Goal: Register for event/course: Sign up to attend an event or enroll in a course

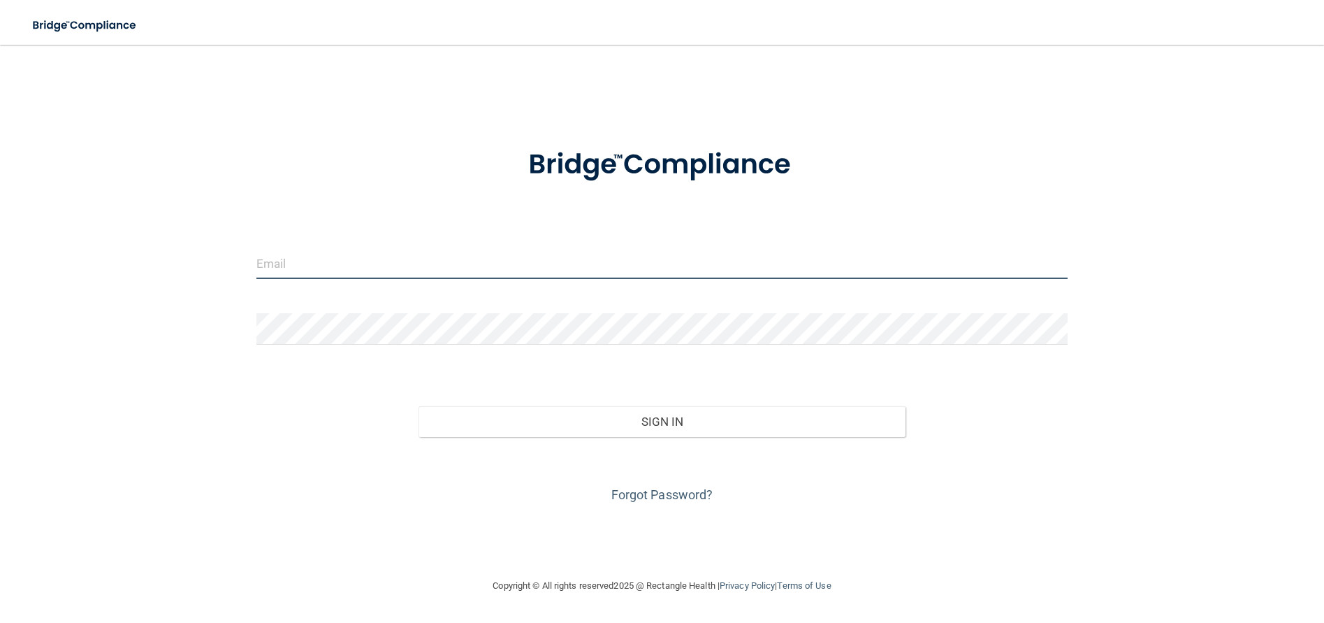
click at [273, 263] on input "email" at bounding box center [662, 262] width 812 height 31
type input "[EMAIL_ADDRESS][DOMAIN_NAME]"
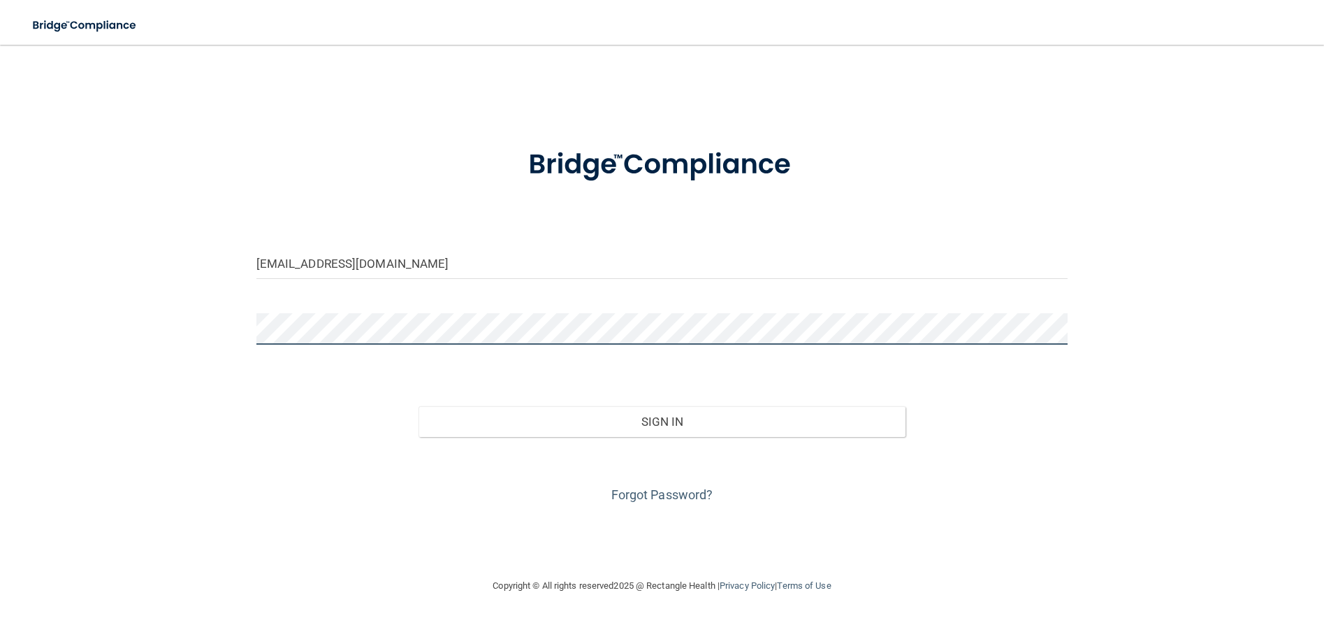
click at [419, 406] on button "Sign In" at bounding box center [662, 421] width 487 height 31
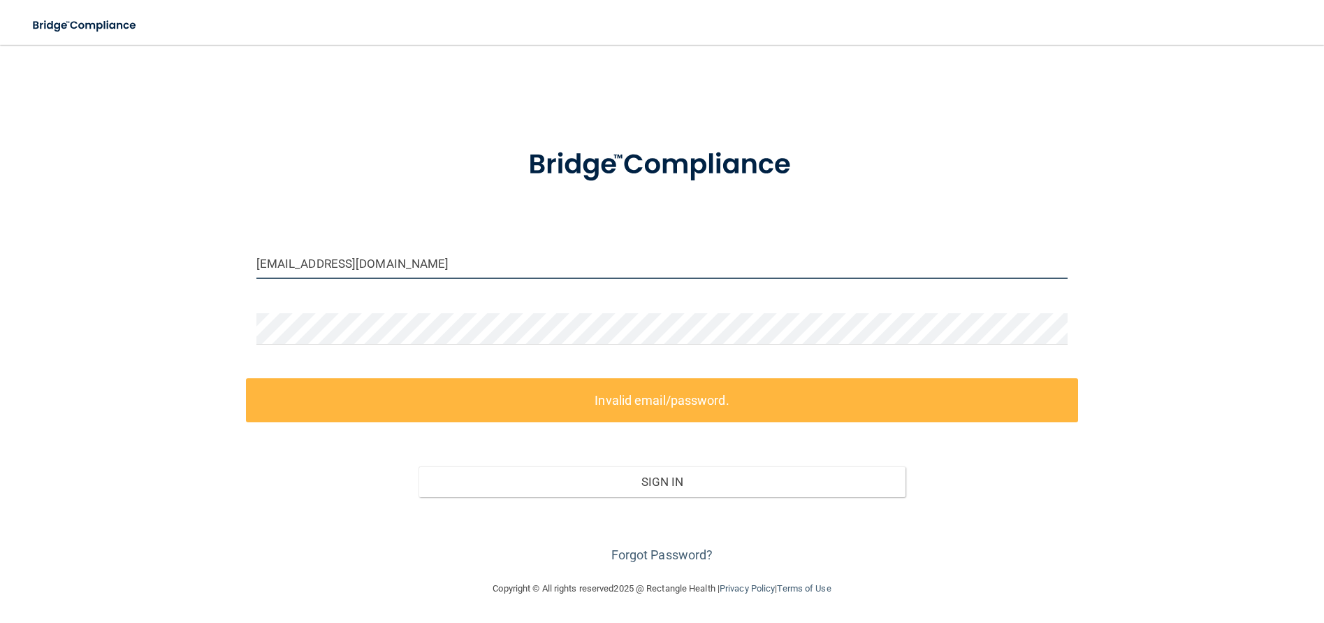
click at [442, 264] on input "[EMAIL_ADDRESS][DOMAIN_NAME]" at bounding box center [662, 262] width 812 height 31
drag, startPoint x: 442, startPoint y: 264, endPoint x: 261, endPoint y: 266, distance: 180.3
click at [261, 266] on input "[EMAIL_ADDRESS][DOMAIN_NAME]" at bounding box center [662, 262] width 812 height 31
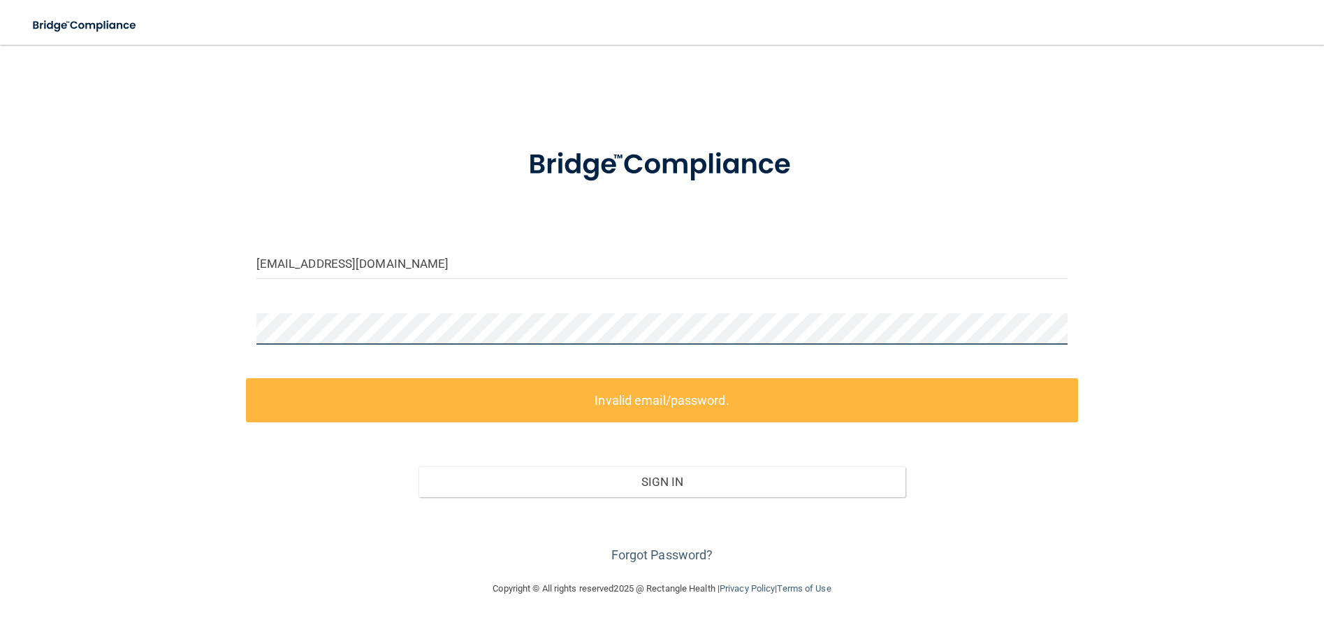
click at [61, 306] on div "joycep@lrfamilydentalcare.com Invalid email/password. You don't have permission…" at bounding box center [662, 312] width 1268 height 507
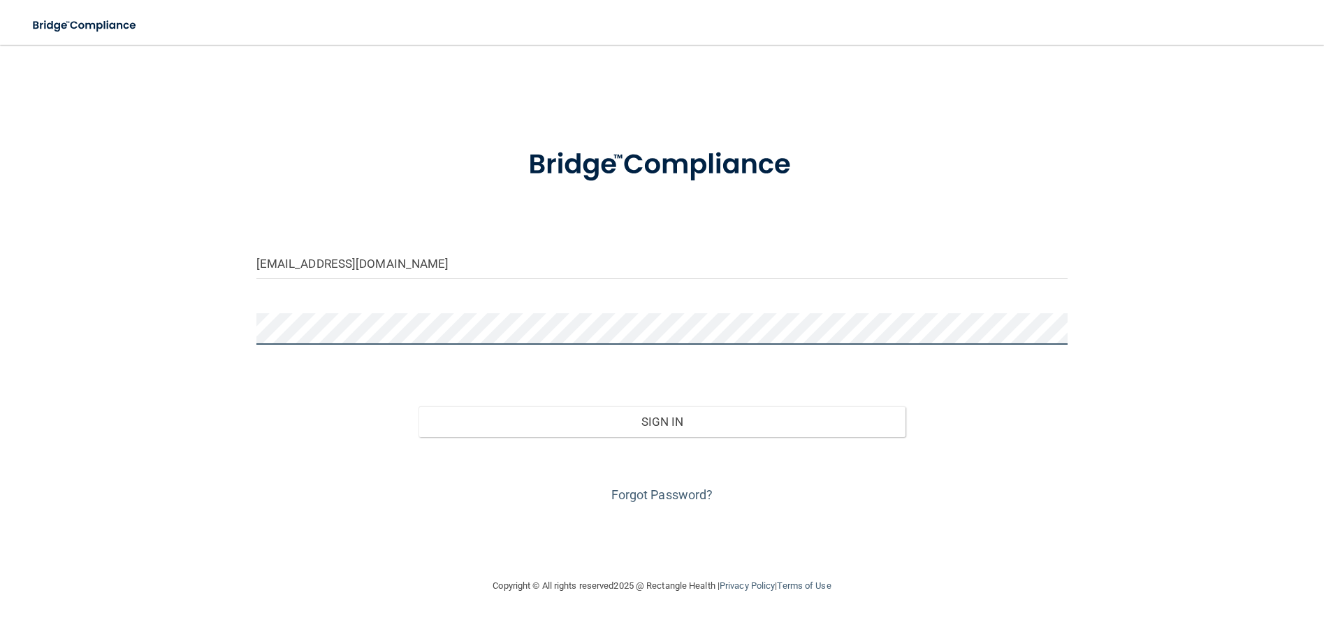
click at [419, 406] on button "Sign In" at bounding box center [662, 421] width 487 height 31
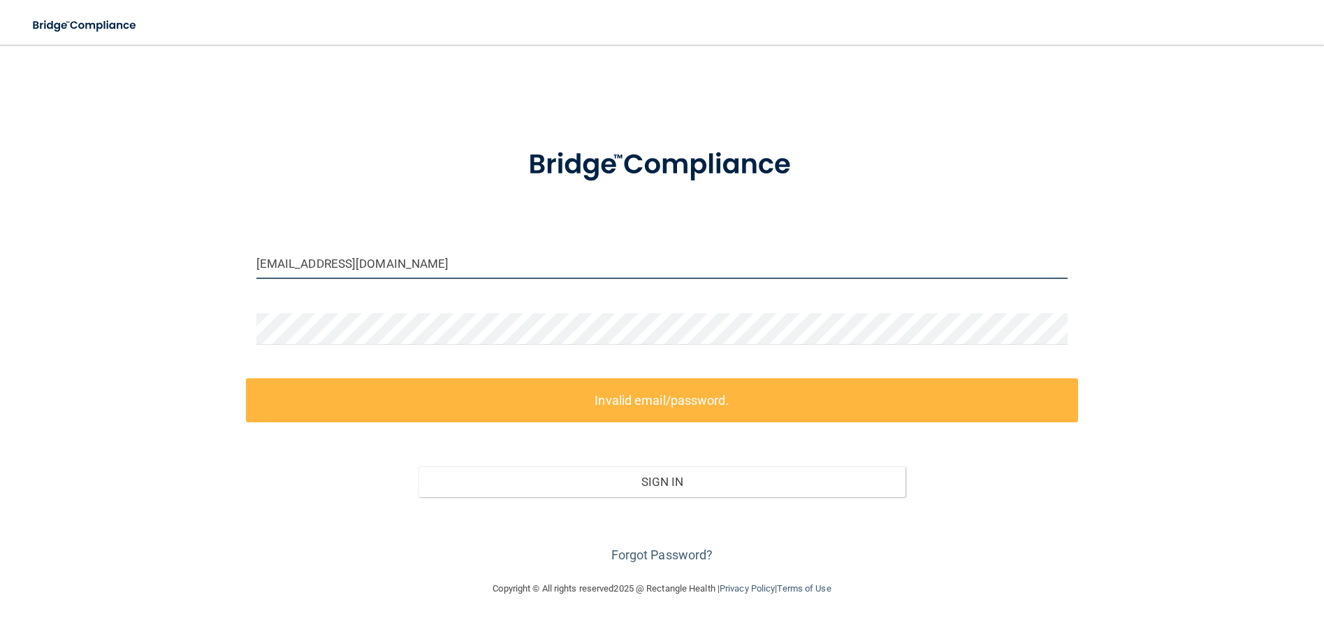
click at [487, 248] on input "[EMAIL_ADDRESS][DOMAIN_NAME]" at bounding box center [662, 262] width 812 height 31
drag, startPoint x: 470, startPoint y: 254, endPoint x: 205, endPoint y: 249, distance: 265.6
click at [205, 249] on div "joycep@lrfamilydentalcare.com Invalid email/password. You don't have permission…" at bounding box center [662, 312] width 1268 height 507
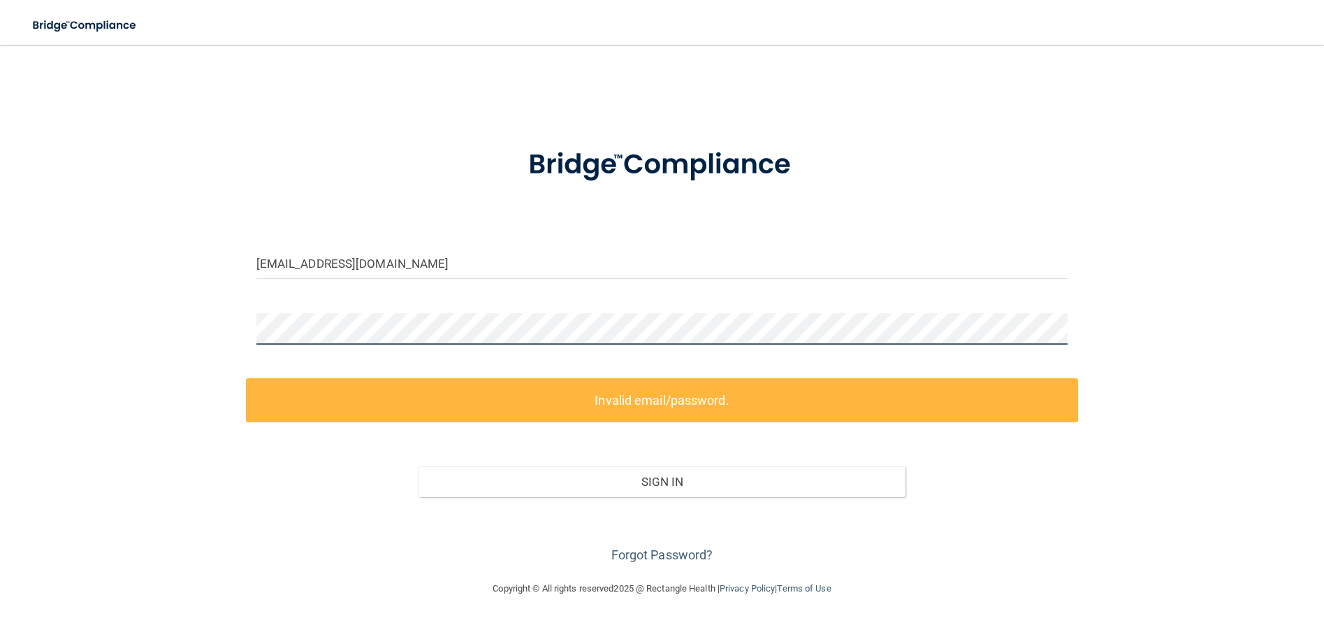
click at [173, 327] on div "joycep@lrfamilydentalcare.com Invalid email/password. You don't have permission…" at bounding box center [662, 312] width 1268 height 507
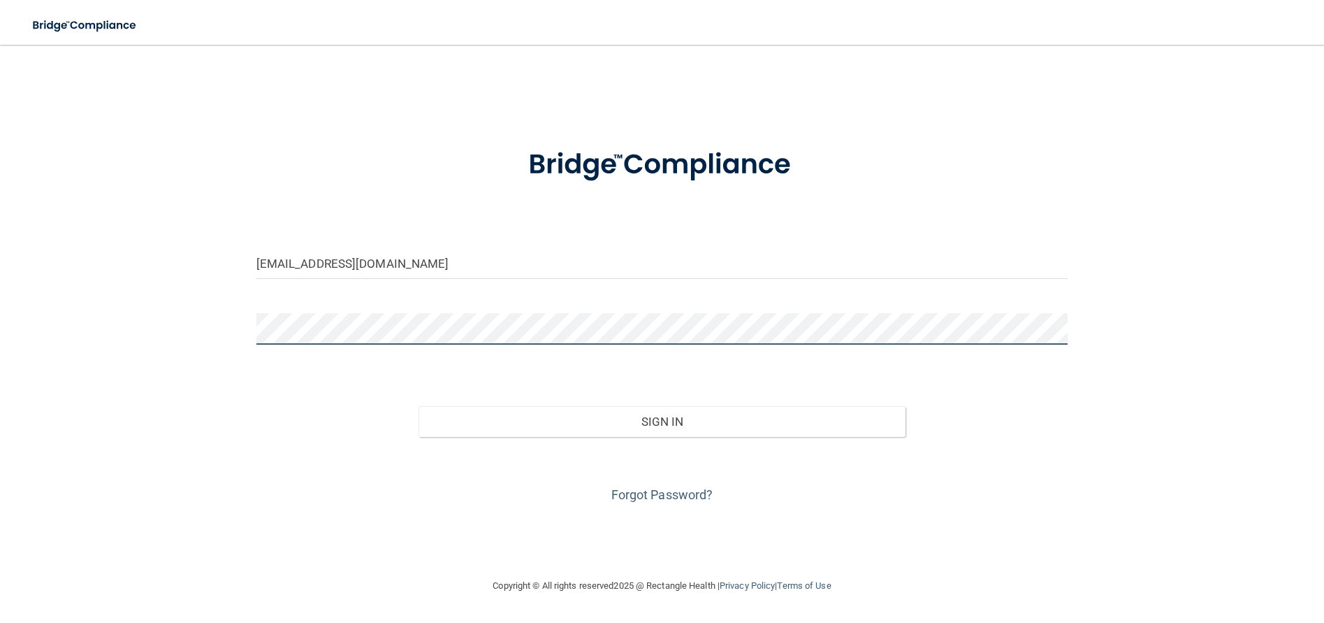
click at [419, 406] on button "Sign In" at bounding box center [662, 421] width 487 height 31
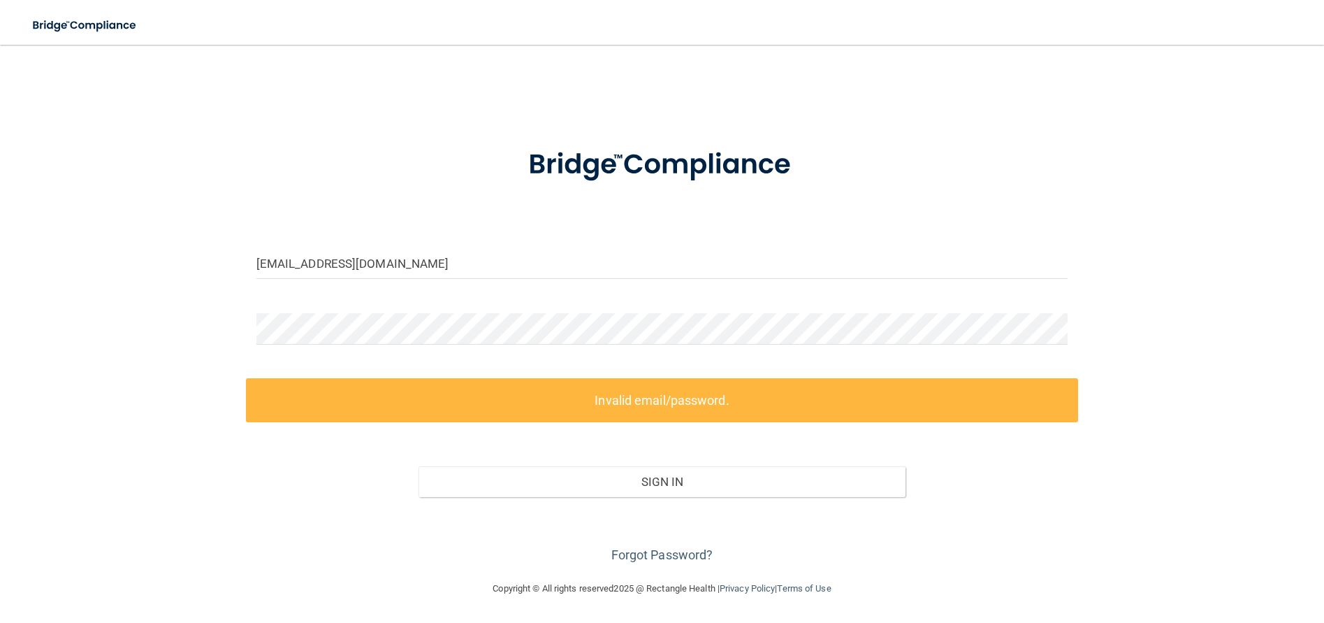
click at [662, 546] on div "Forgot Password?" at bounding box center [662, 532] width 833 height 70
click at [662, 550] on link "Forgot Password?" at bounding box center [662, 554] width 102 height 15
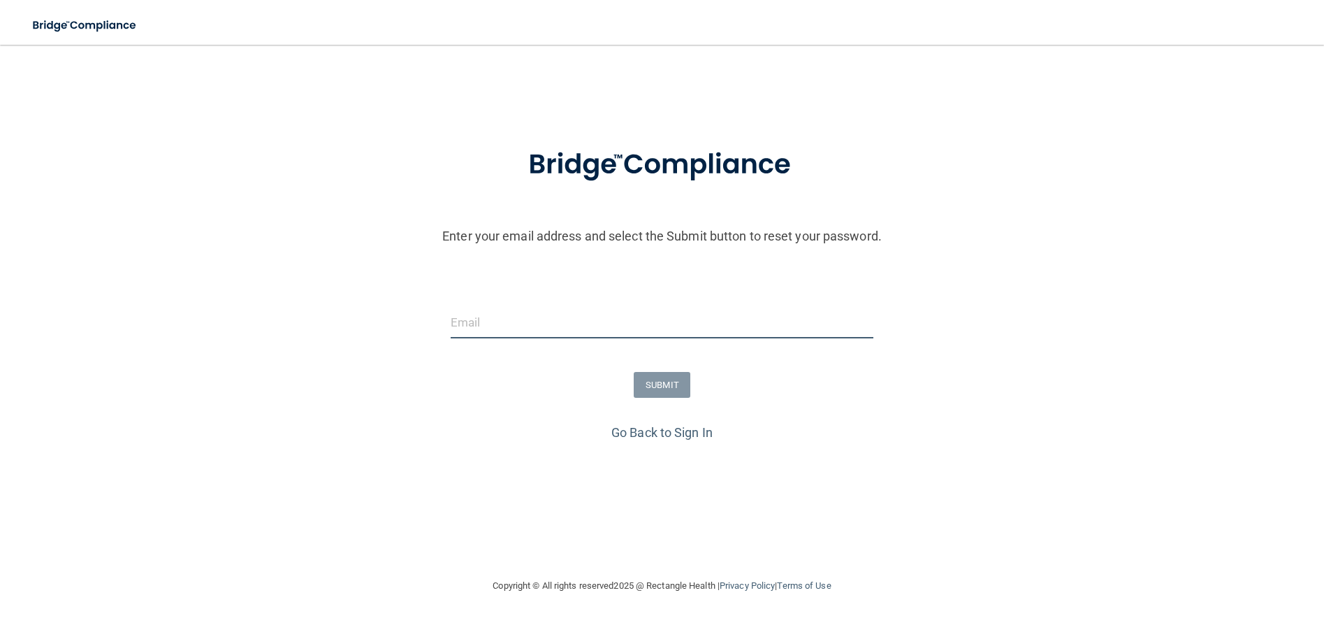
click at [480, 322] on input "email" at bounding box center [662, 322] width 423 height 31
type input "[EMAIL_ADDRESS][DOMAIN_NAME]"
click at [655, 382] on button "SUBMIT" at bounding box center [662, 385] width 57 height 26
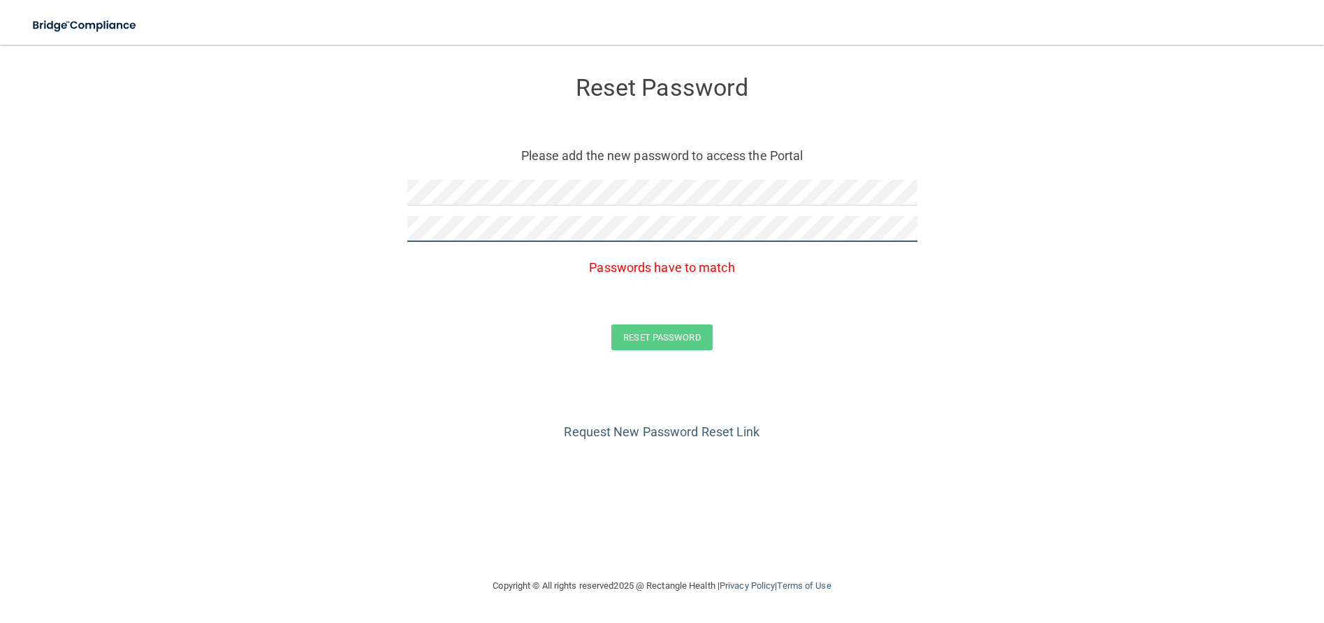
click at [197, 235] on form "Reset Password Please add the new password to access the Portal Passwords have …" at bounding box center [662, 216] width 1268 height 315
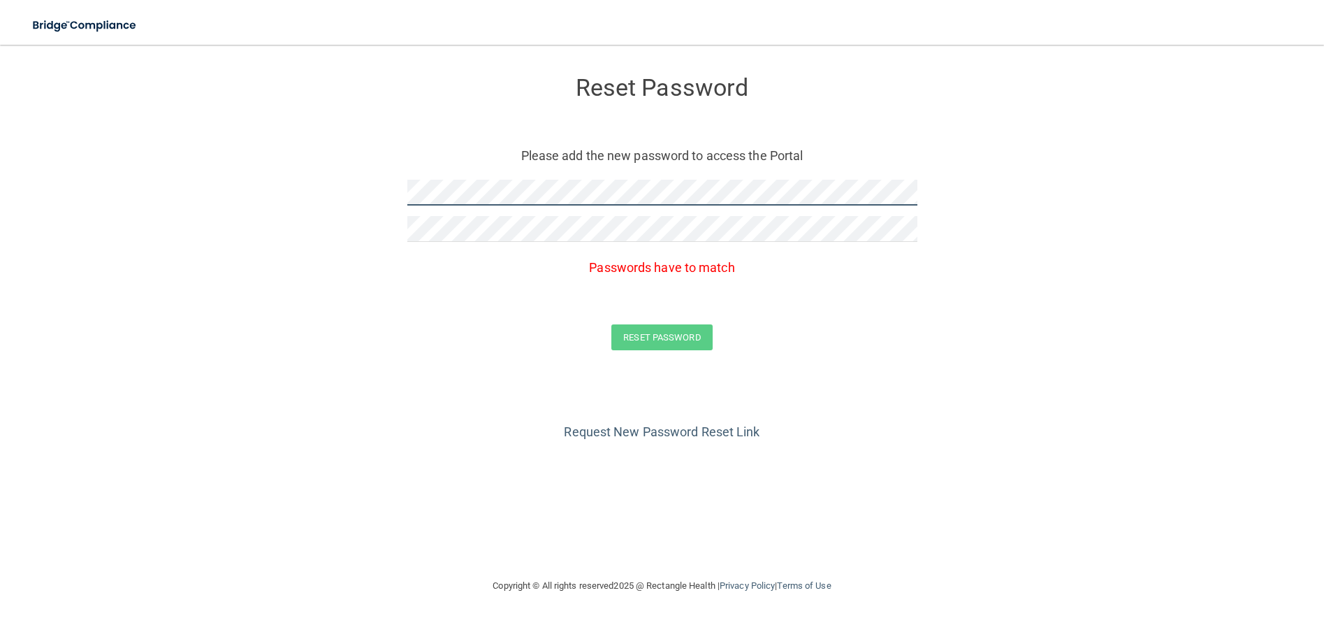
click at [213, 218] on form "Reset Password Please add the new password to access the Portal Passwords have …" at bounding box center [662, 216] width 1268 height 315
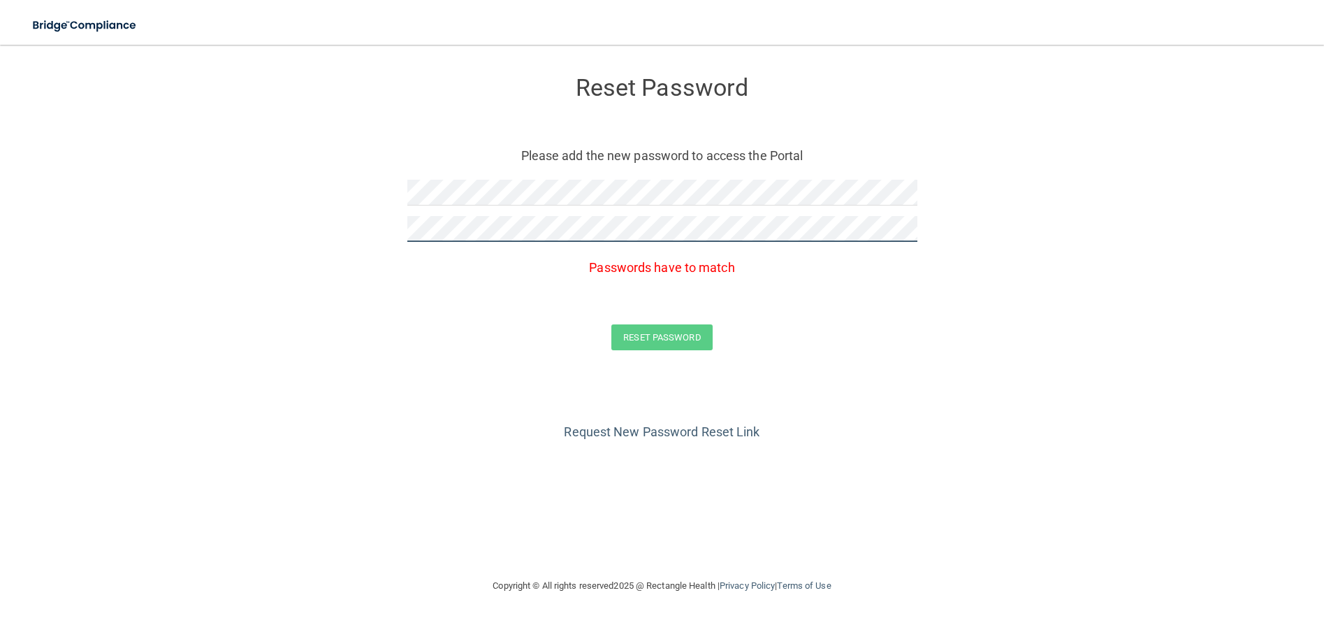
click at [307, 223] on form "Reset Password Please add the new password to access the Portal Passwords have …" at bounding box center [662, 216] width 1268 height 315
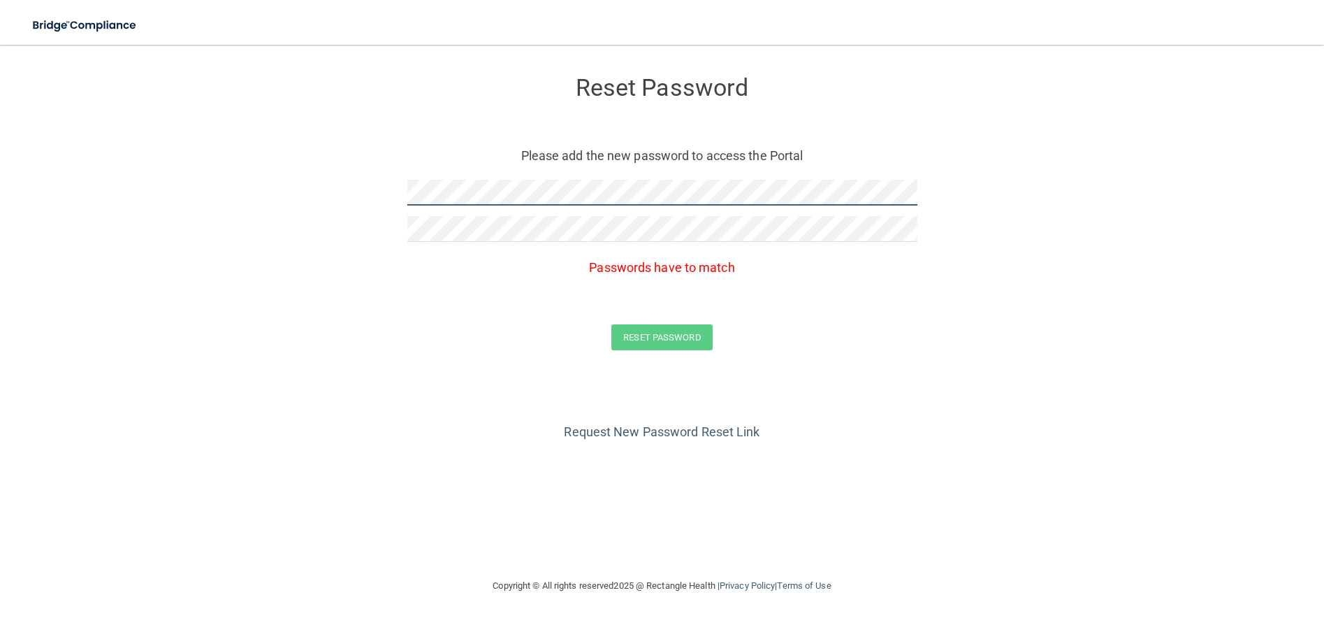
click at [268, 193] on form "Reset Password Please add the new password to access the Portal Passwords have …" at bounding box center [662, 216] width 1268 height 315
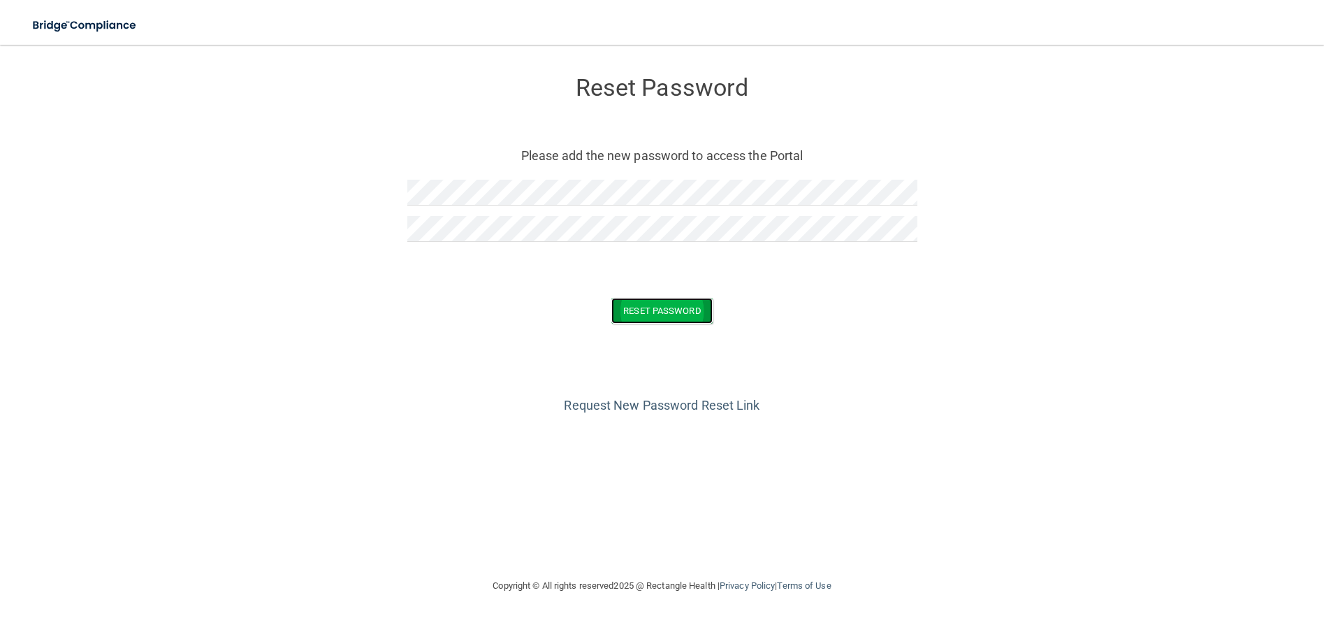
click at [688, 317] on button "Reset Password" at bounding box center [661, 311] width 101 height 26
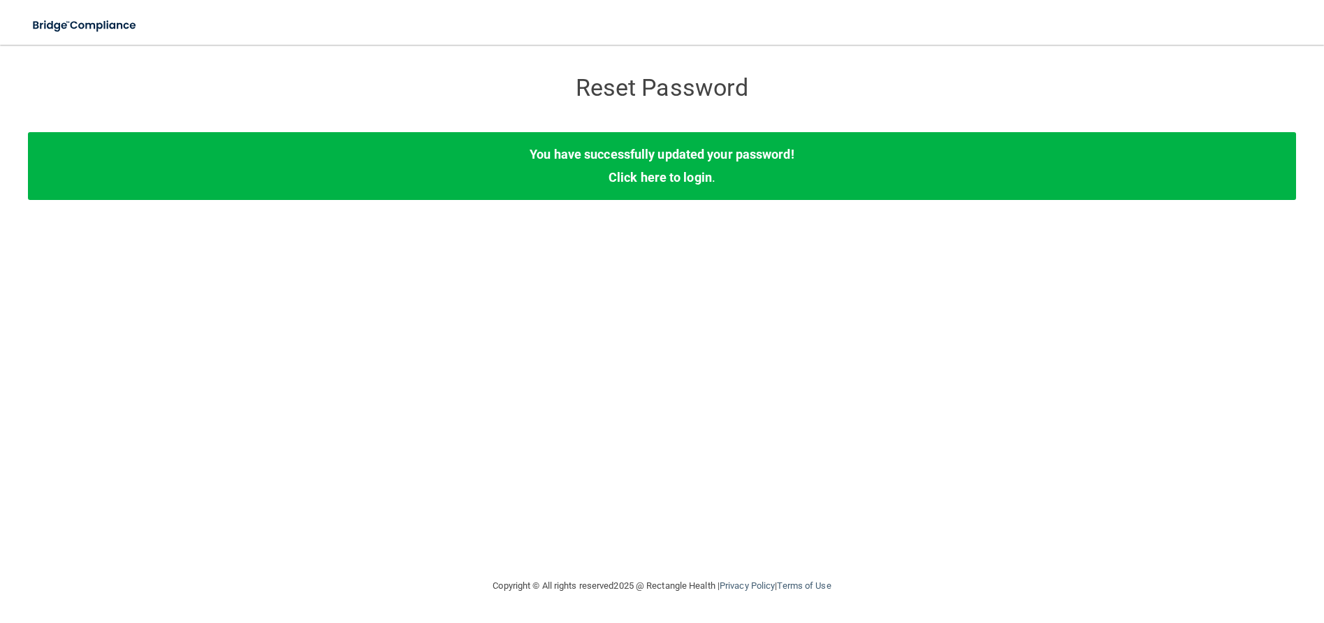
click at [694, 167] on div "You have successfully updated your password! Click here to login ." at bounding box center [662, 165] width 1268 height 67
click at [694, 173] on link "Click here to login" at bounding box center [660, 177] width 103 height 15
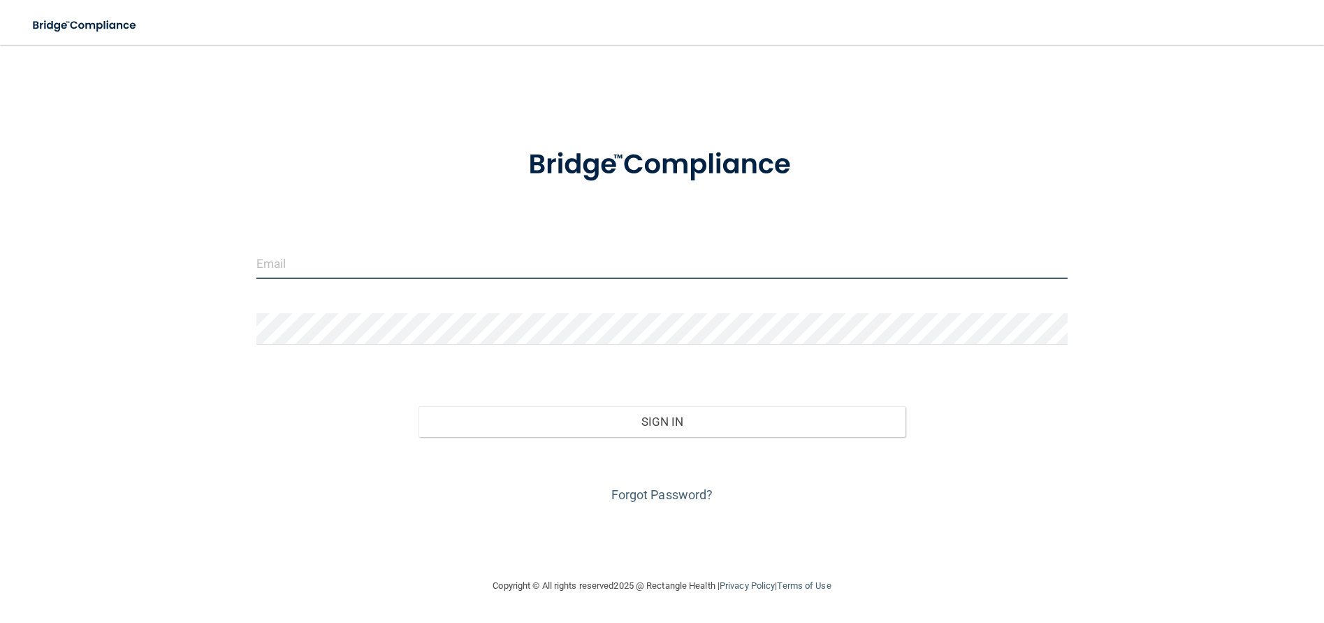
click at [277, 273] on input "email" at bounding box center [662, 262] width 812 height 31
type input "[EMAIL_ADDRESS][DOMAIN_NAME]"
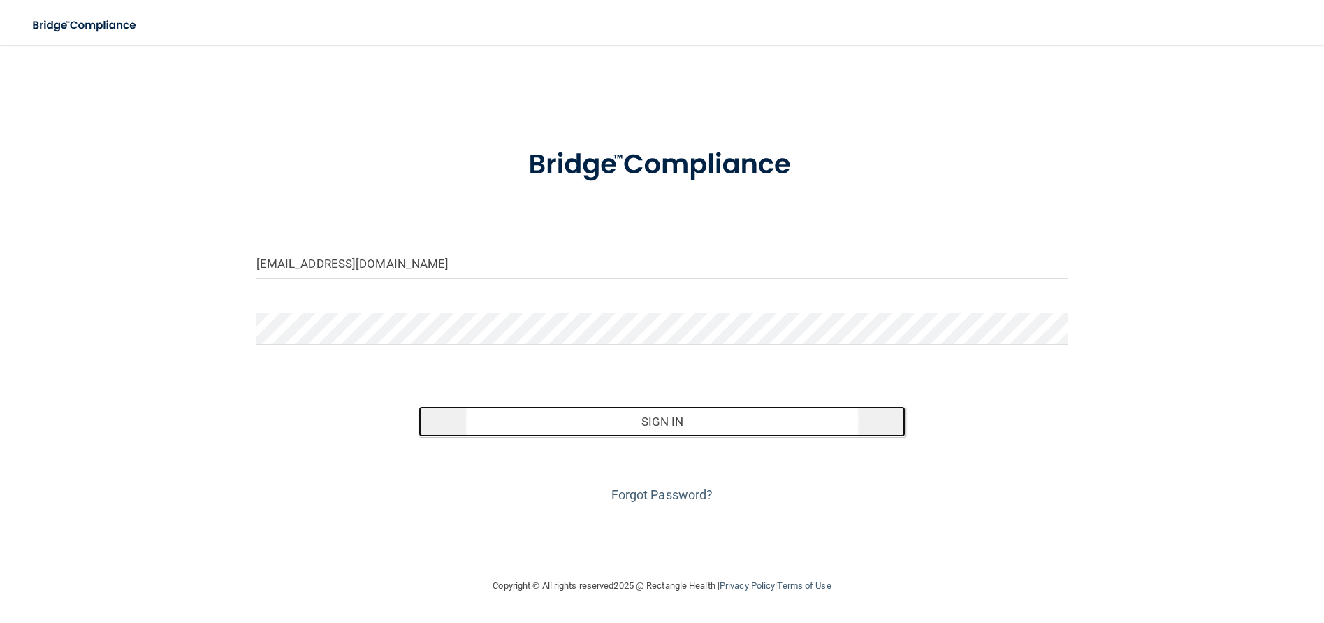
click at [648, 421] on button "Sign In" at bounding box center [662, 421] width 487 height 31
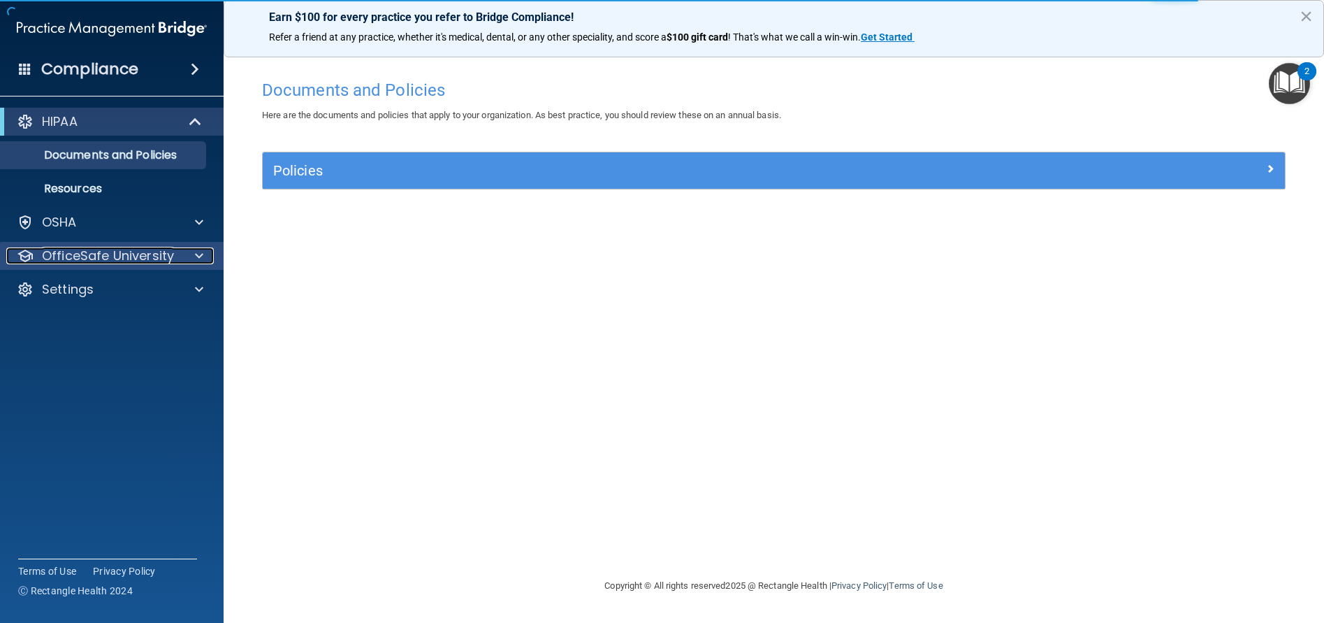
click at [69, 261] on p "OfficeSafe University" at bounding box center [108, 255] width 132 height 17
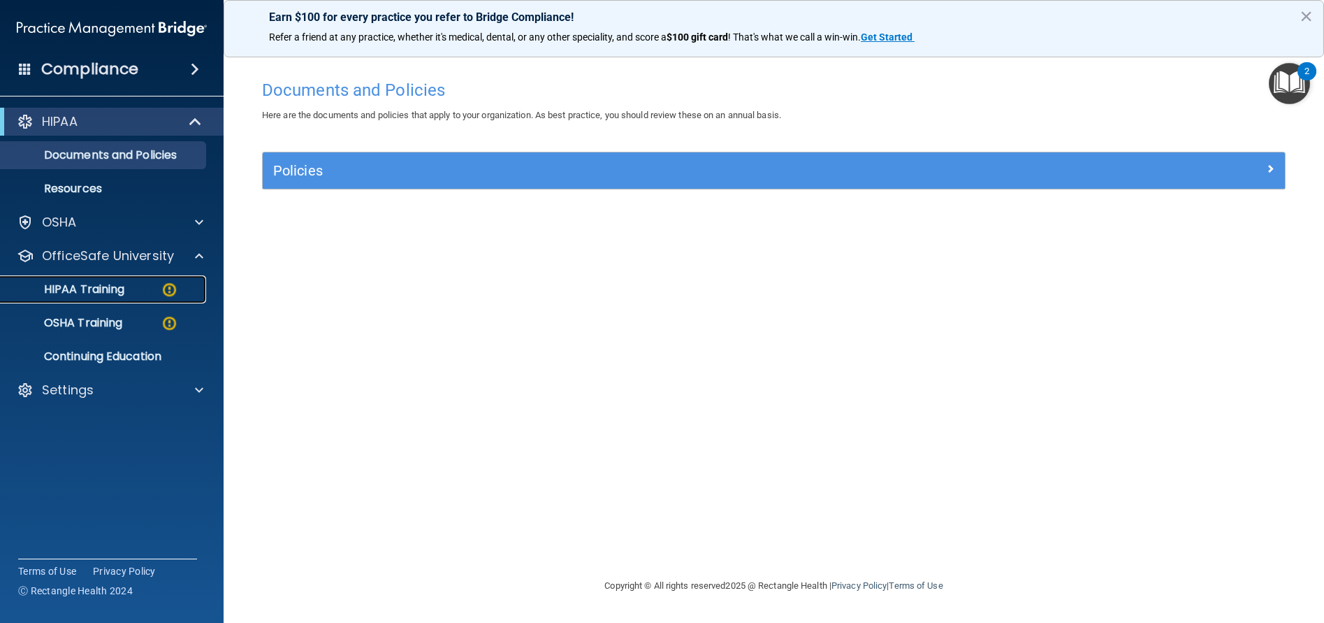
click at [86, 293] on p "HIPAA Training" at bounding box center [66, 289] width 115 height 14
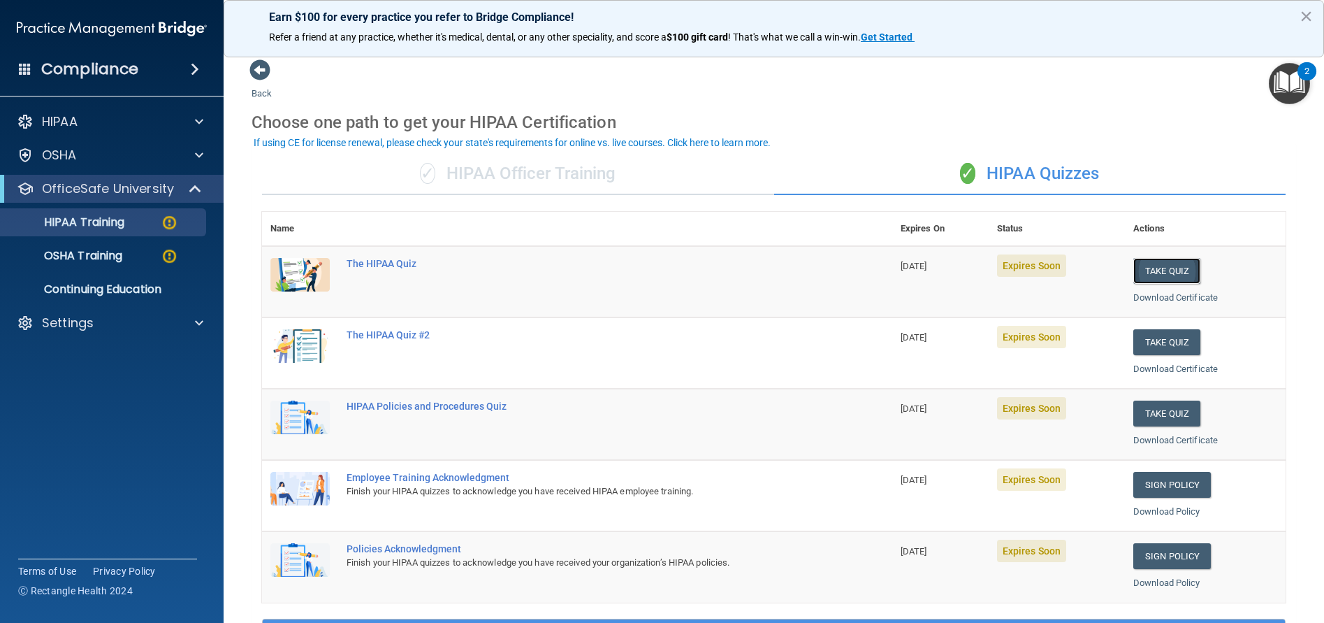
click at [1138, 273] on button "Take Quiz" at bounding box center [1166, 271] width 67 height 26
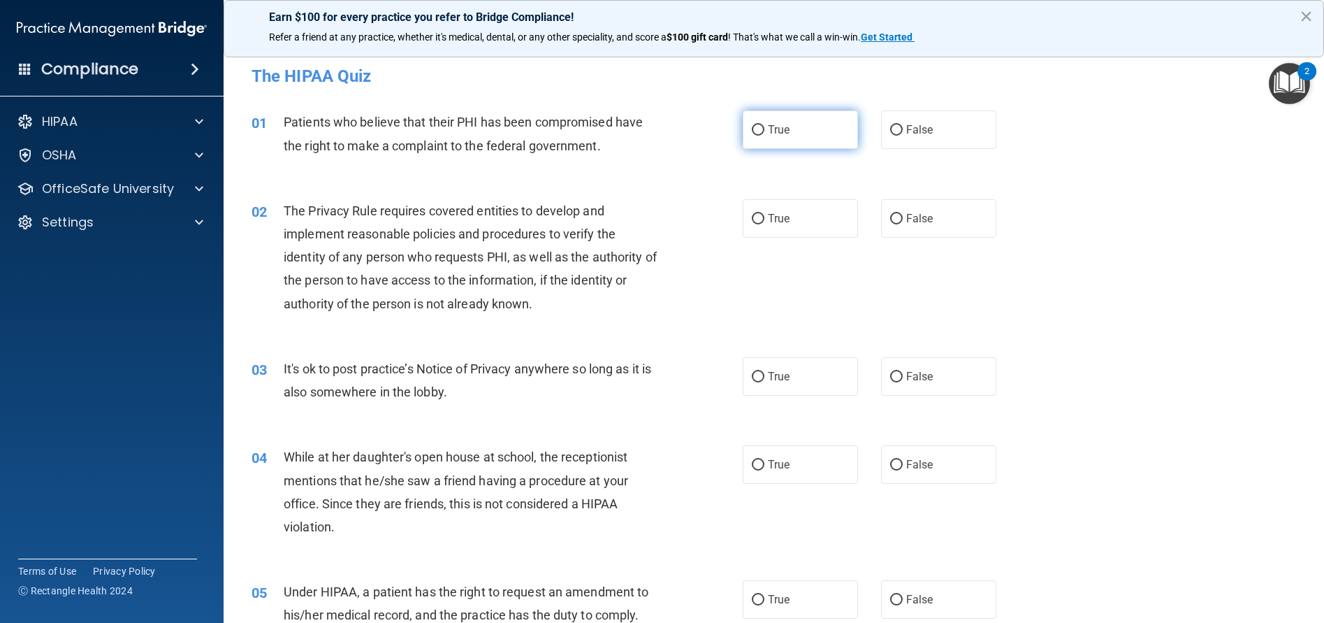
click at [753, 133] on input "True" at bounding box center [758, 130] width 13 height 10
radio input "true"
click at [753, 222] on input "True" at bounding box center [758, 219] width 13 height 10
radio input "true"
click at [893, 374] on input "False" at bounding box center [896, 377] width 13 height 10
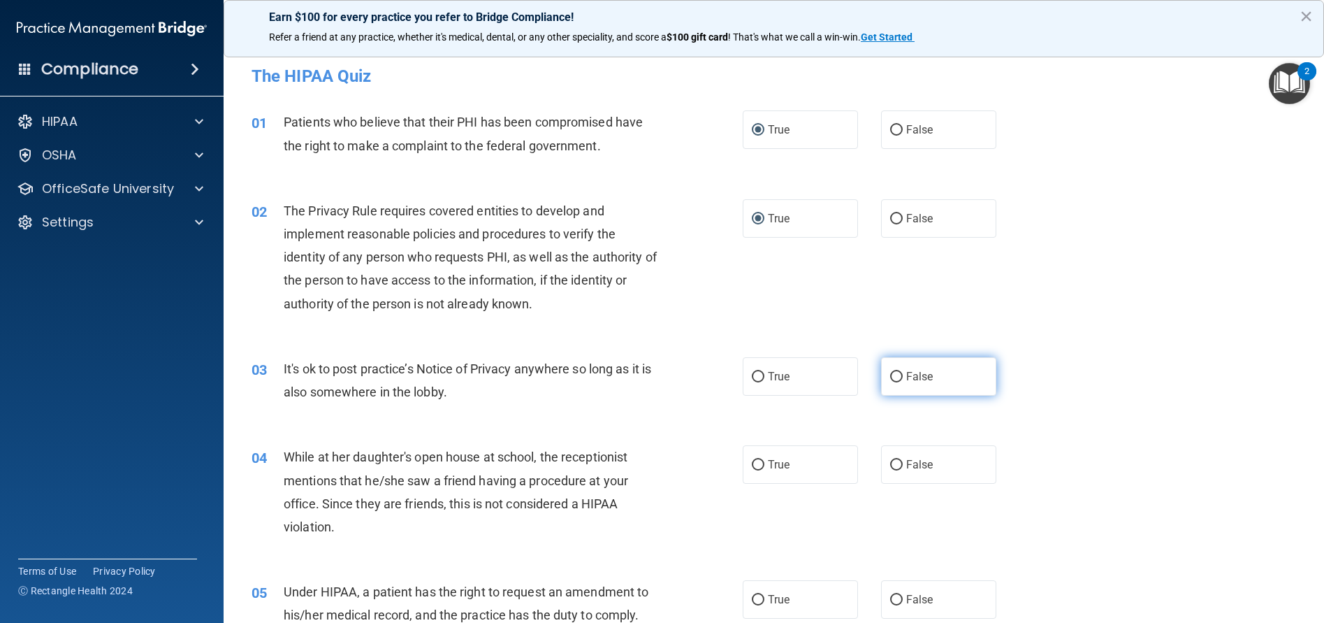
radio input "true"
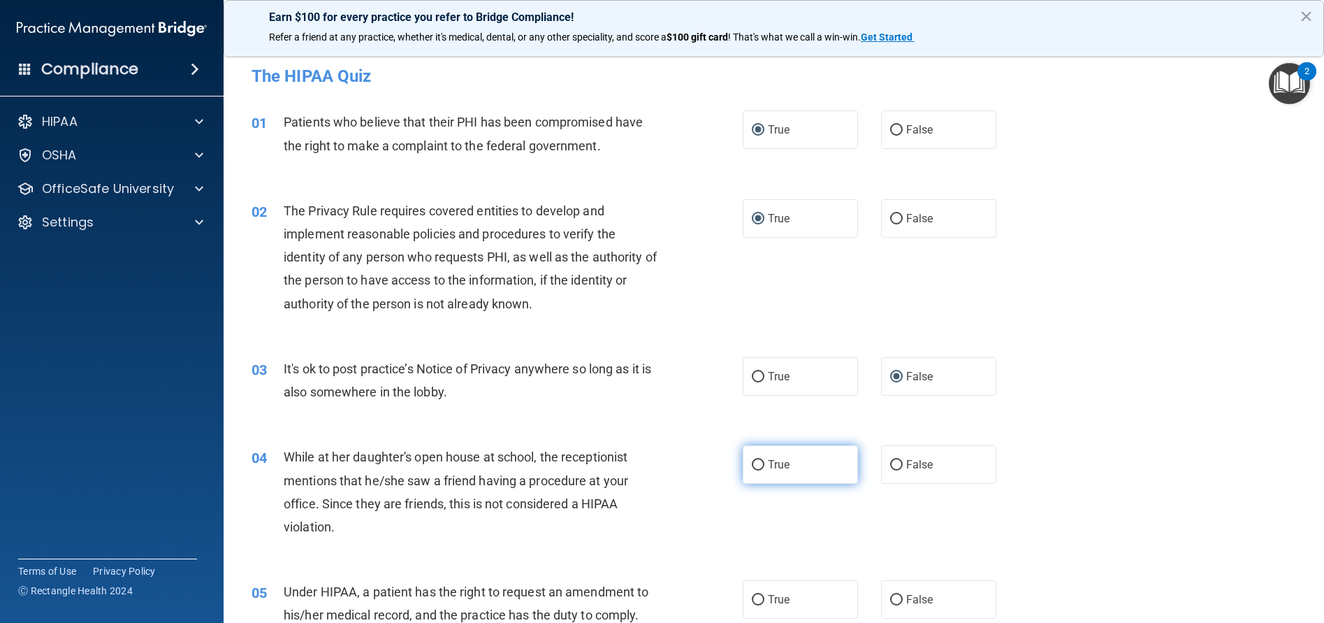
click at [753, 463] on input "True" at bounding box center [758, 465] width 13 height 10
radio input "true"
click at [892, 597] on input "False" at bounding box center [896, 600] width 13 height 10
radio input "true"
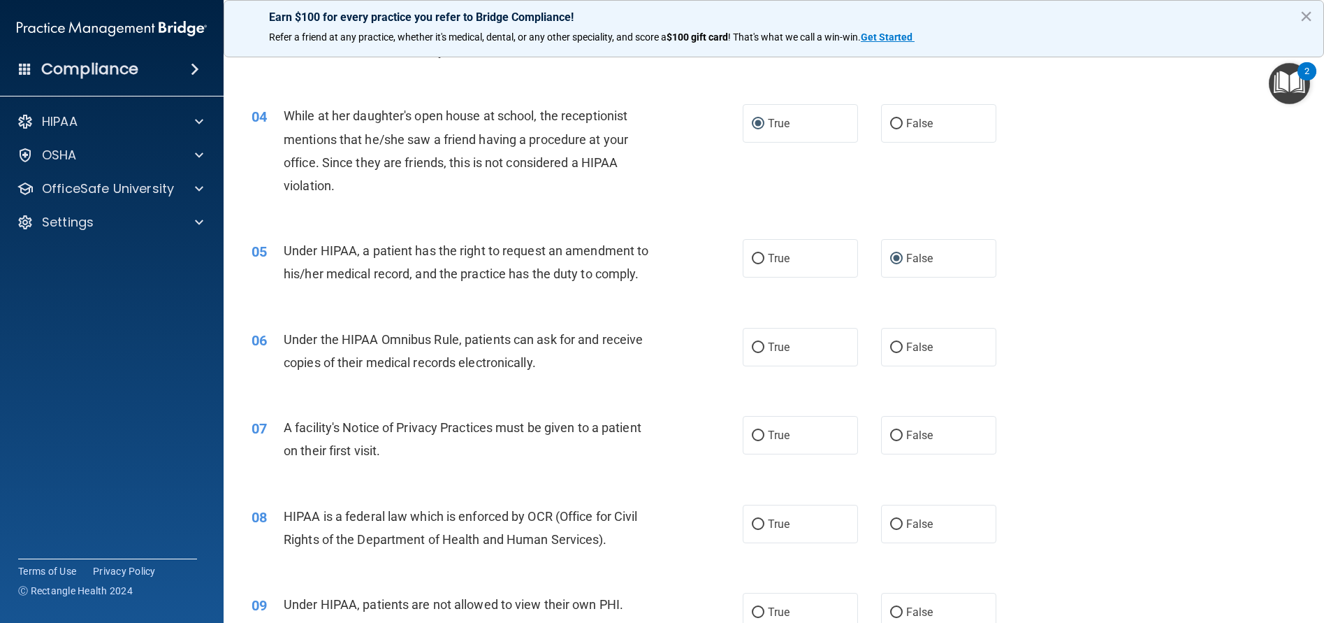
scroll to position [333, 0]
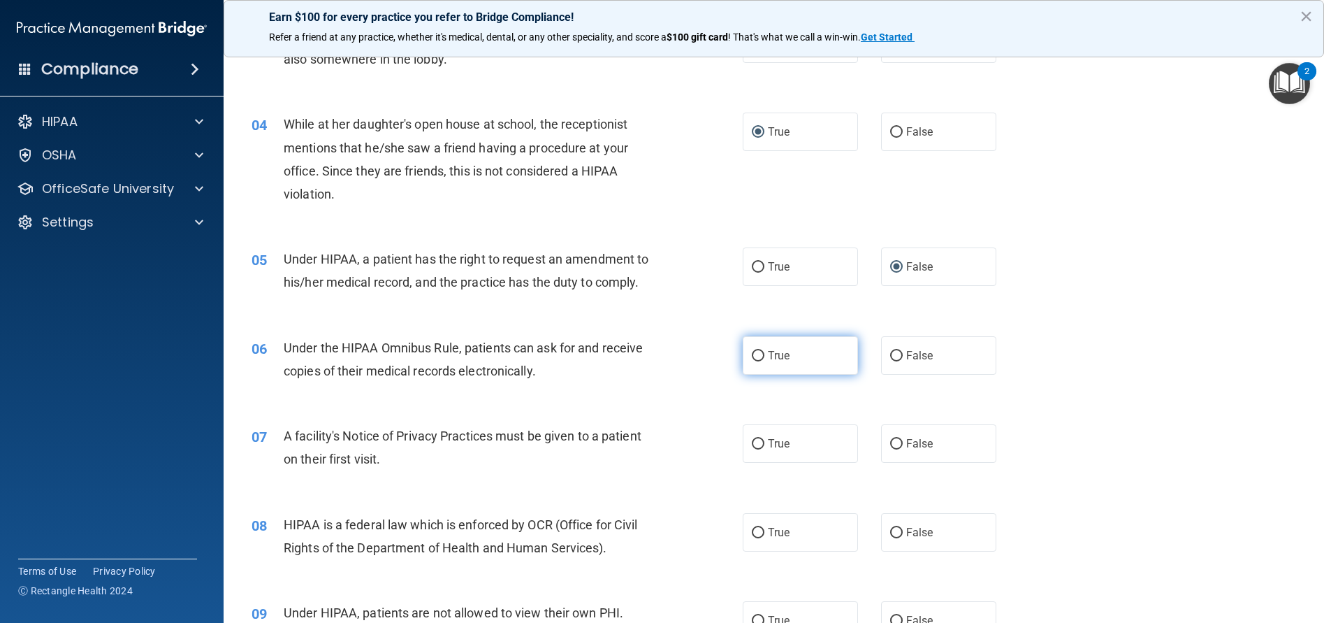
click at [755, 355] on input "True" at bounding box center [758, 356] width 13 height 10
radio input "true"
click at [753, 444] on input "True" at bounding box center [758, 444] width 13 height 10
radio input "true"
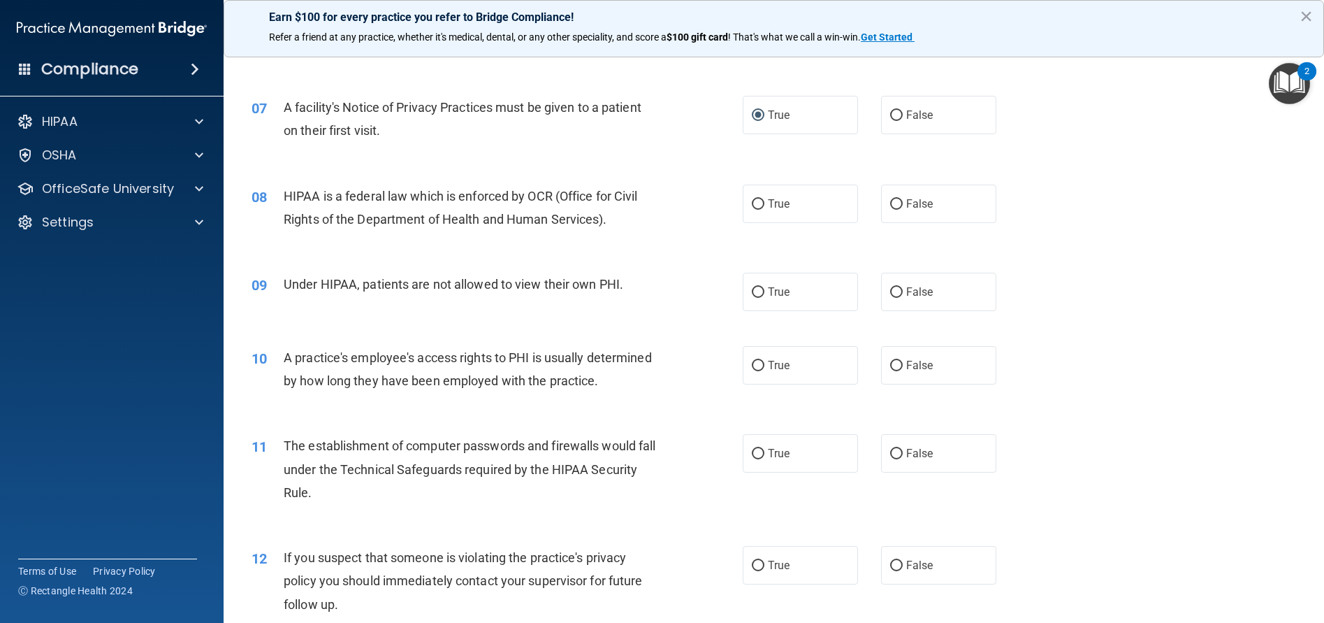
scroll to position [669, 0]
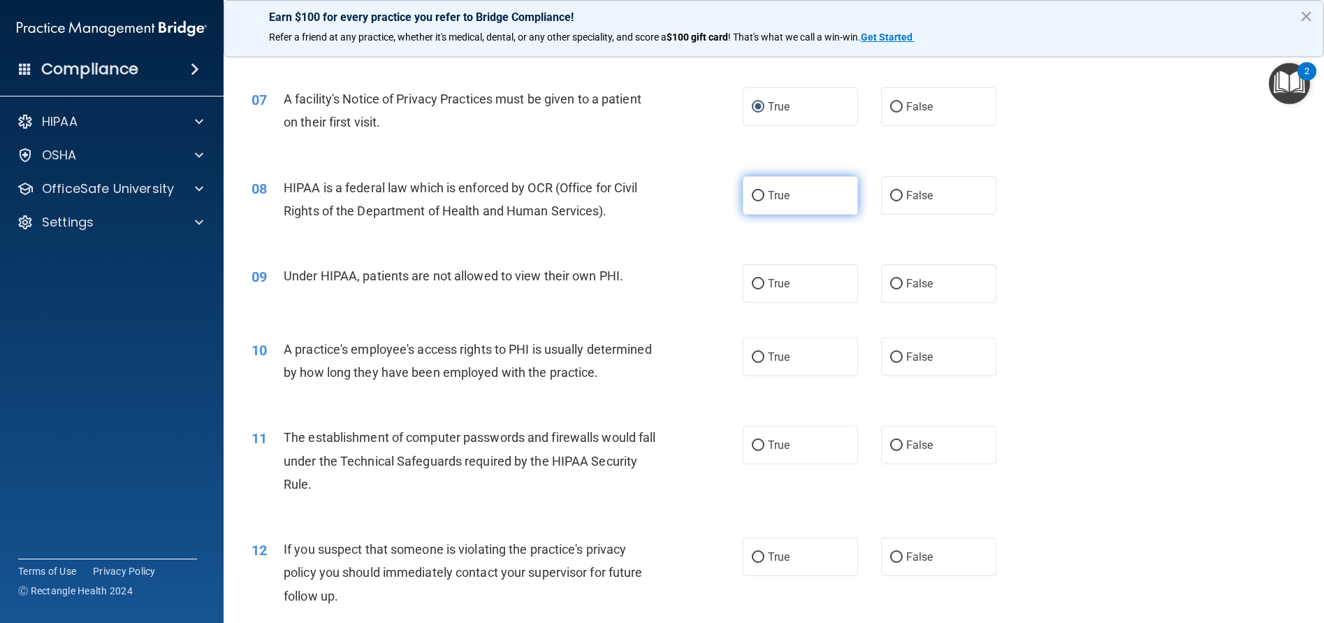
click at [752, 194] on input "True" at bounding box center [758, 196] width 13 height 10
radio input "true"
click at [756, 284] on input "True" at bounding box center [758, 284] width 13 height 10
radio input "true"
click at [891, 359] on input "False" at bounding box center [896, 357] width 13 height 10
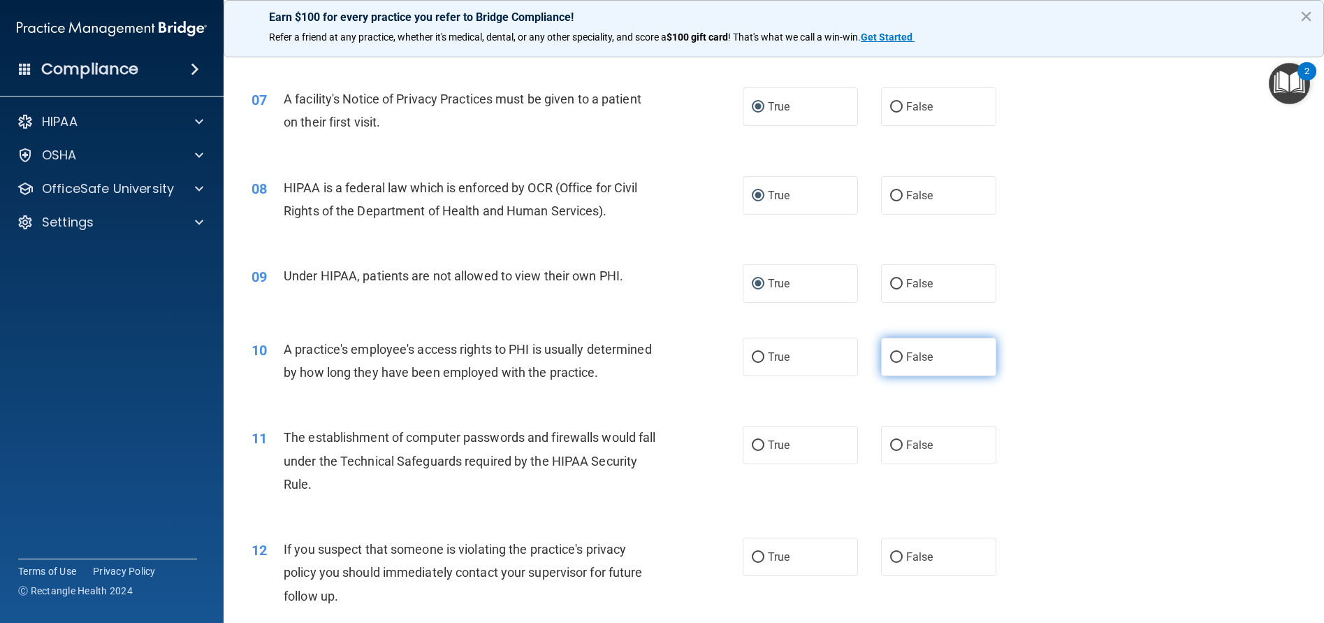
radio input "true"
click at [756, 451] on input "True" at bounding box center [758, 445] width 13 height 10
radio input "true"
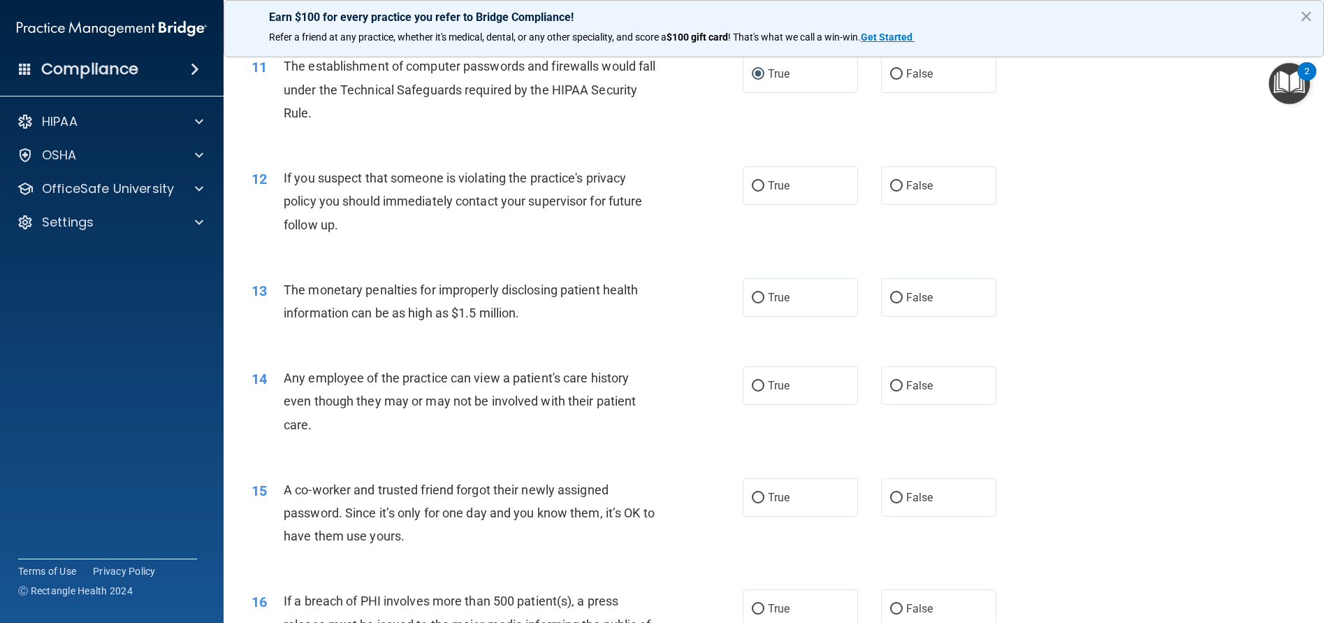
scroll to position [1095, 0]
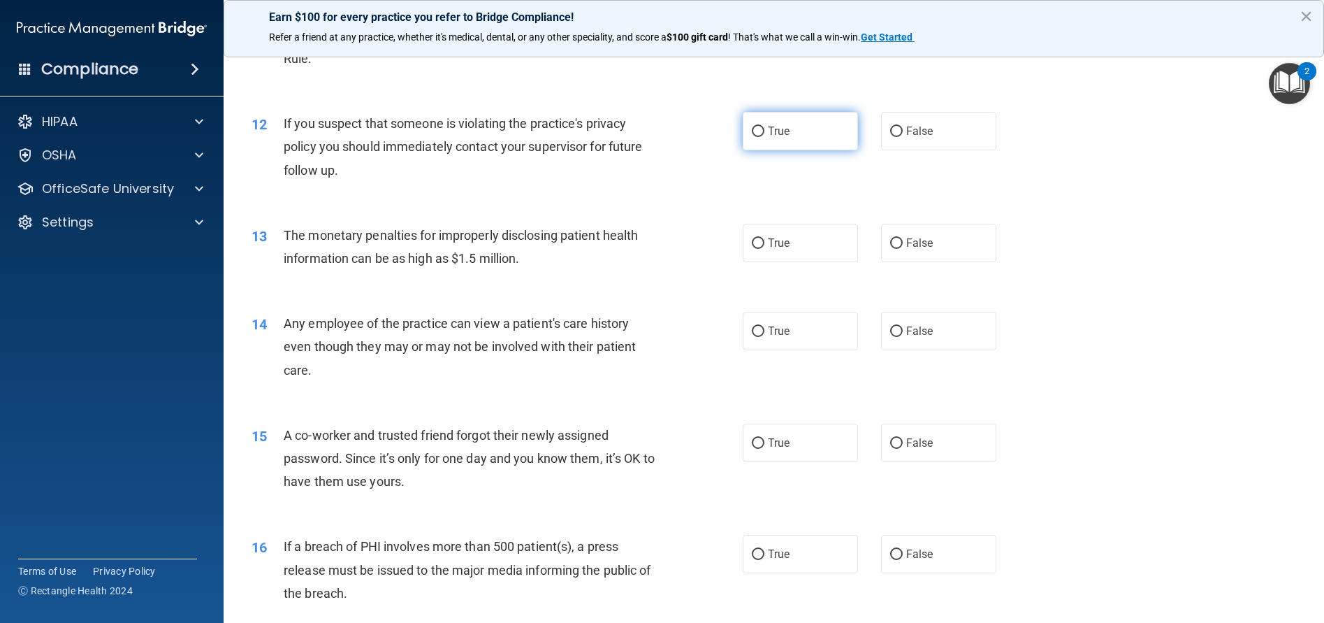
click at [758, 137] on input "True" at bounding box center [758, 131] width 13 height 10
radio input "true"
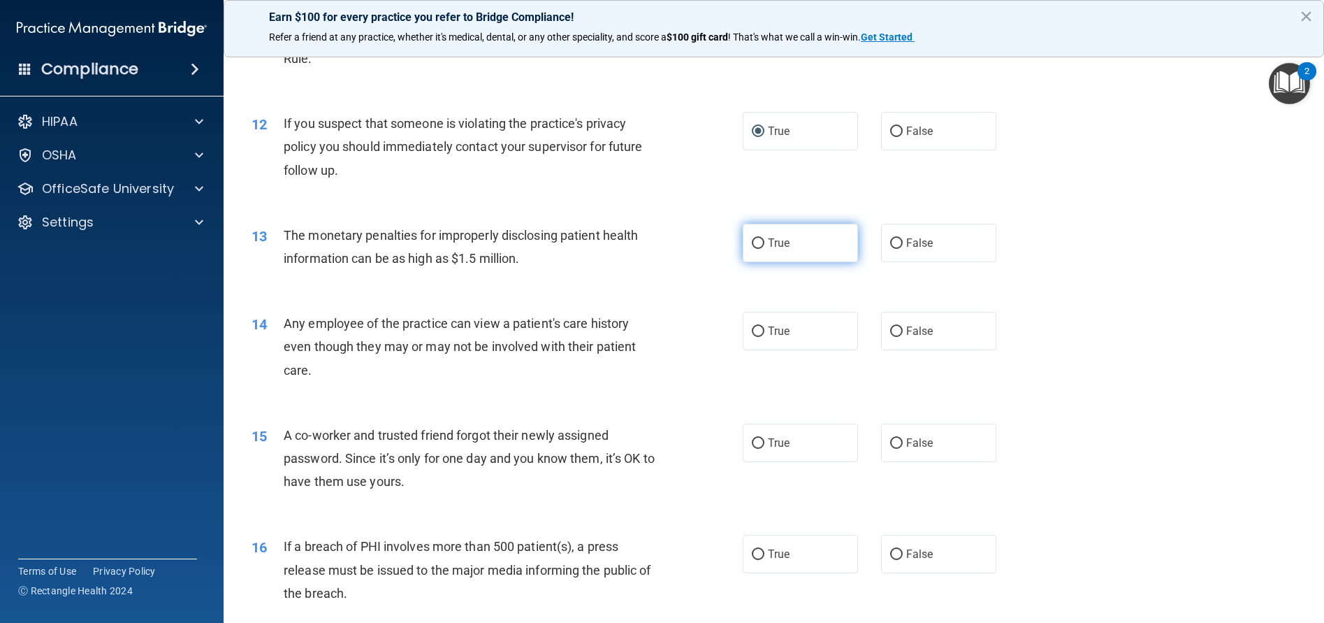
click at [753, 249] on input "True" at bounding box center [758, 243] width 13 height 10
radio input "true"
click at [890, 337] on input "False" at bounding box center [896, 331] width 13 height 10
radio input "true"
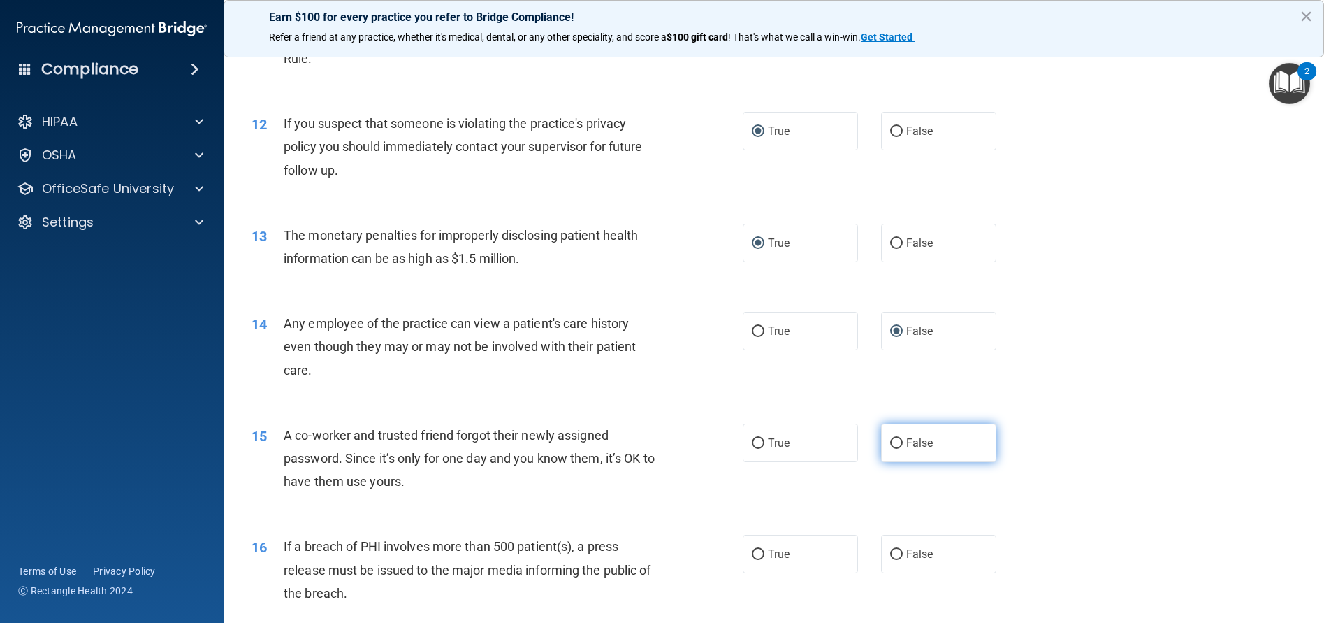
click at [896, 449] on input "False" at bounding box center [896, 443] width 13 height 10
radio input "true"
click at [752, 560] on input "True" at bounding box center [758, 554] width 13 height 10
radio input "true"
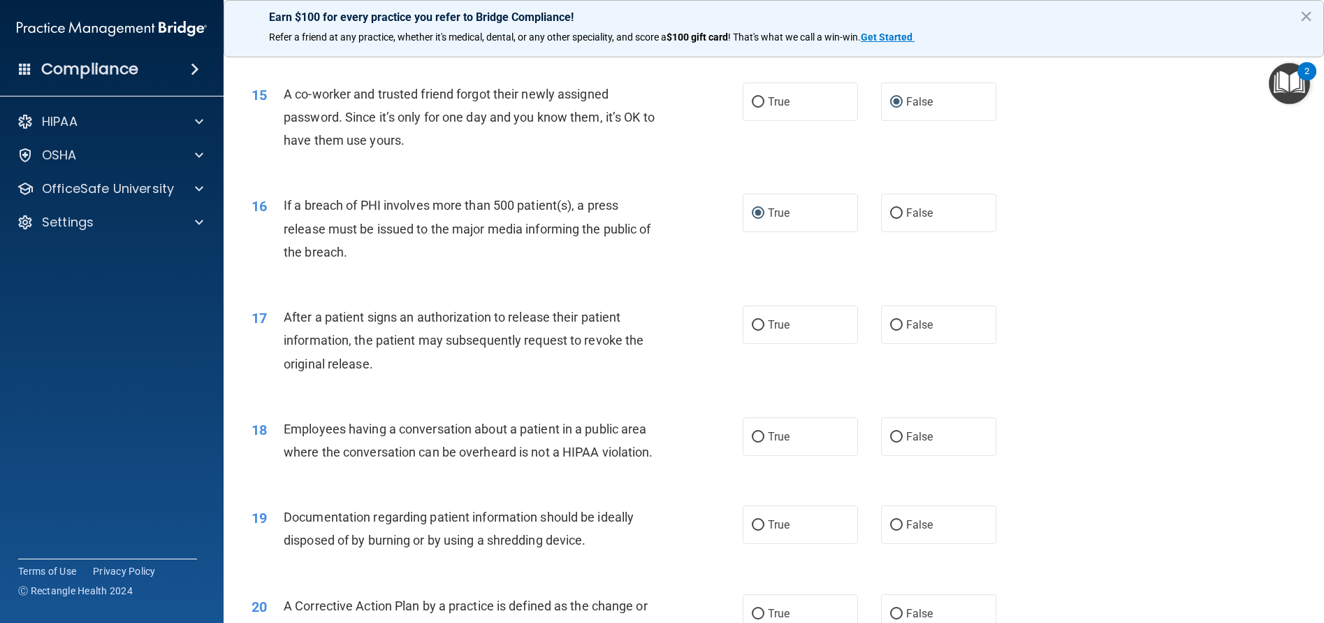
scroll to position [1440, 0]
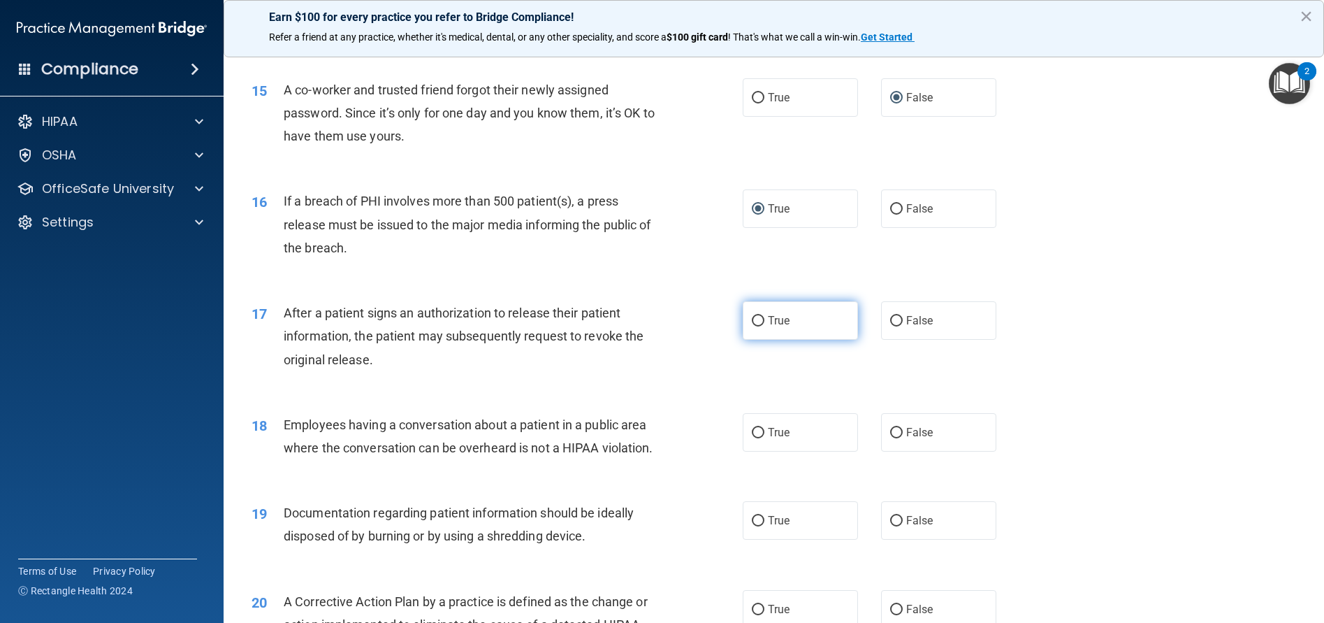
click at [752, 326] on input "True" at bounding box center [758, 321] width 13 height 10
radio input "true"
click at [890, 438] on input "False" at bounding box center [896, 433] width 13 height 10
radio input "true"
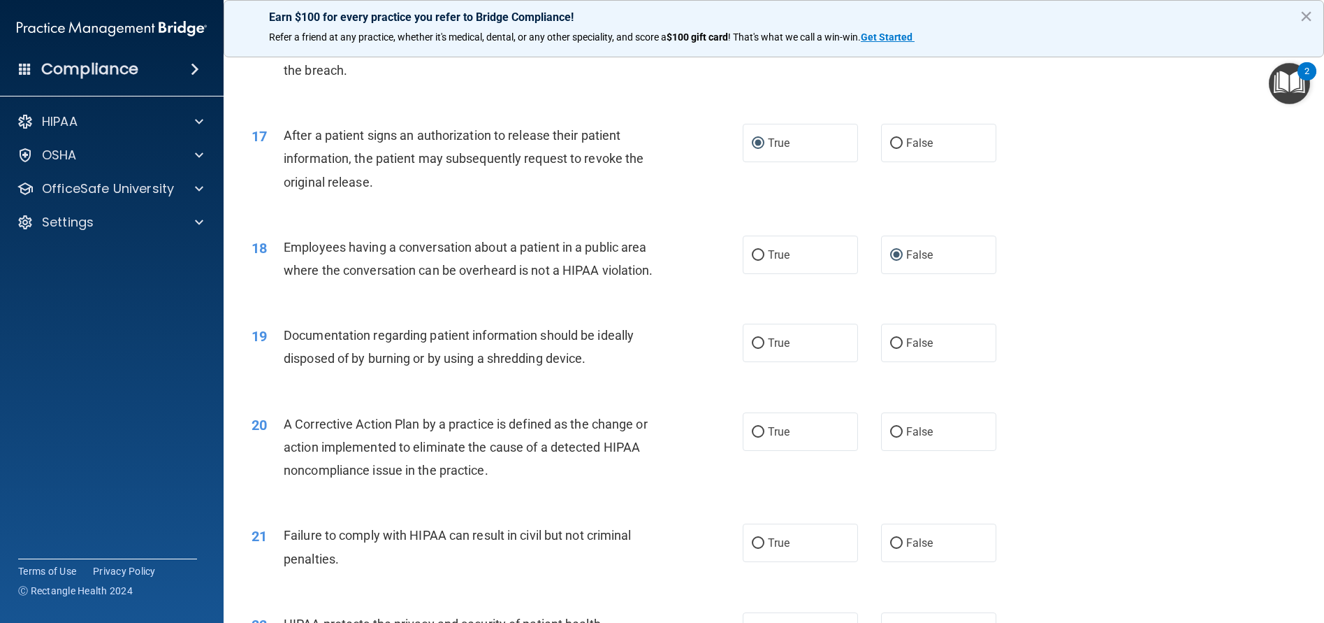
scroll to position [1710, 0]
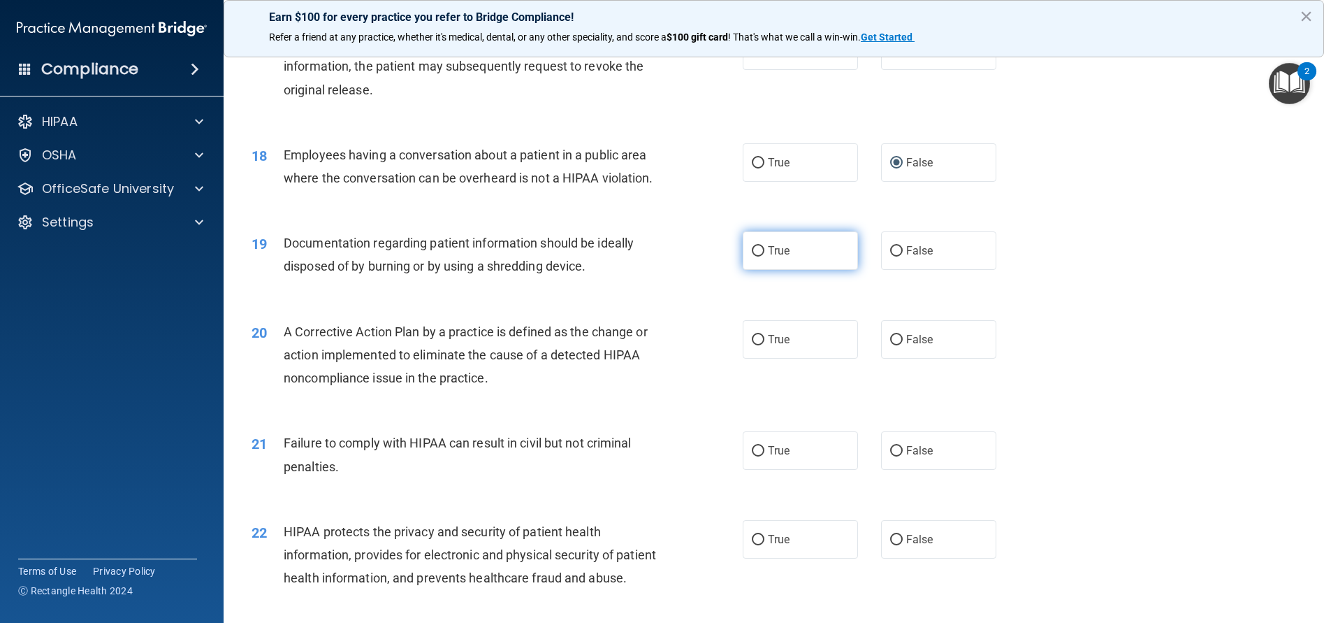
click at [755, 256] on input "True" at bounding box center [758, 251] width 13 height 10
radio input "true"
click at [752, 345] on input "True" at bounding box center [758, 340] width 13 height 10
radio input "true"
click at [882, 470] on label "False" at bounding box center [938, 450] width 115 height 38
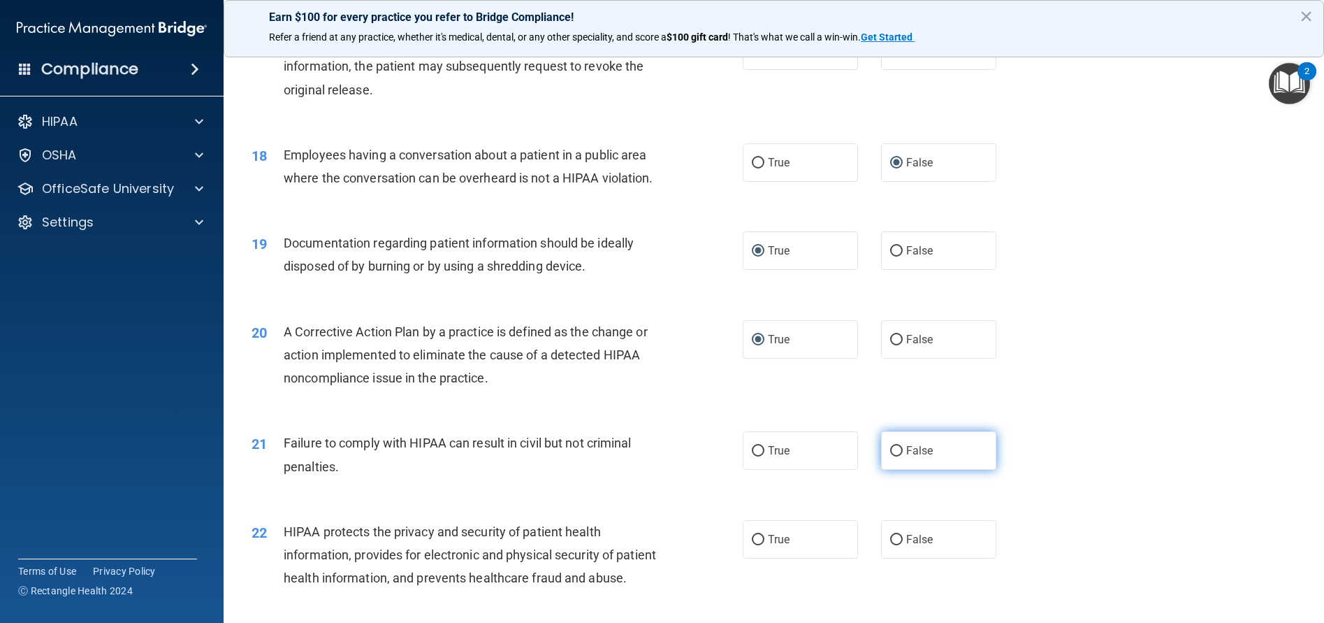
click at [890, 456] on input "False" at bounding box center [896, 451] width 13 height 10
radio input "true"
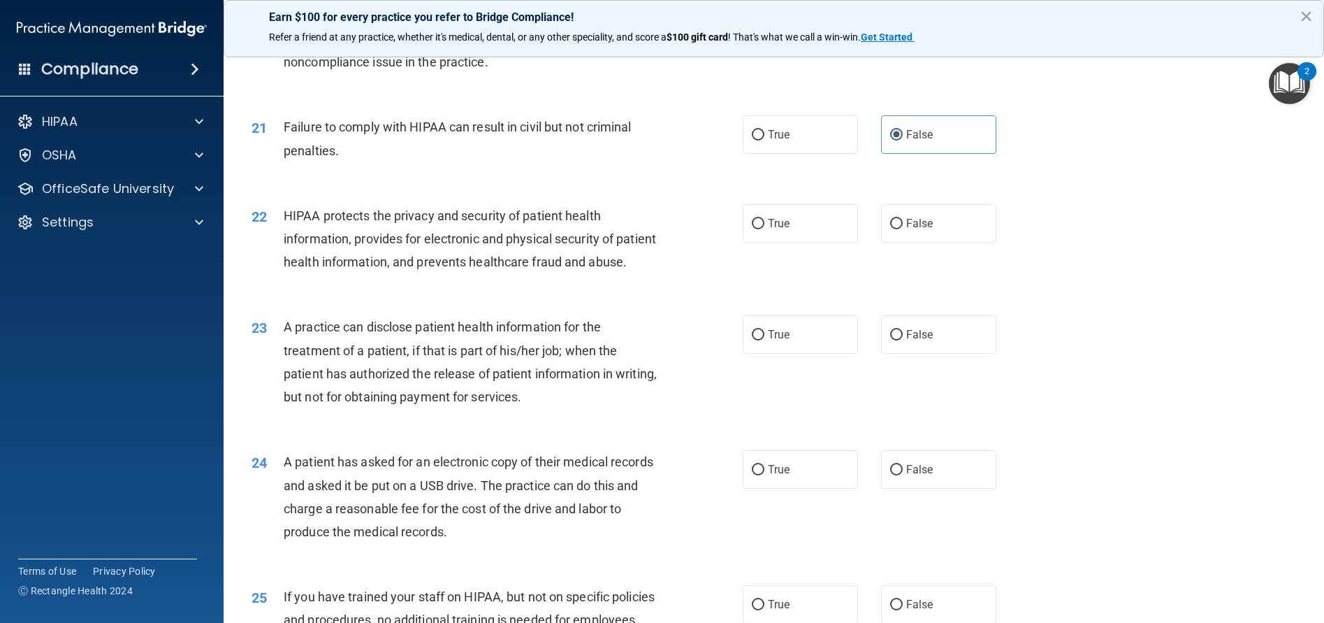
scroll to position [2030, 0]
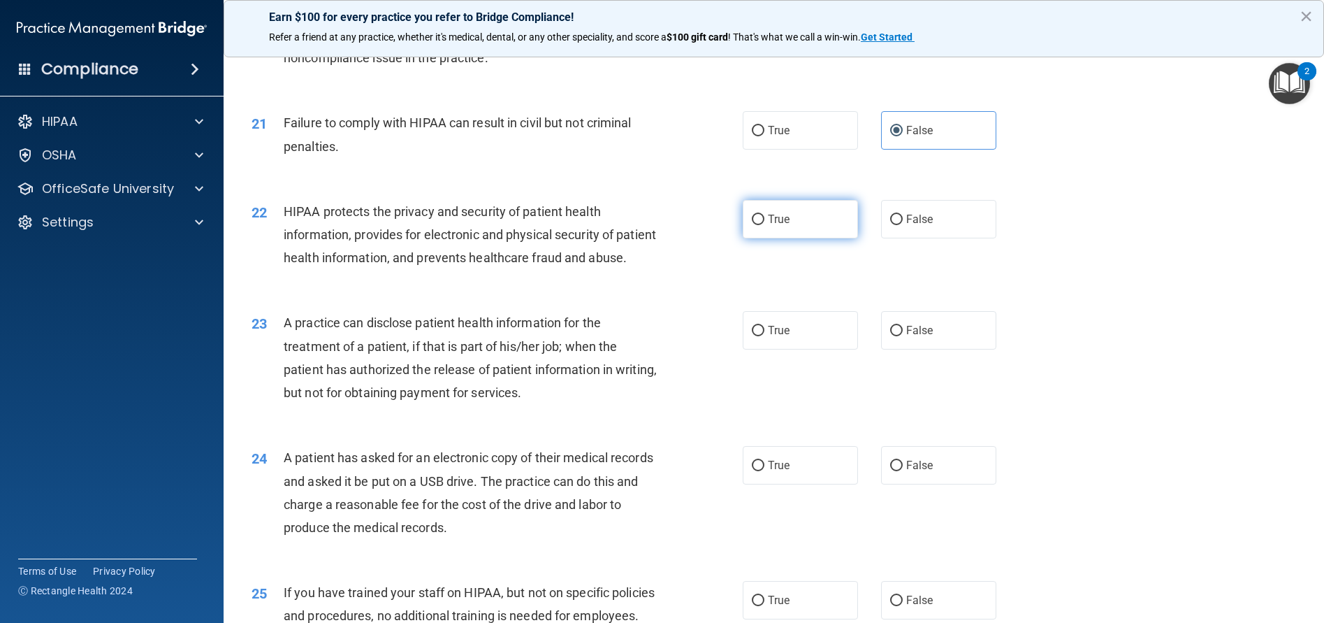
click at [756, 225] on input "True" at bounding box center [758, 220] width 13 height 10
radio input "true"
click at [890, 336] on input "False" at bounding box center [896, 331] width 13 height 10
radio input "true"
click at [752, 471] on input "True" at bounding box center [758, 465] width 13 height 10
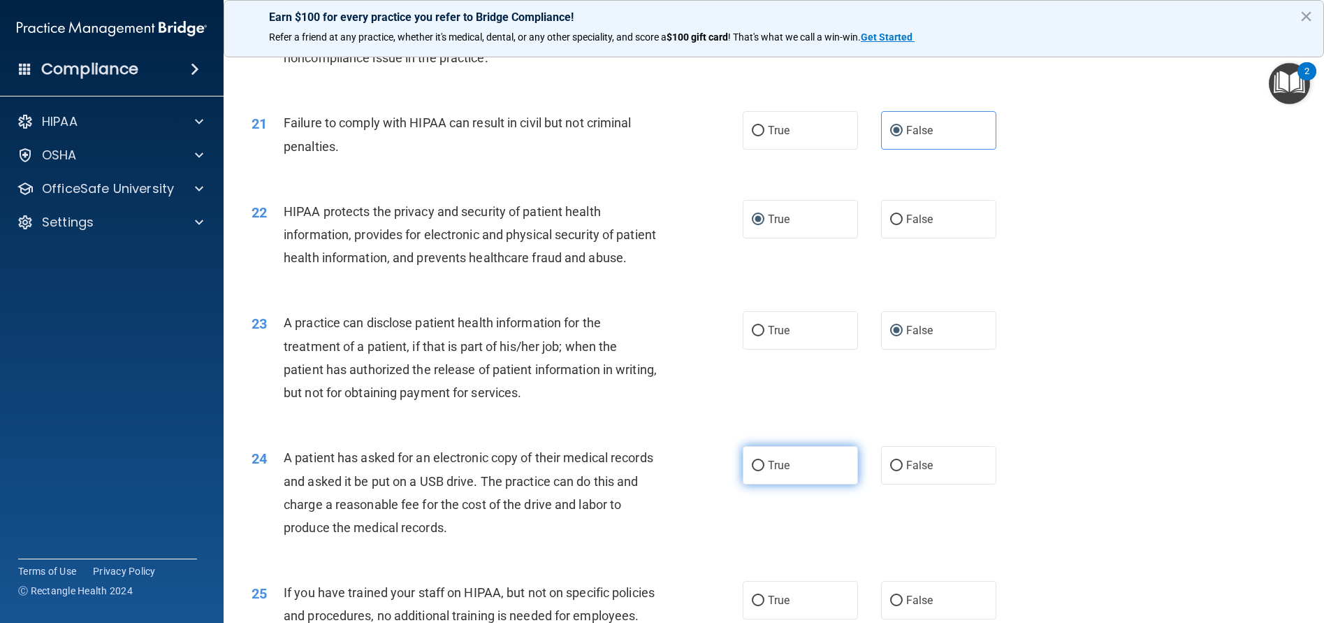
radio input "true"
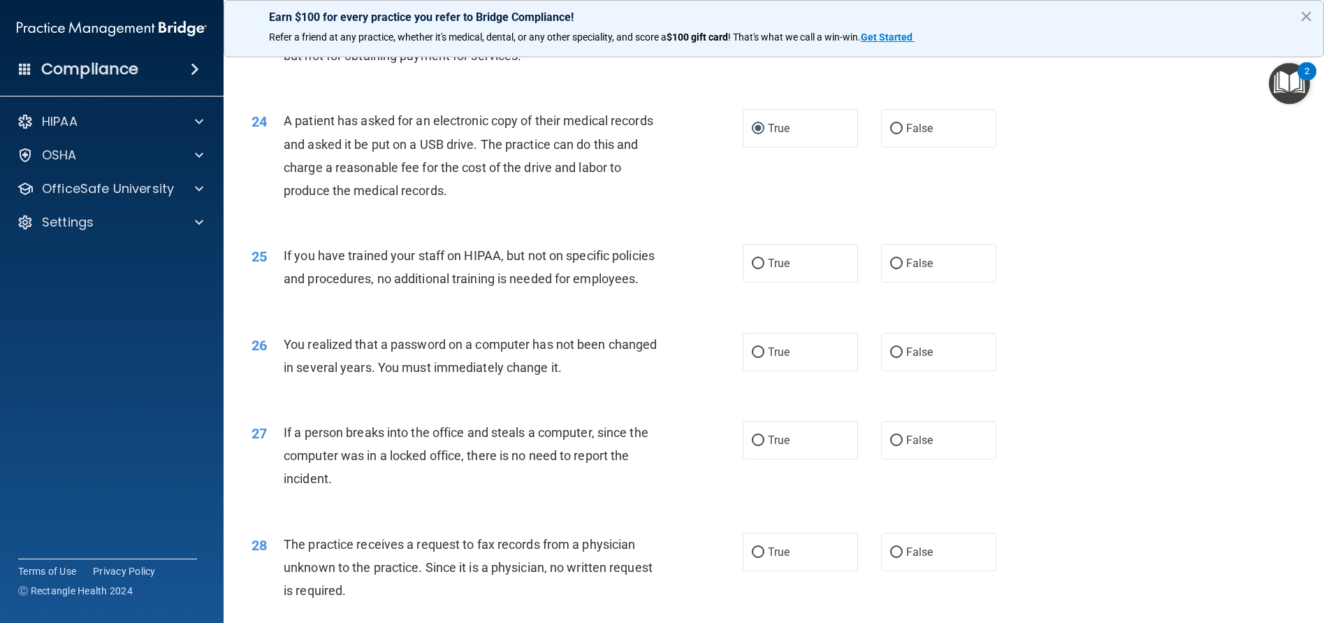
scroll to position [2371, 0]
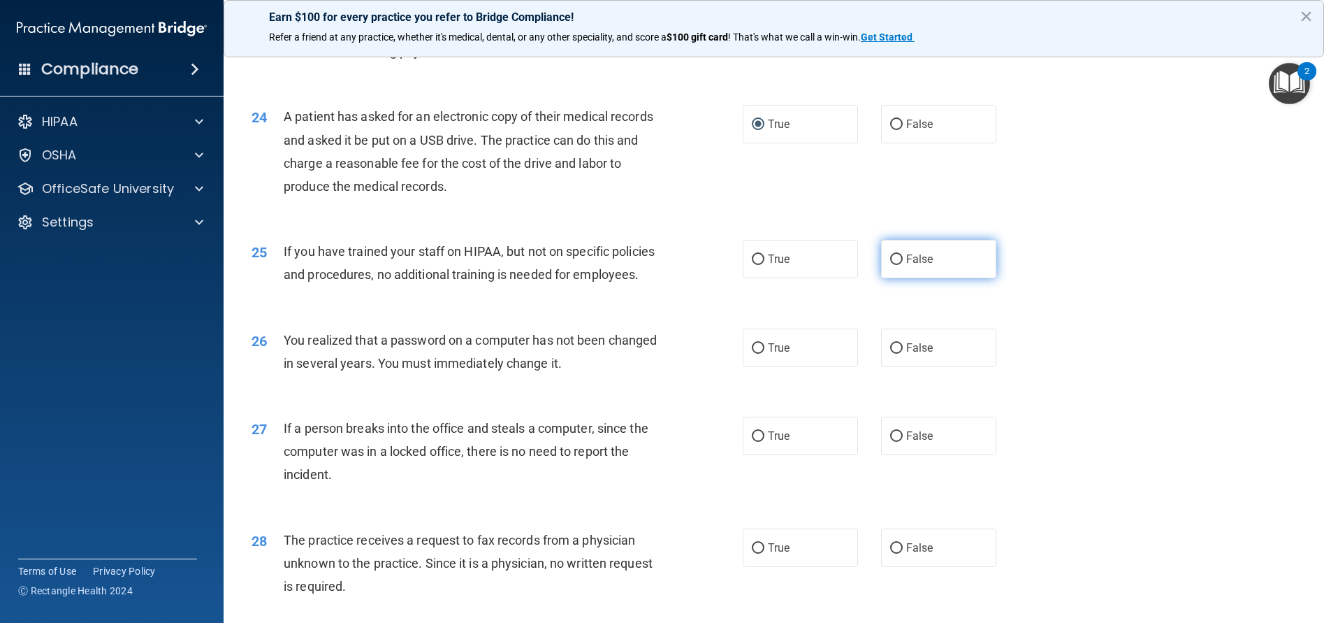
click at [890, 265] on input "False" at bounding box center [896, 259] width 13 height 10
radio input "true"
click at [752, 354] on input "True" at bounding box center [758, 348] width 13 height 10
radio input "true"
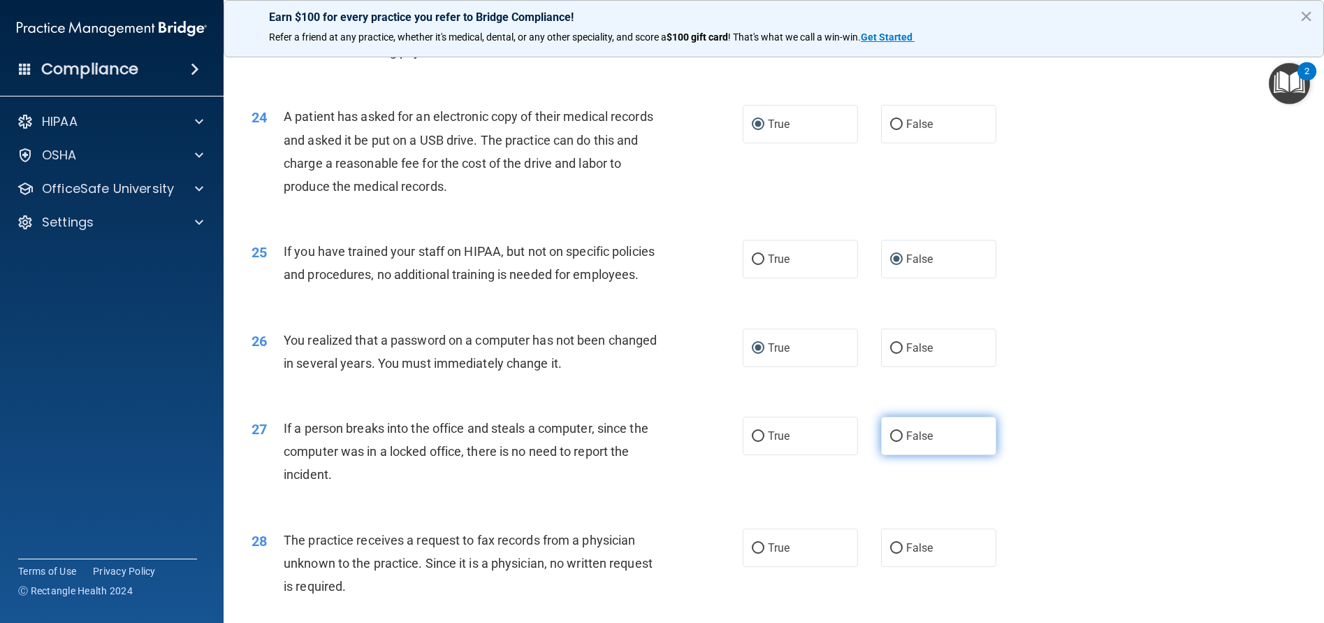
click at [894, 442] on input "False" at bounding box center [896, 436] width 13 height 10
radio input "true"
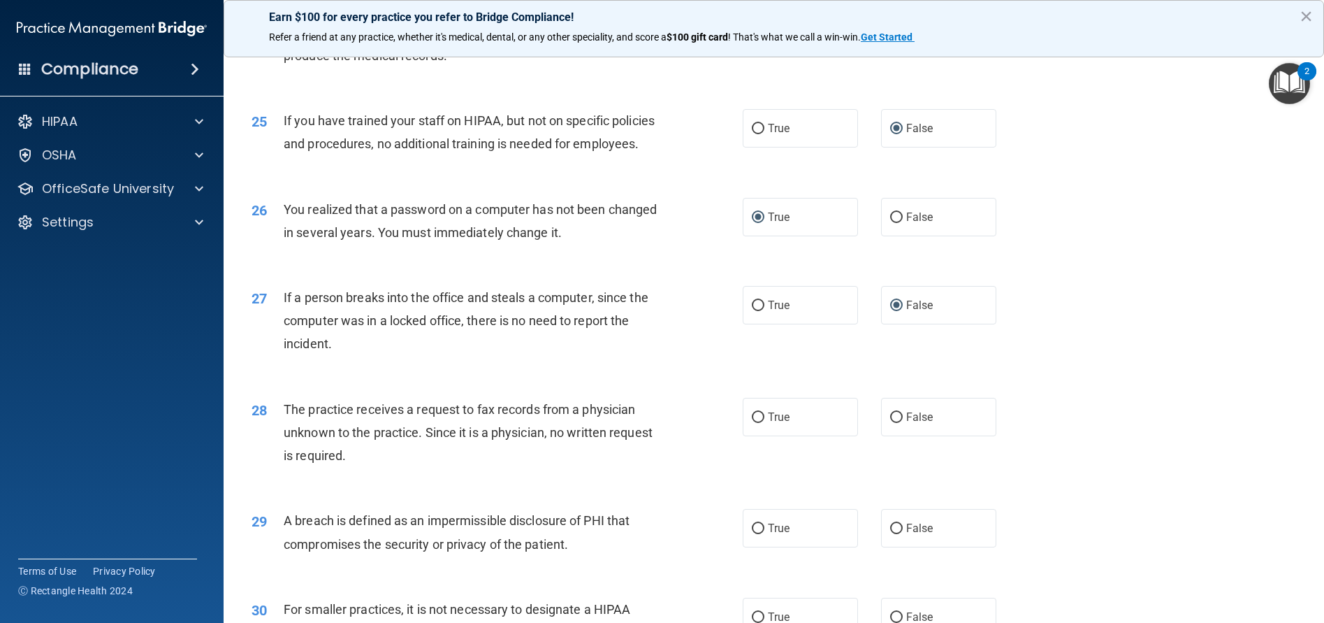
scroll to position [2514, 0]
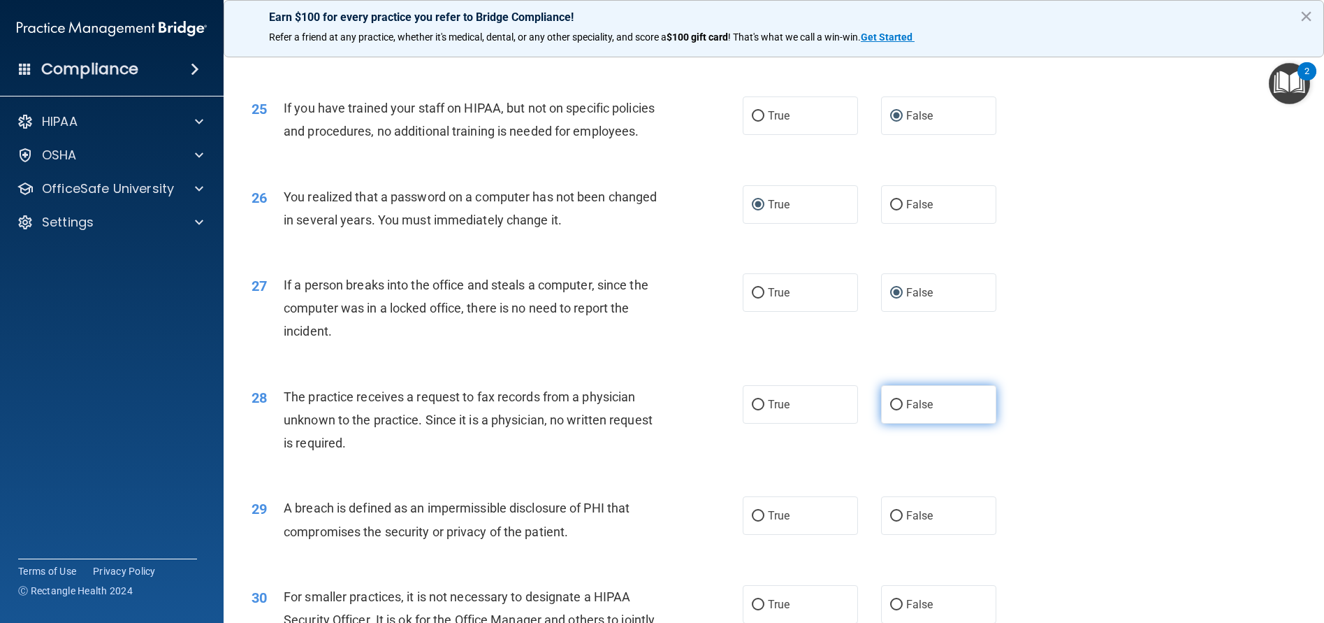
click at [892, 410] on input "False" at bounding box center [896, 405] width 13 height 10
radio input "true"
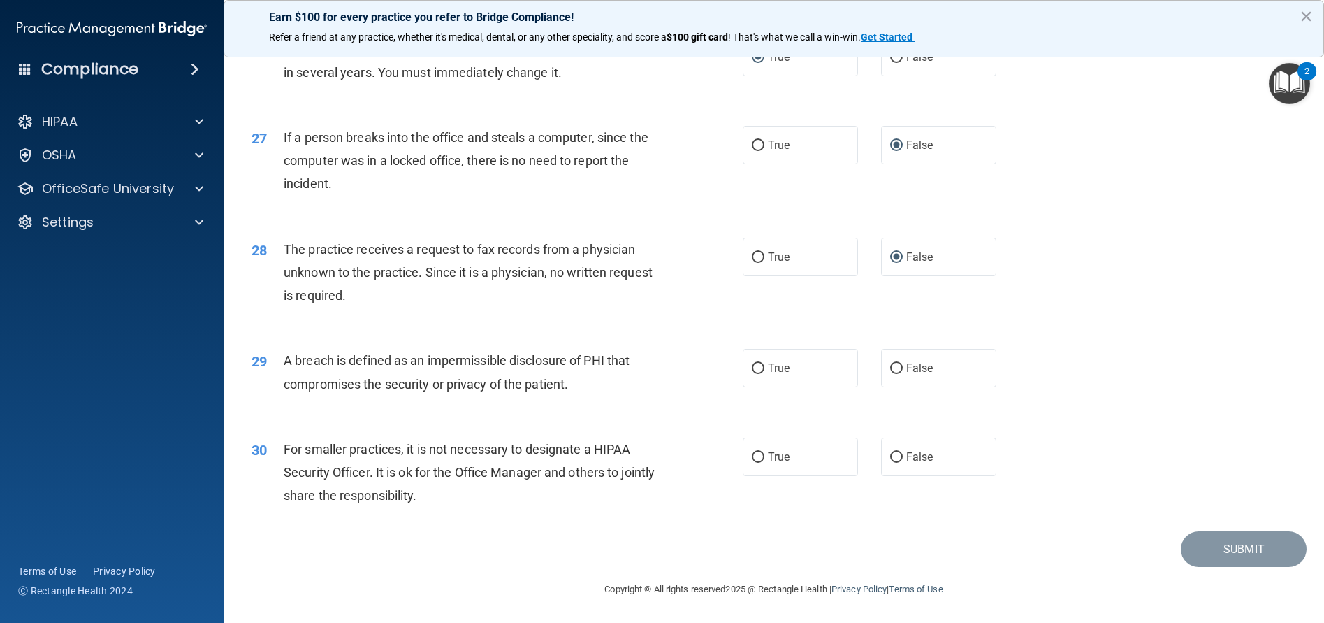
scroll to position [2755, 0]
click at [755, 367] on input "True" at bounding box center [758, 368] width 13 height 10
radio input "true"
click at [890, 452] on input "False" at bounding box center [896, 457] width 13 height 10
radio input "true"
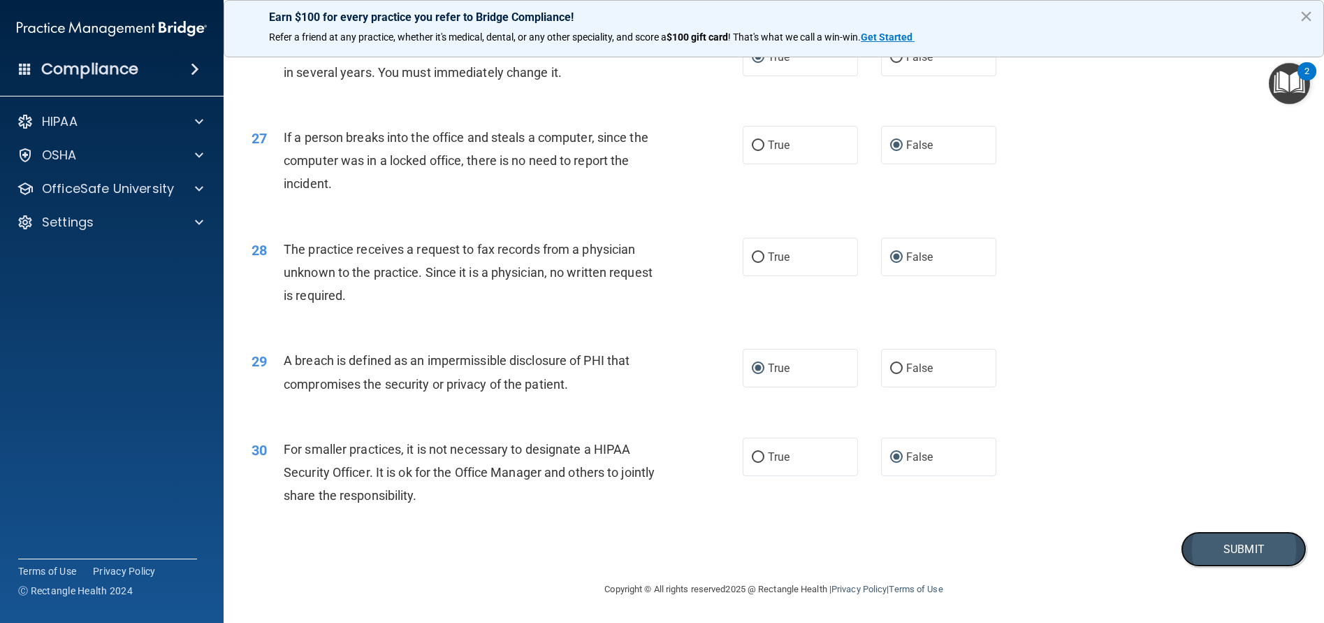
click at [1248, 551] on button "Submit" at bounding box center [1244, 549] width 126 height 36
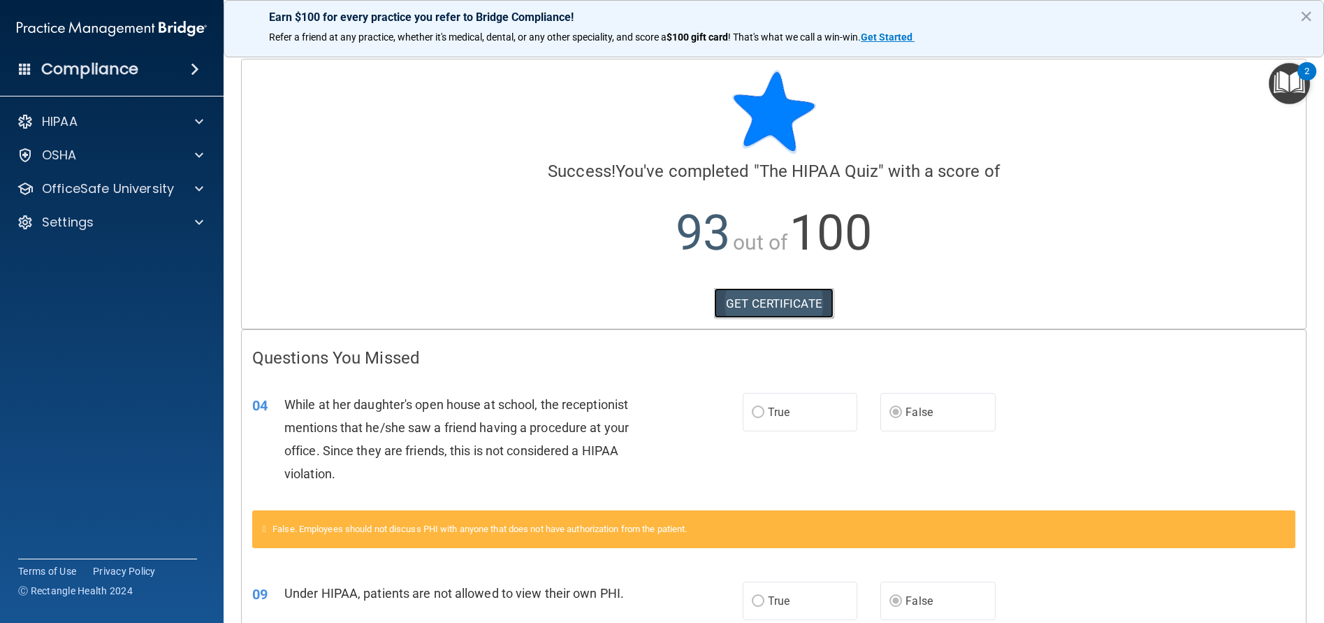
click at [776, 307] on link "GET CERTIFICATE" at bounding box center [773, 303] width 119 height 31
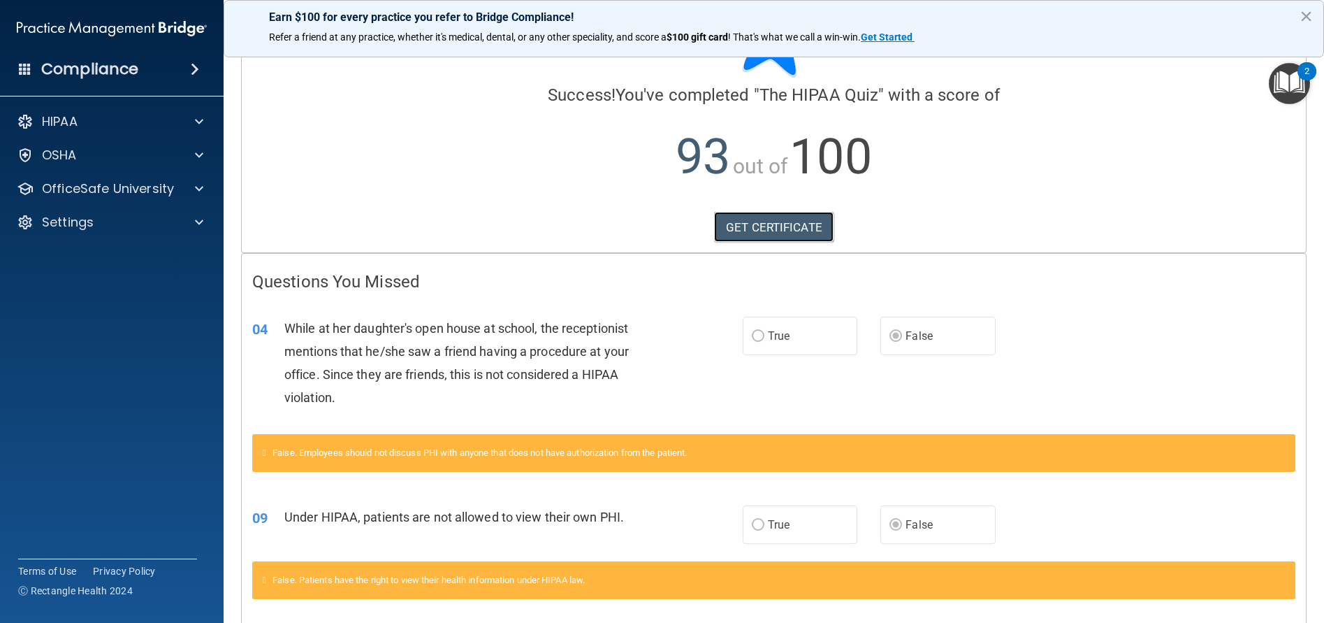
scroll to position [44, 0]
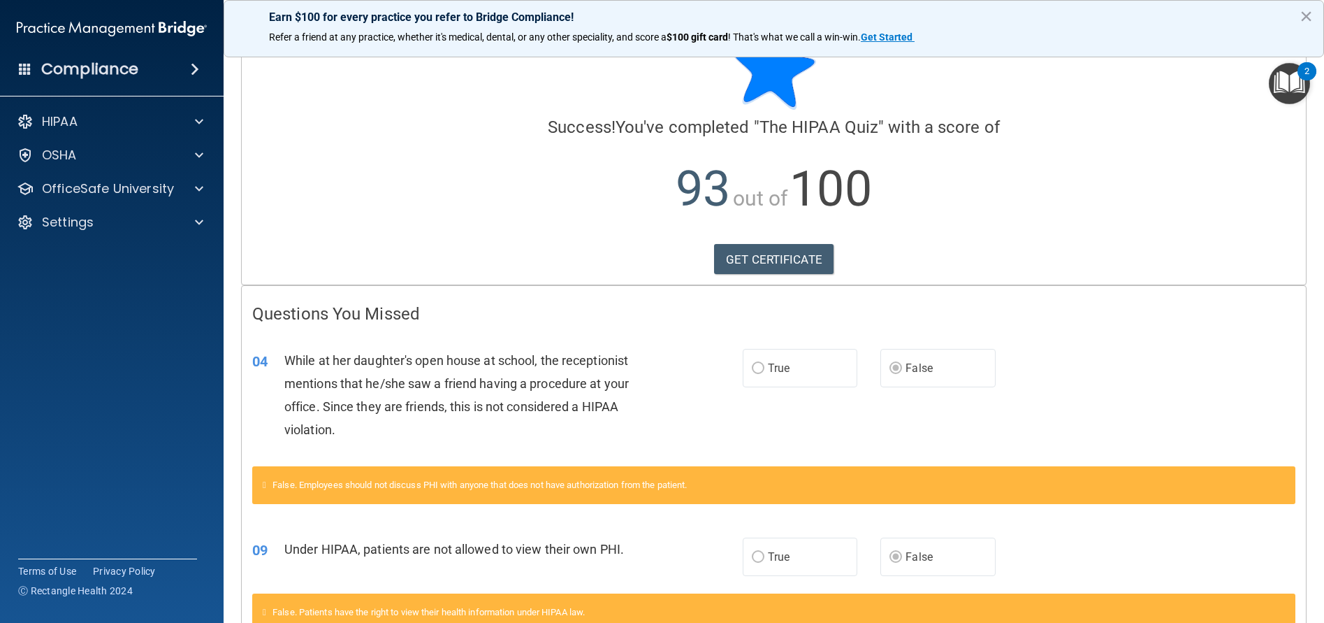
click at [1309, 74] on div "2" at bounding box center [1307, 80] width 5 height 18
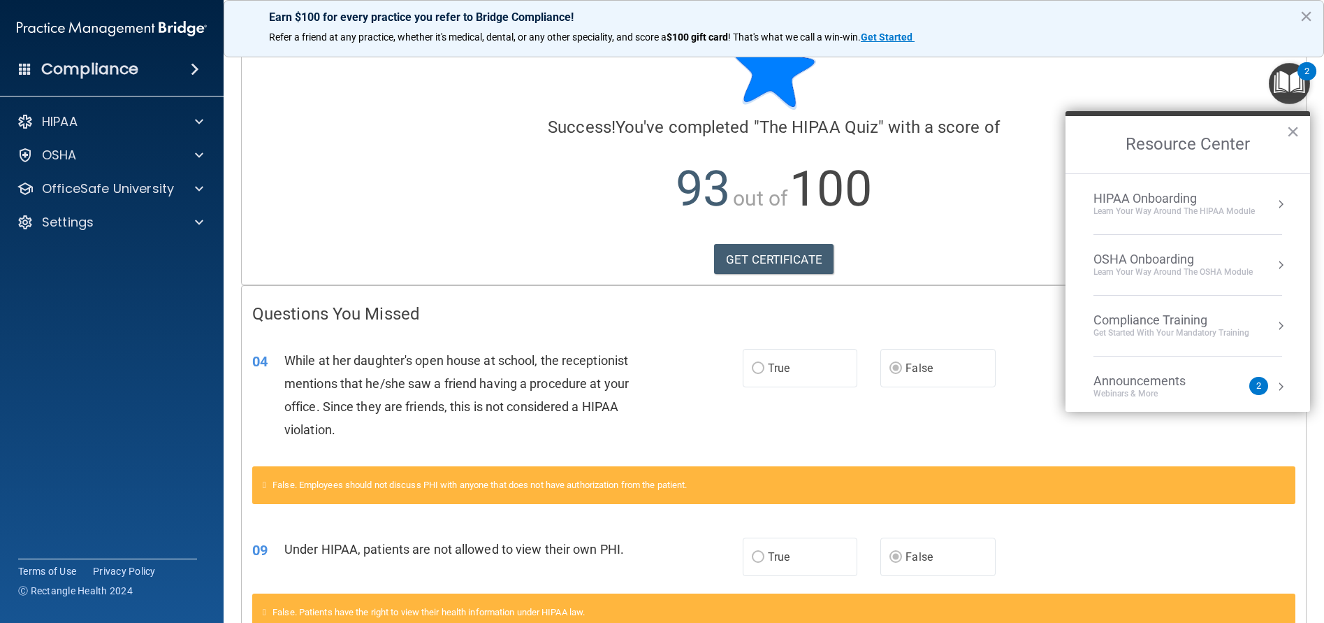
click at [1262, 266] on div "OSHA Onboarding Learn your way around the OSHA module" at bounding box center [1188, 265] width 189 height 27
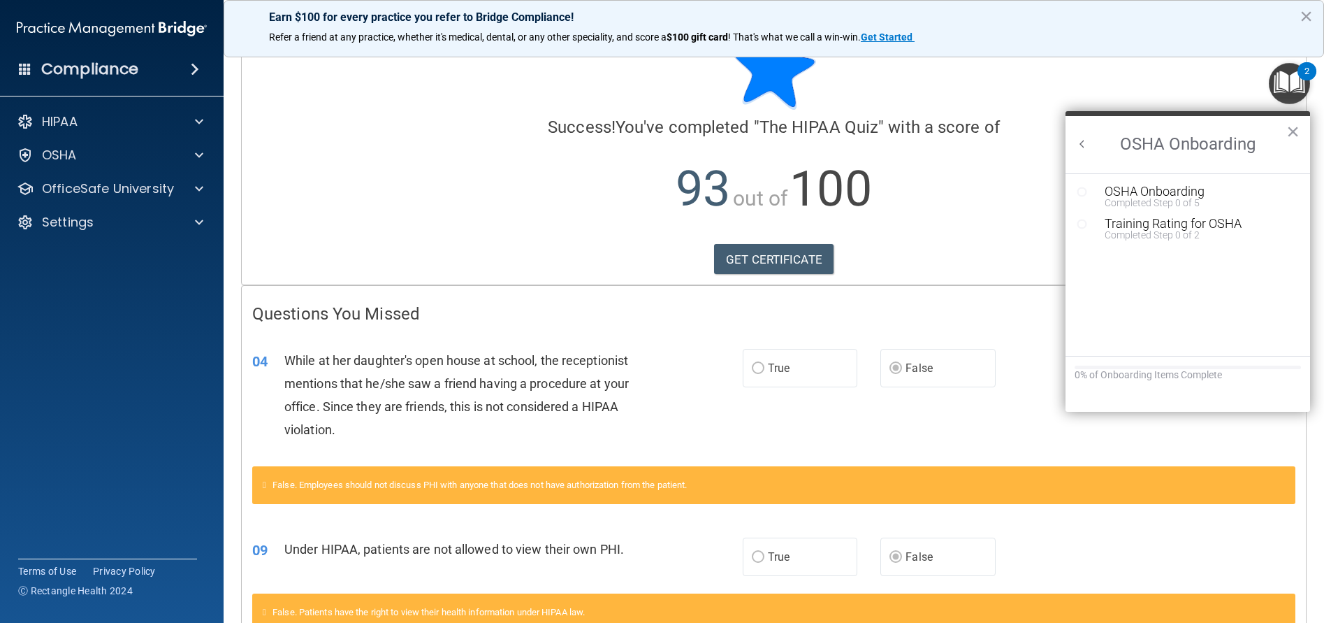
scroll to position [0, 0]
click at [1079, 191] on icon "Resource Center" at bounding box center [1082, 192] width 10 height 10
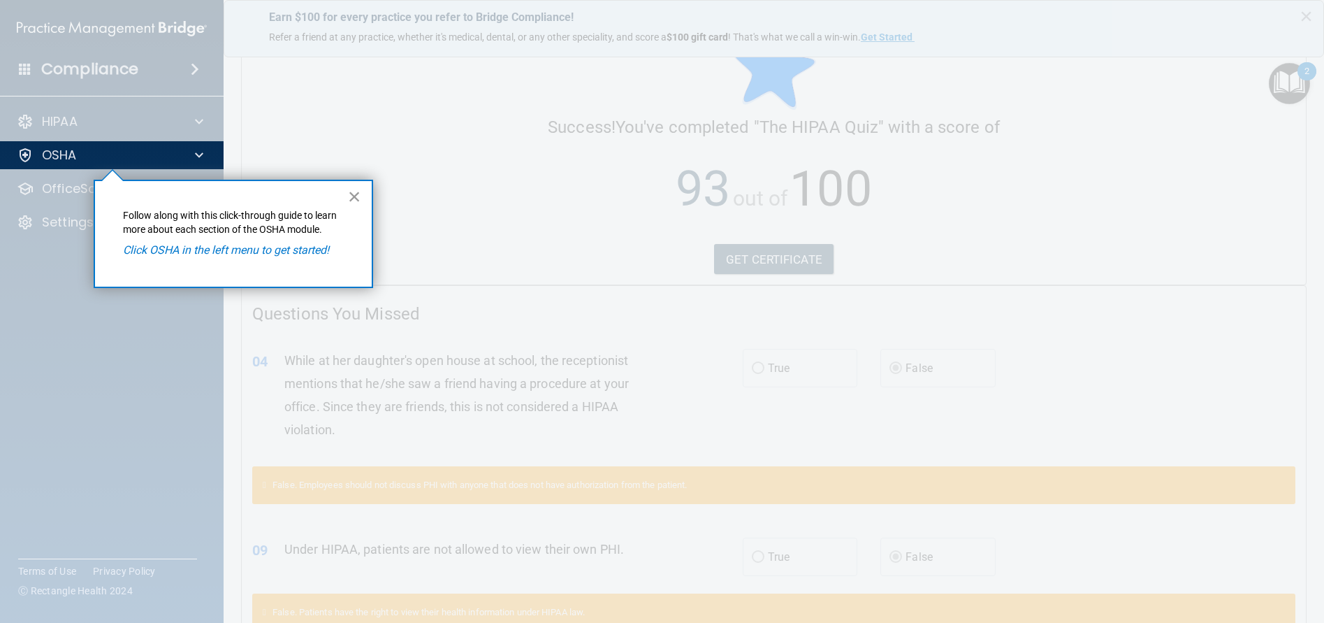
click at [355, 198] on button "×" at bounding box center [354, 196] width 13 height 22
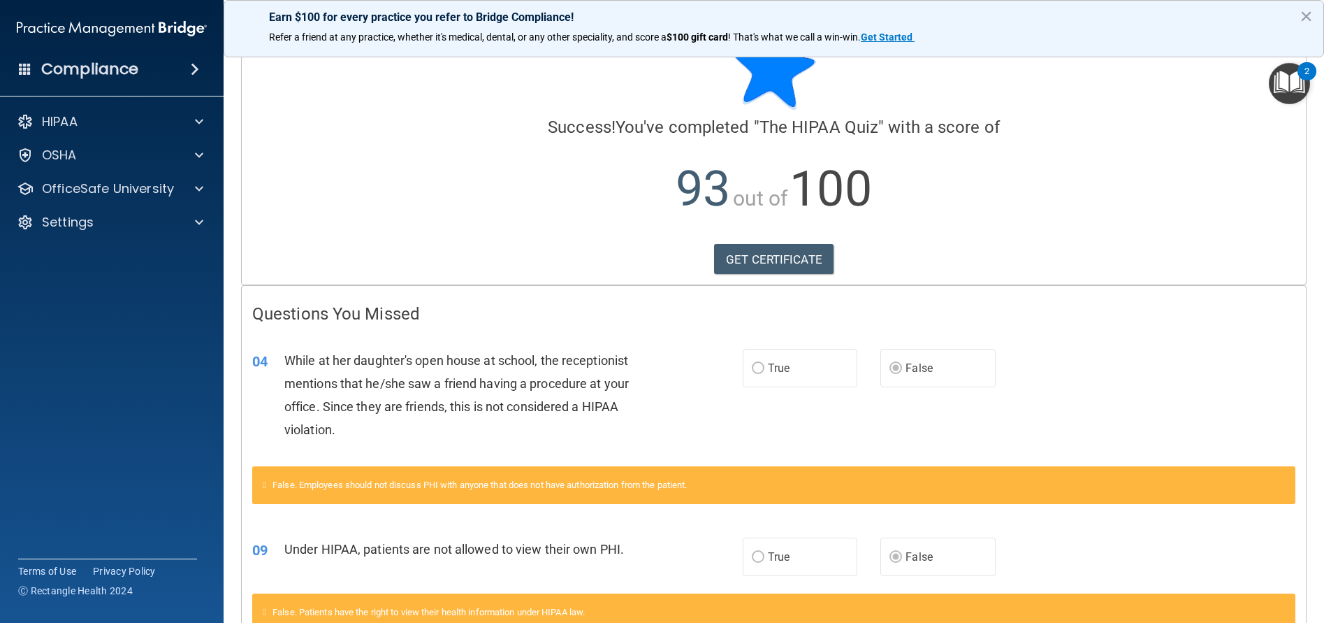
scroll to position [136, 0]
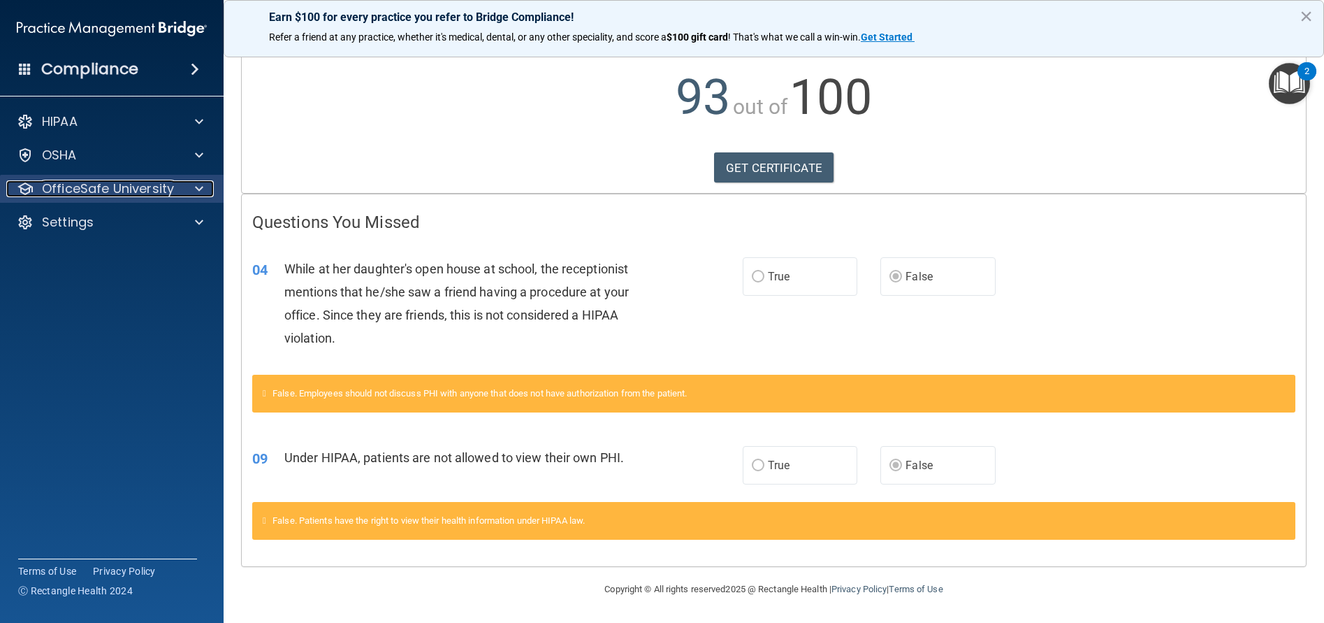
click at [145, 192] on p "OfficeSafe University" at bounding box center [108, 188] width 132 height 17
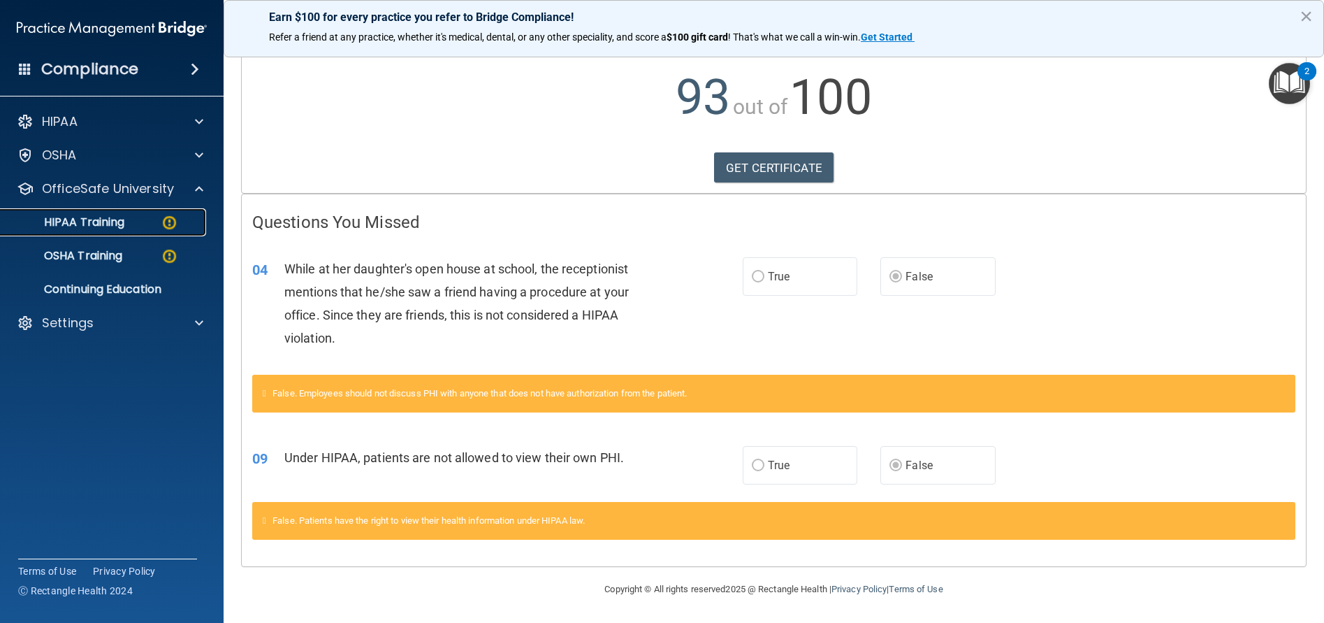
click at [133, 223] on div "HIPAA Training" at bounding box center [104, 222] width 191 height 14
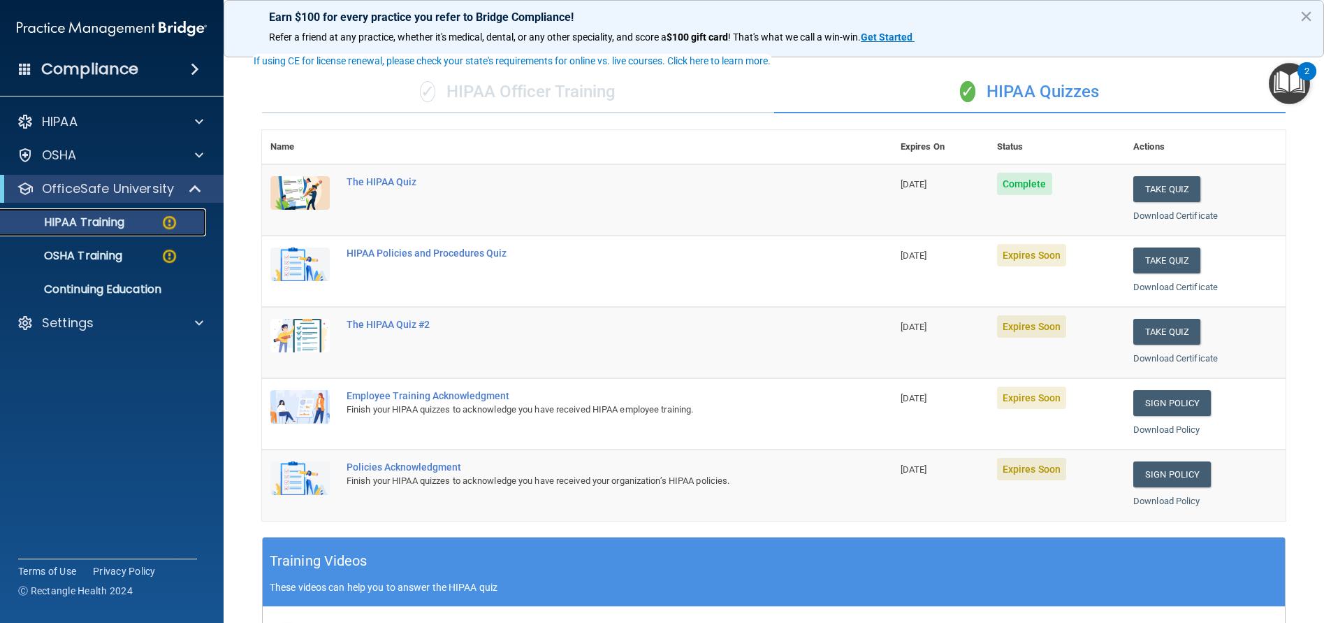
scroll to position [80, 0]
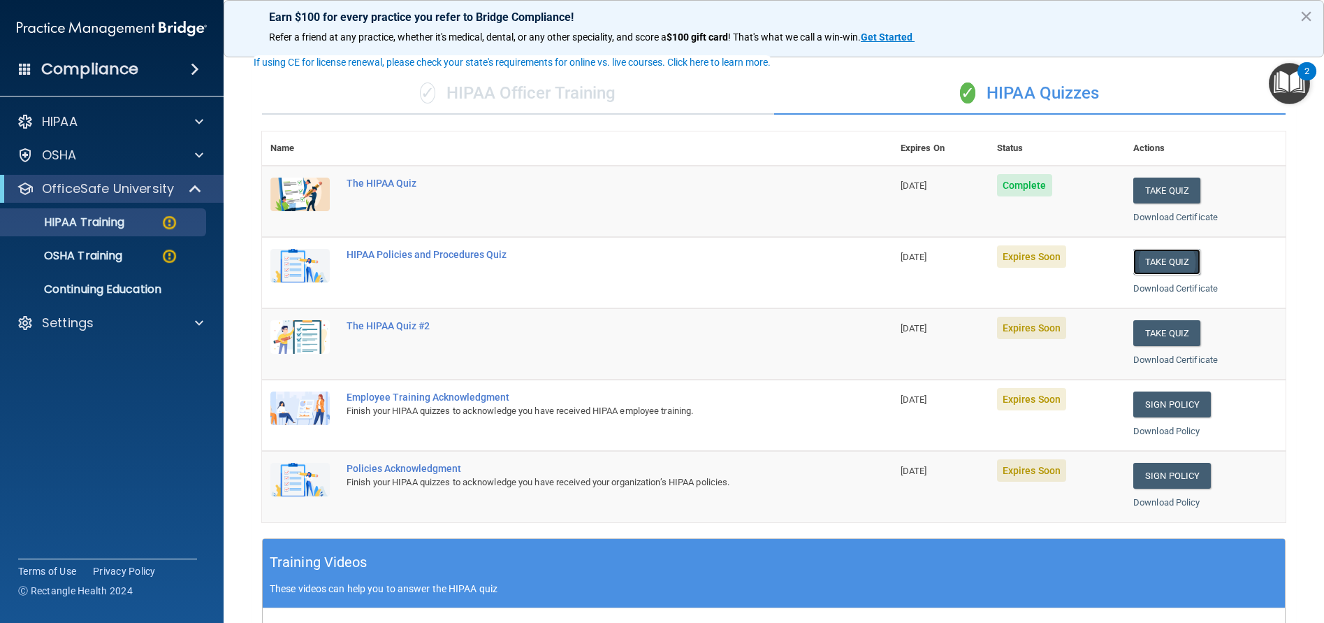
click at [1150, 260] on button "Take Quiz" at bounding box center [1166, 262] width 67 height 26
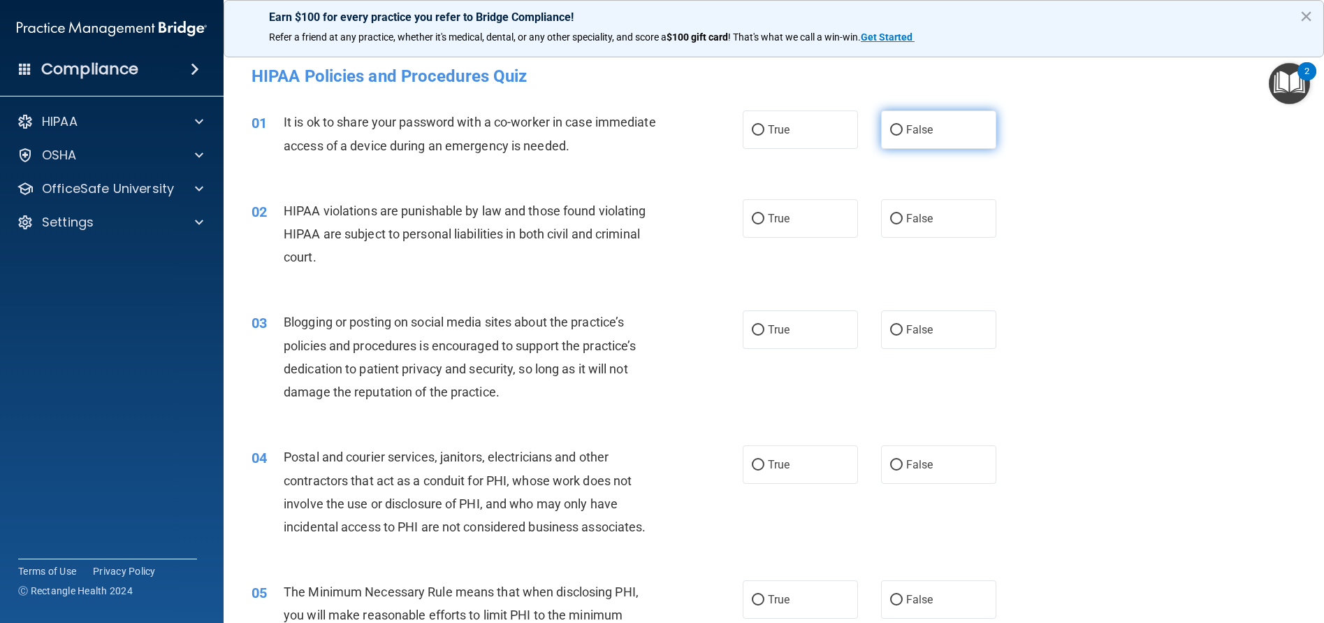
click at [890, 133] on input "False" at bounding box center [896, 130] width 13 height 10
radio input "true"
click at [752, 216] on input "True" at bounding box center [758, 219] width 13 height 10
radio input "true"
click at [890, 333] on input "False" at bounding box center [896, 330] width 13 height 10
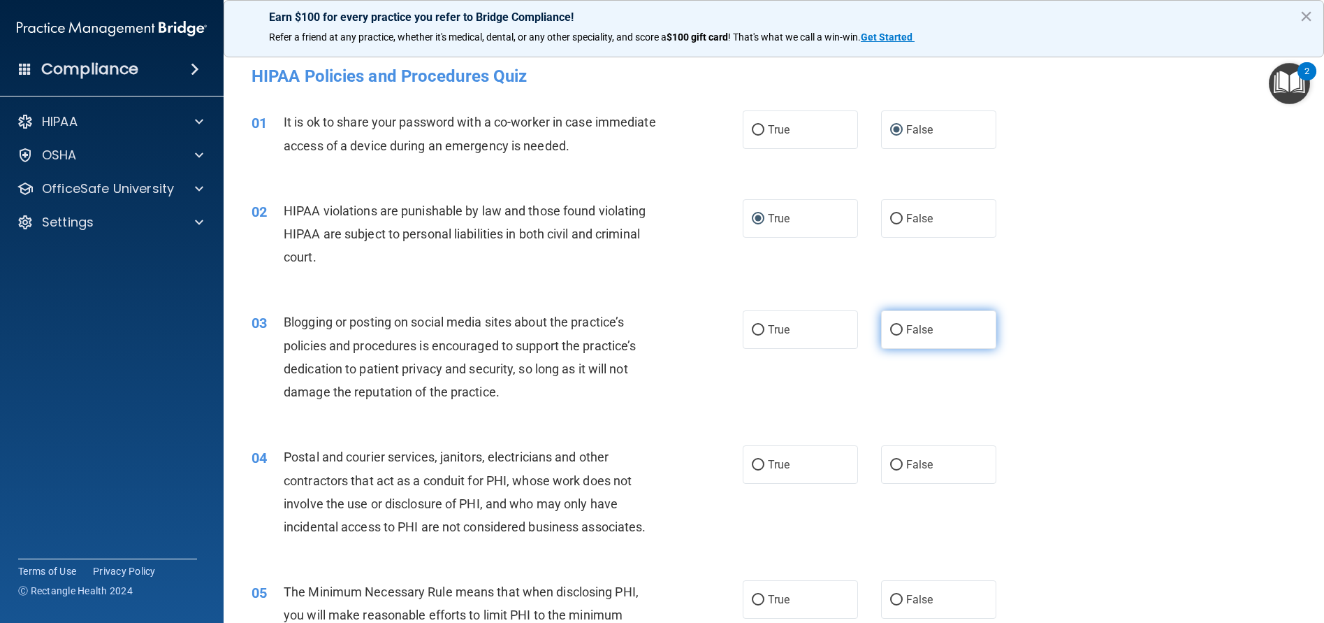
radio input "true"
click at [757, 465] on input "True" at bounding box center [758, 465] width 13 height 10
radio input "true"
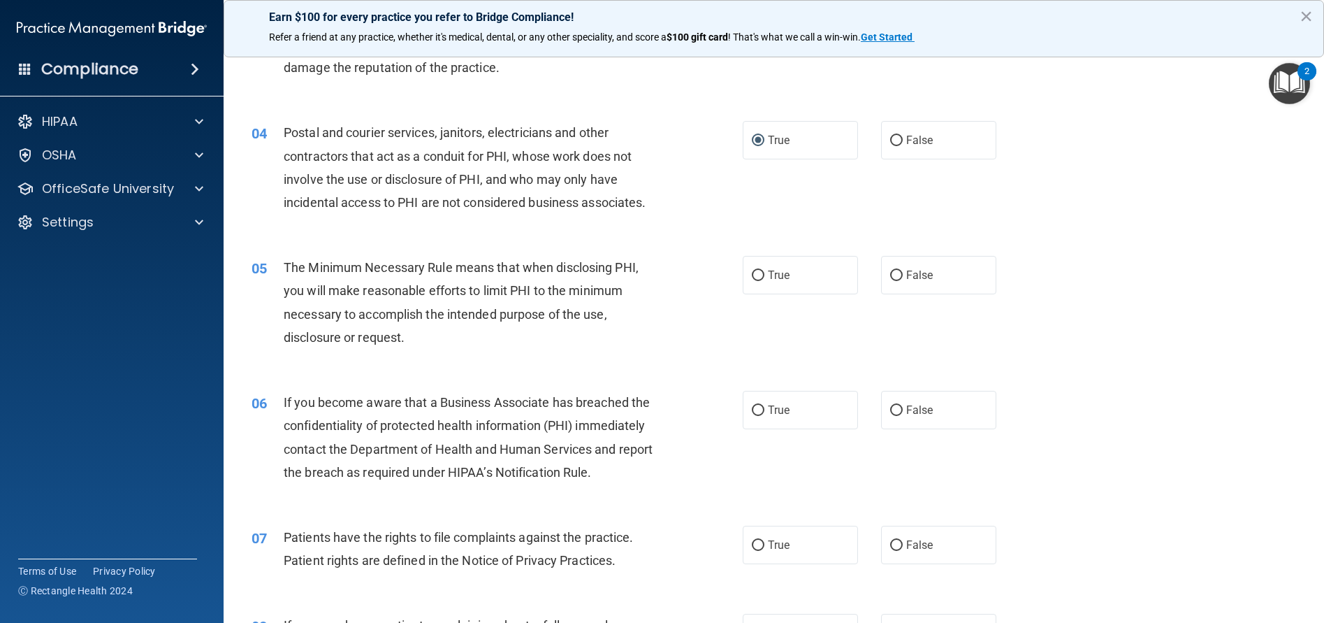
scroll to position [298, 0]
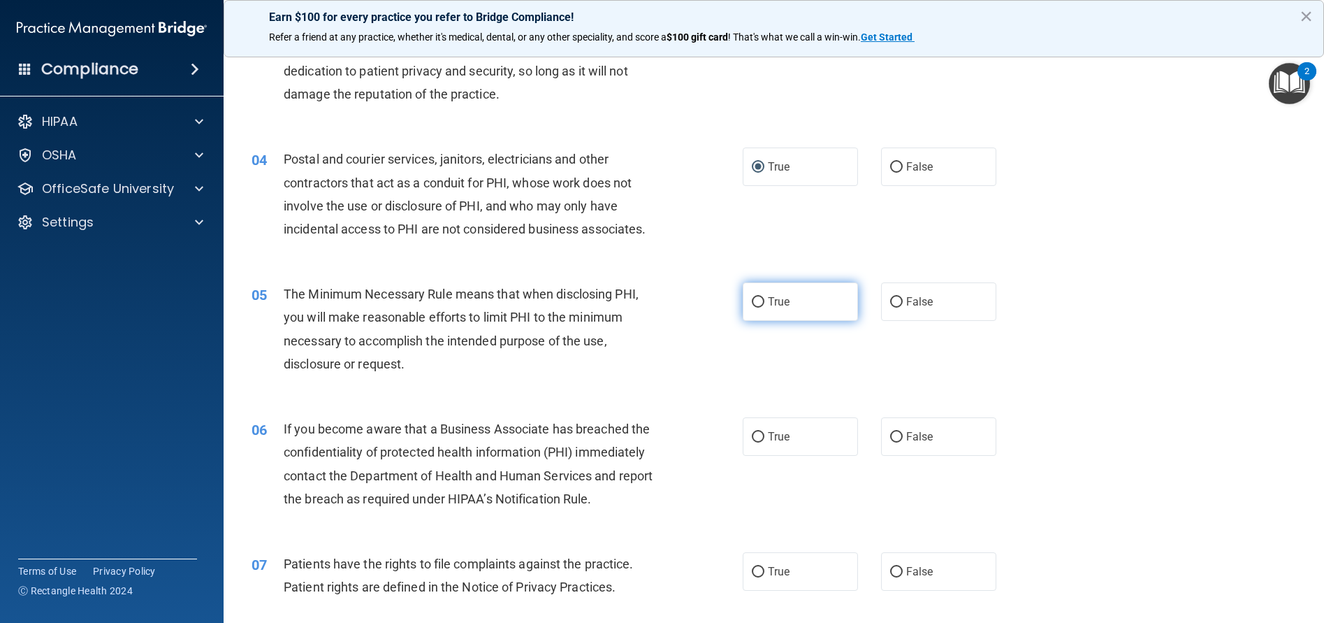
click at [755, 302] on input "True" at bounding box center [758, 302] width 13 height 10
radio input "true"
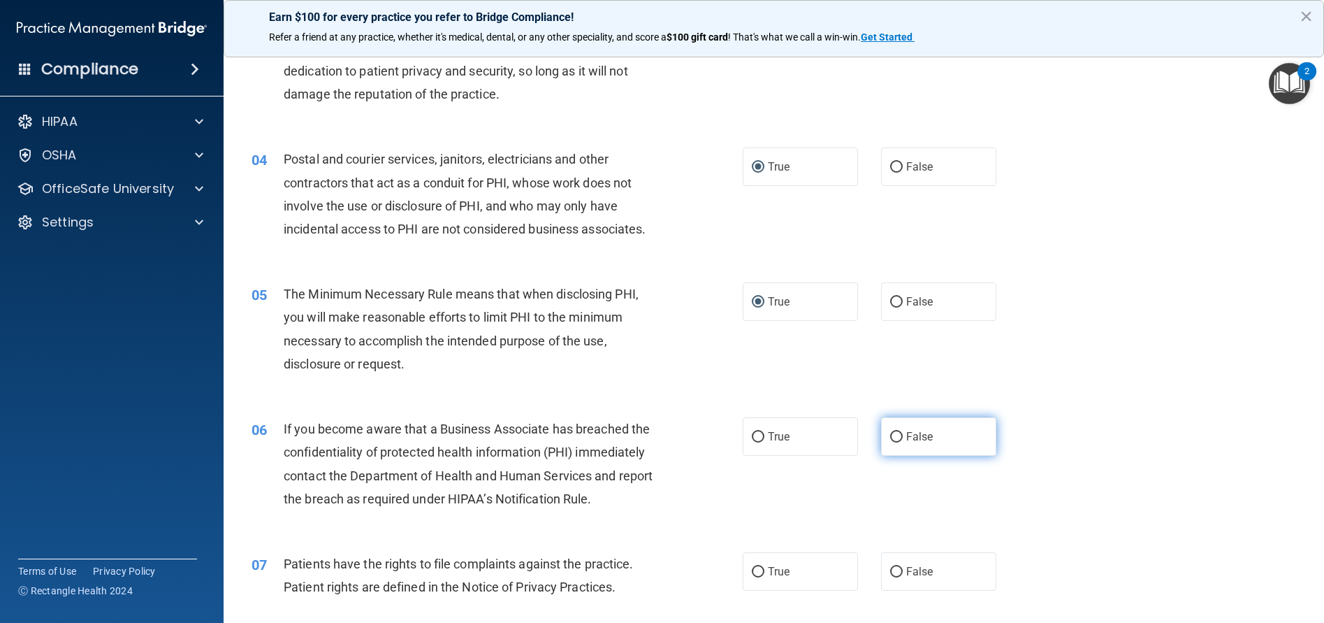
click at [890, 436] on input "False" at bounding box center [896, 437] width 13 height 10
radio input "true"
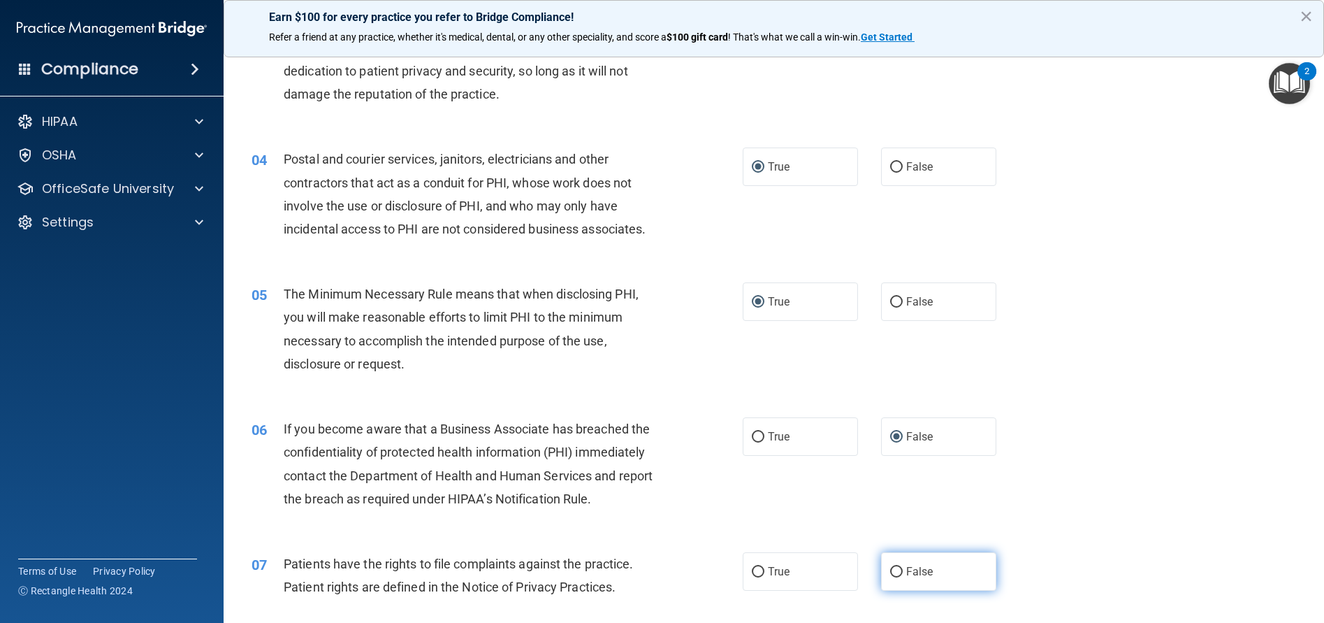
click at [890, 569] on input "False" at bounding box center [896, 572] width 13 height 10
radio input "true"
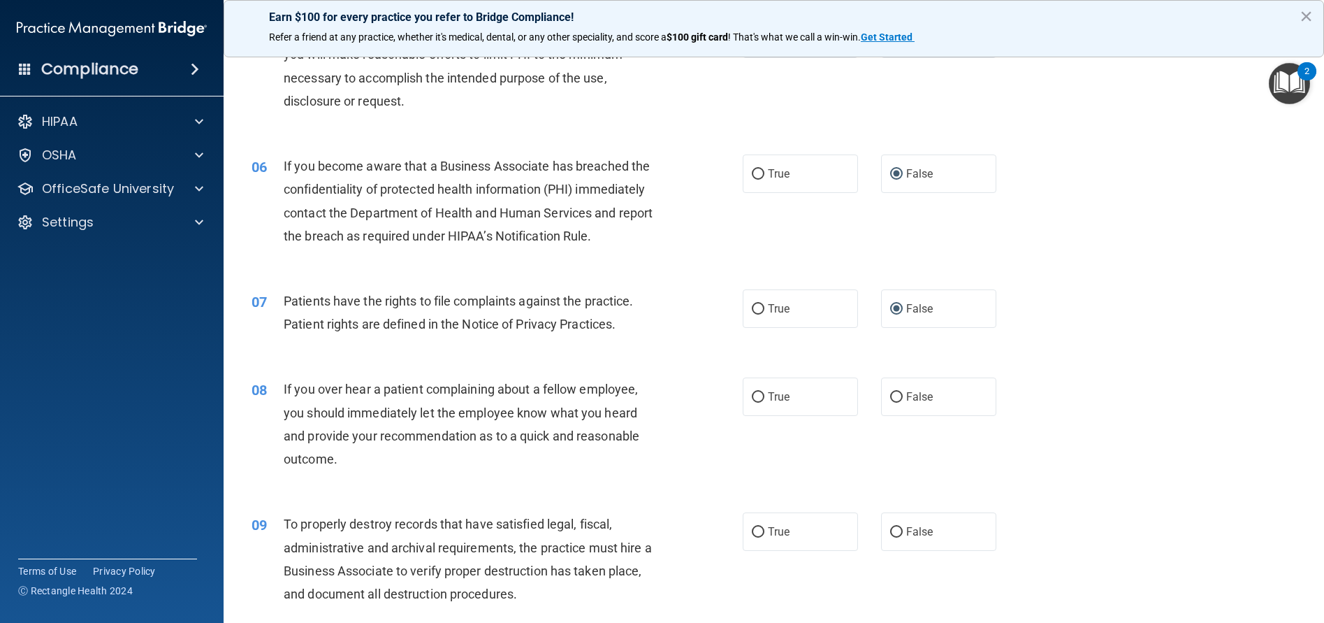
scroll to position [570, 0]
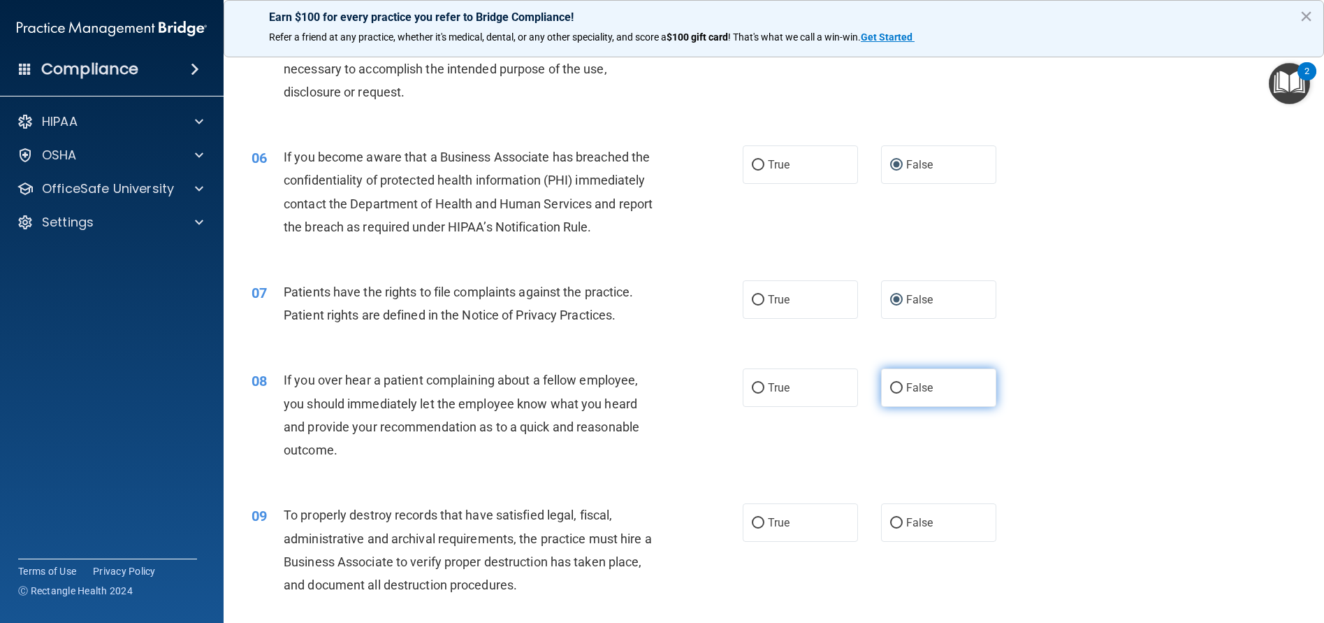
click at [892, 386] on input "False" at bounding box center [896, 388] width 13 height 10
radio input "true"
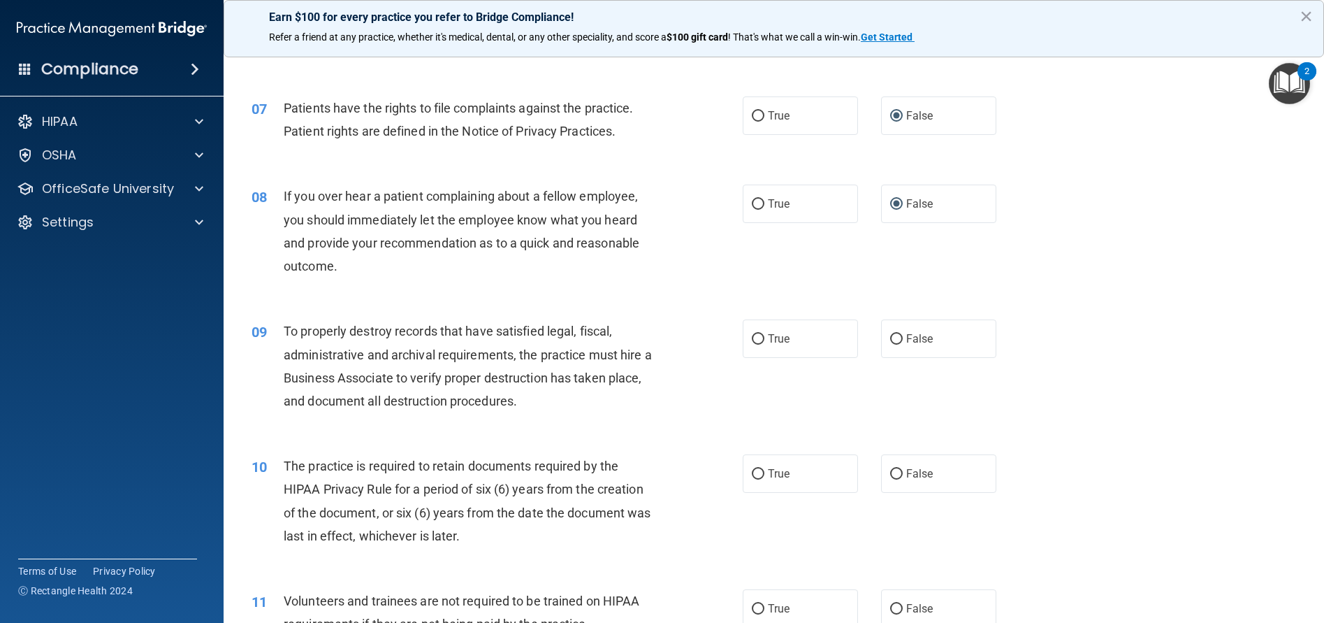
scroll to position [797, 0]
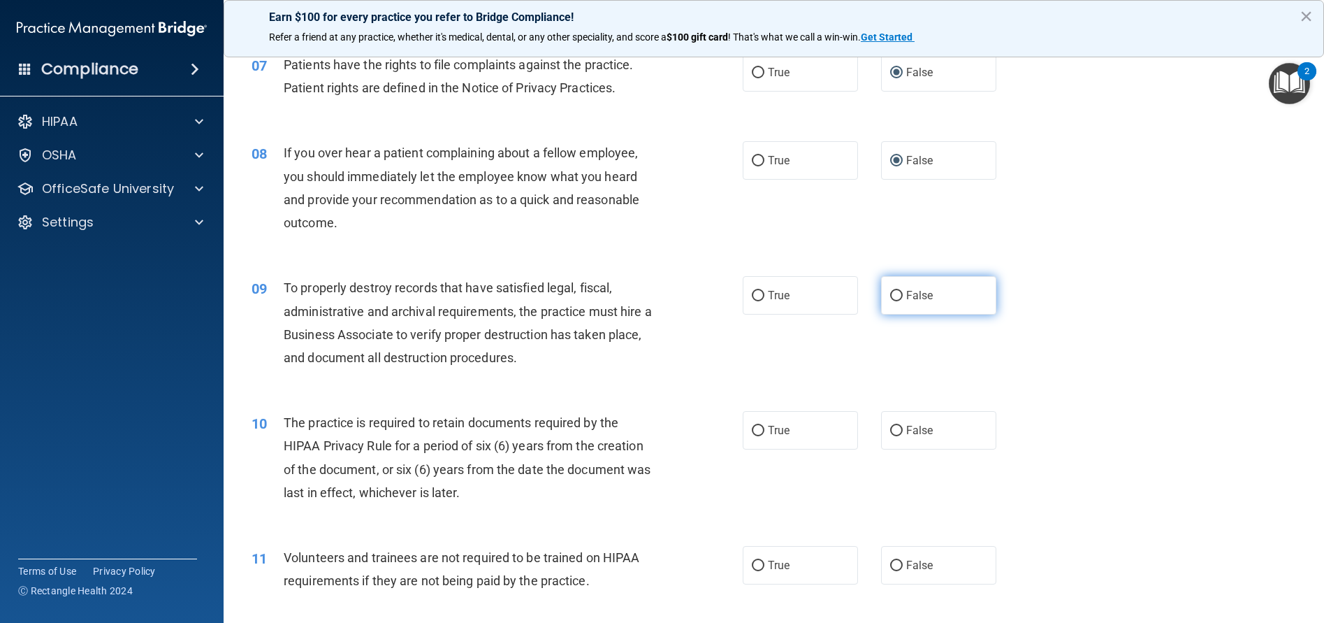
click at [892, 294] on input "False" at bounding box center [896, 296] width 13 height 10
radio input "true"
click at [757, 431] on input "True" at bounding box center [758, 431] width 13 height 10
radio input "true"
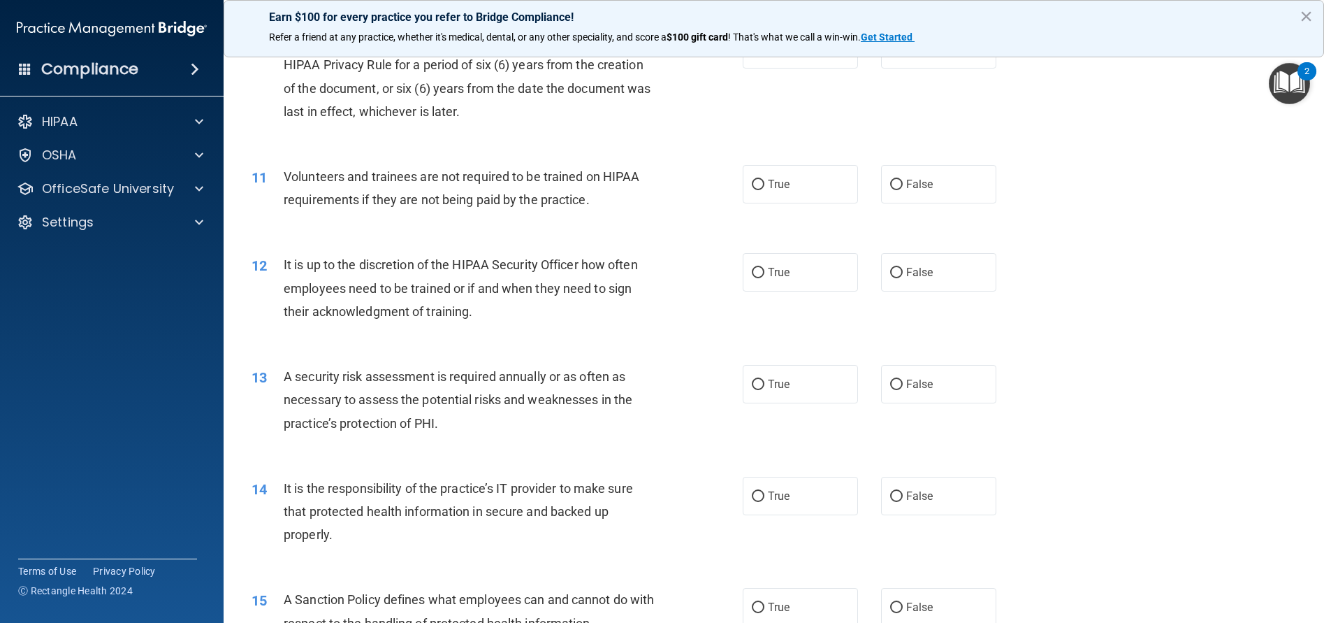
scroll to position [1208, 0]
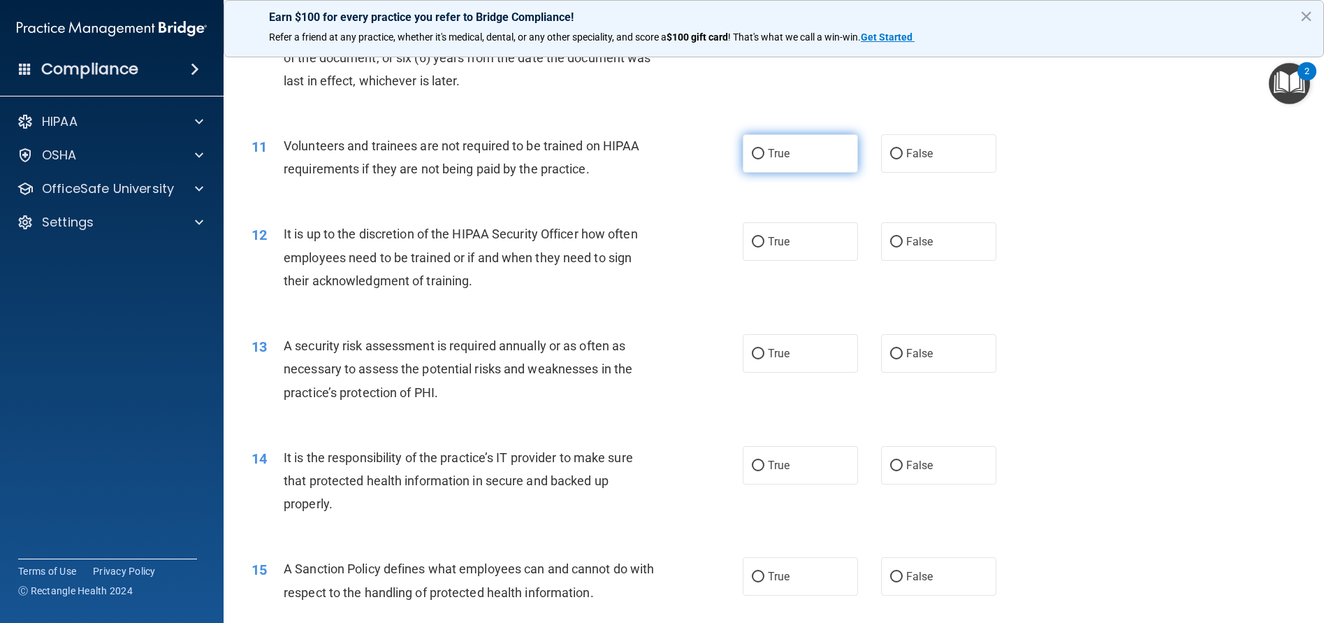
click at [753, 157] on input "True" at bounding box center [758, 154] width 13 height 10
radio input "true"
click at [755, 245] on input "True" at bounding box center [758, 242] width 13 height 10
radio input "true"
click at [890, 350] on input "False" at bounding box center [896, 354] width 13 height 10
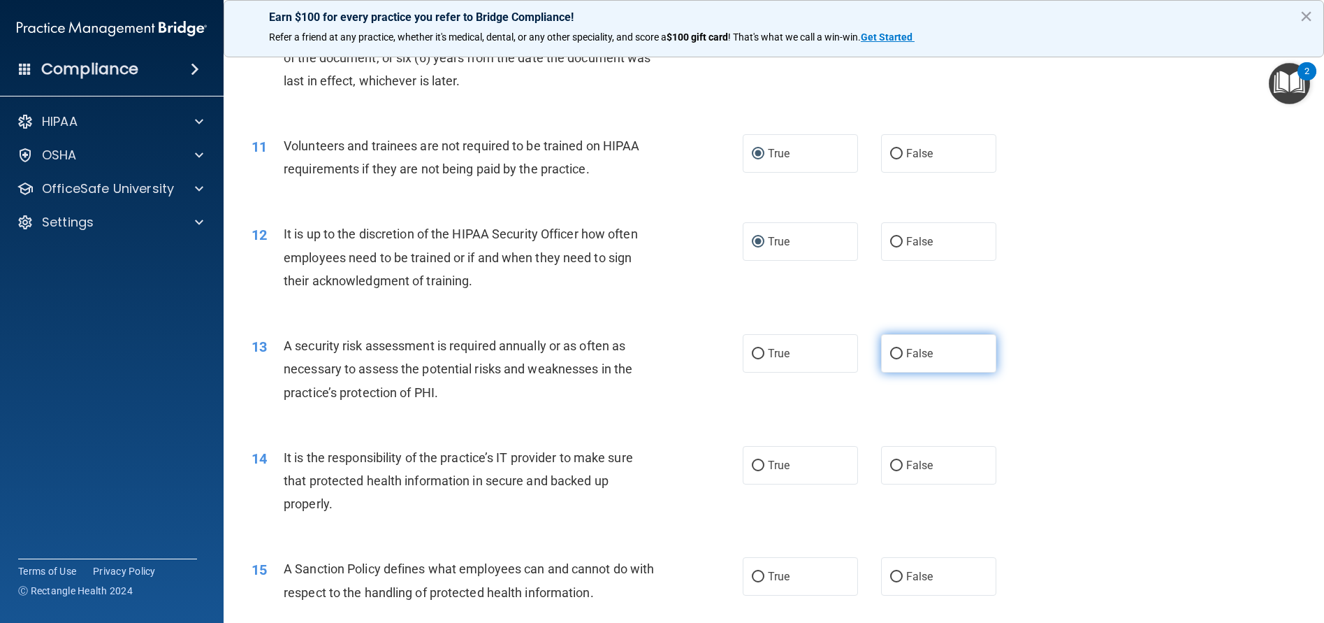
radio input "true"
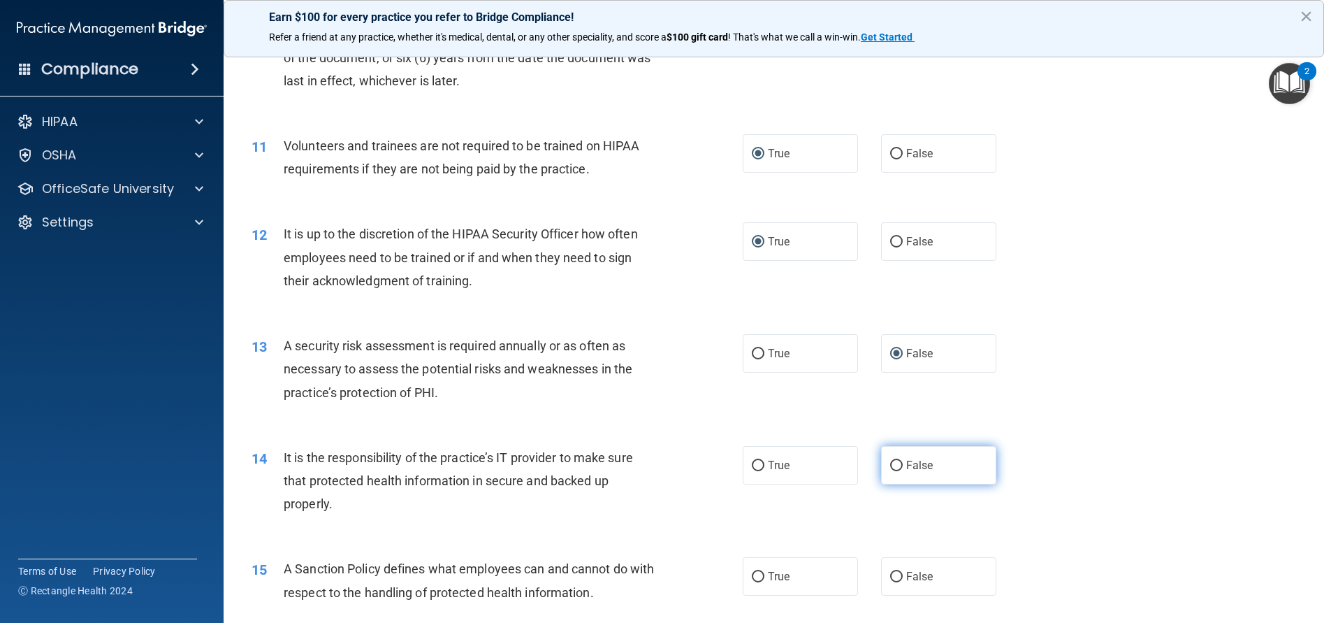
click at [890, 464] on input "False" at bounding box center [896, 465] width 13 height 10
radio input "true"
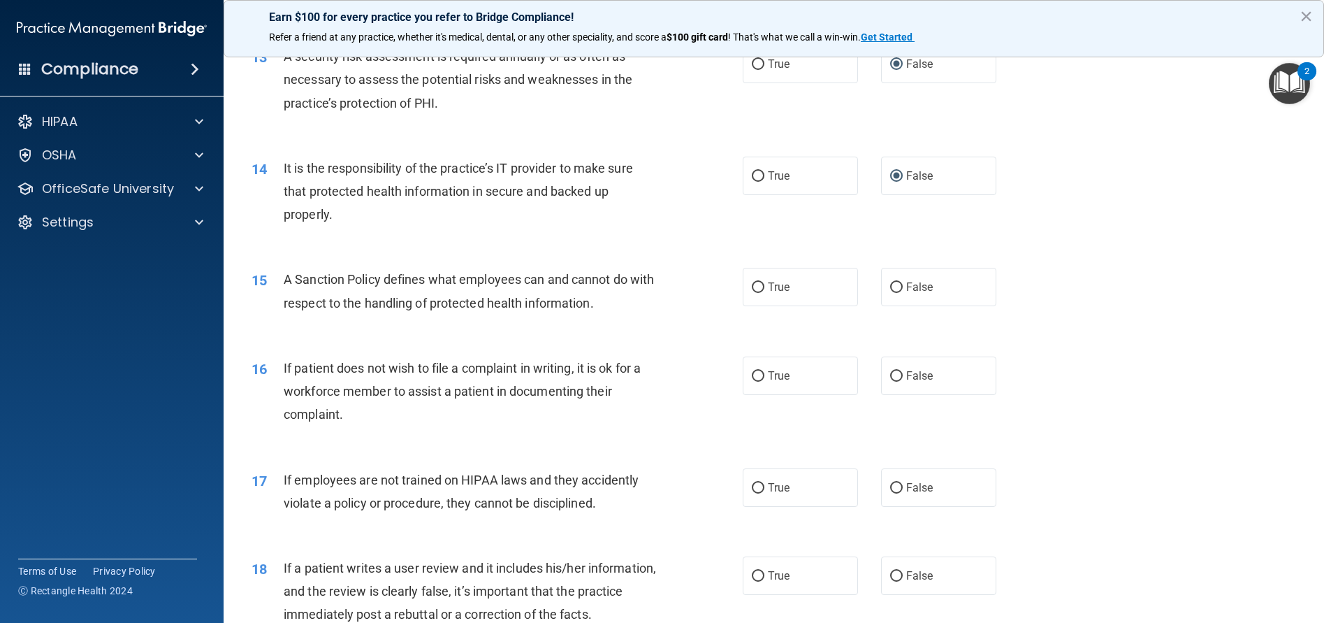
scroll to position [1515, 0]
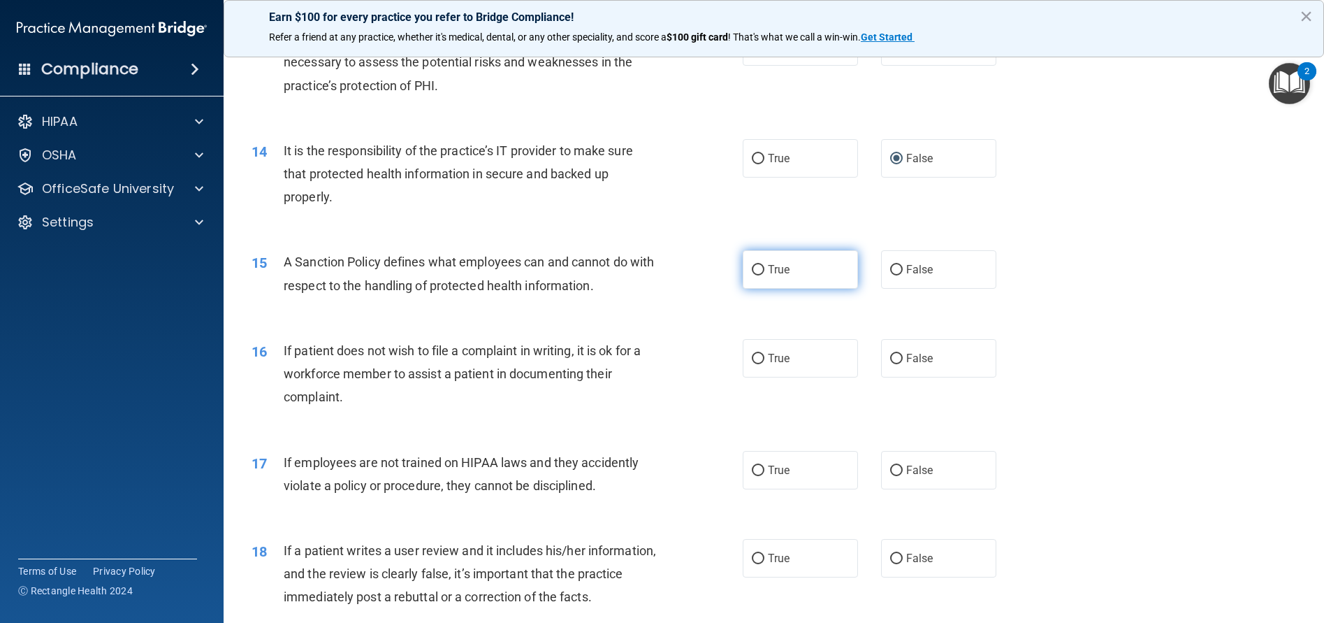
click at [752, 271] on input "True" at bounding box center [758, 270] width 13 height 10
radio input "true"
click at [753, 356] on input "True" at bounding box center [758, 359] width 13 height 10
radio input "true"
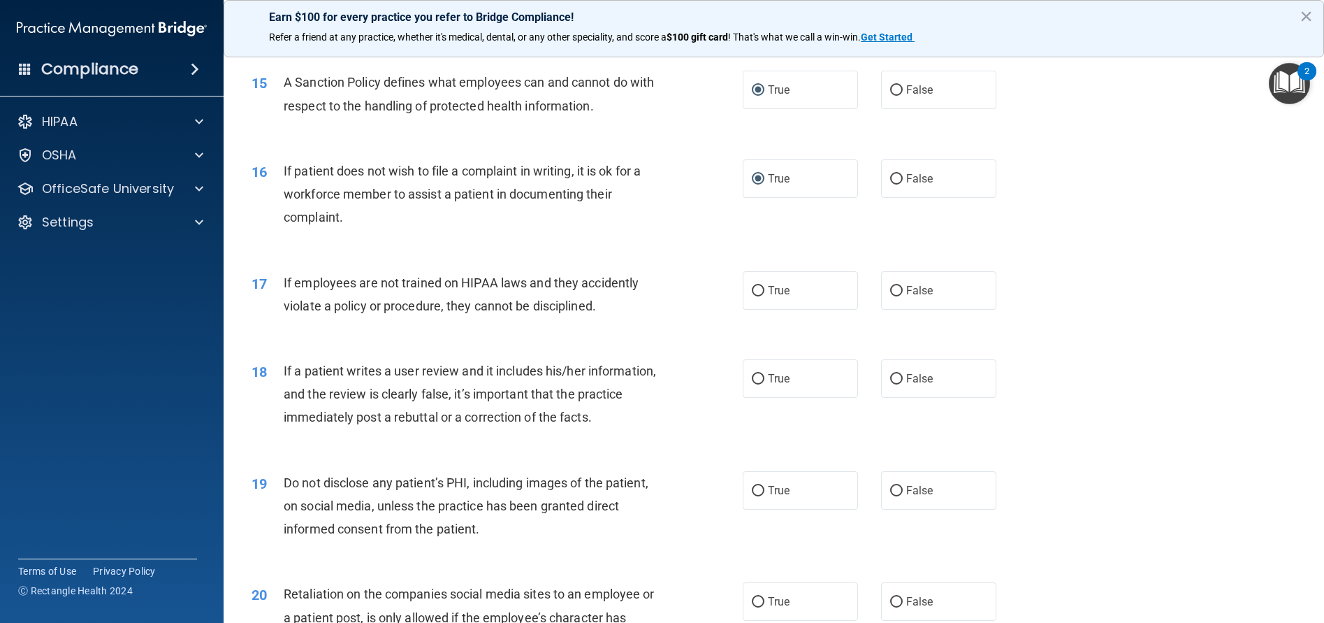
scroll to position [1708, 0]
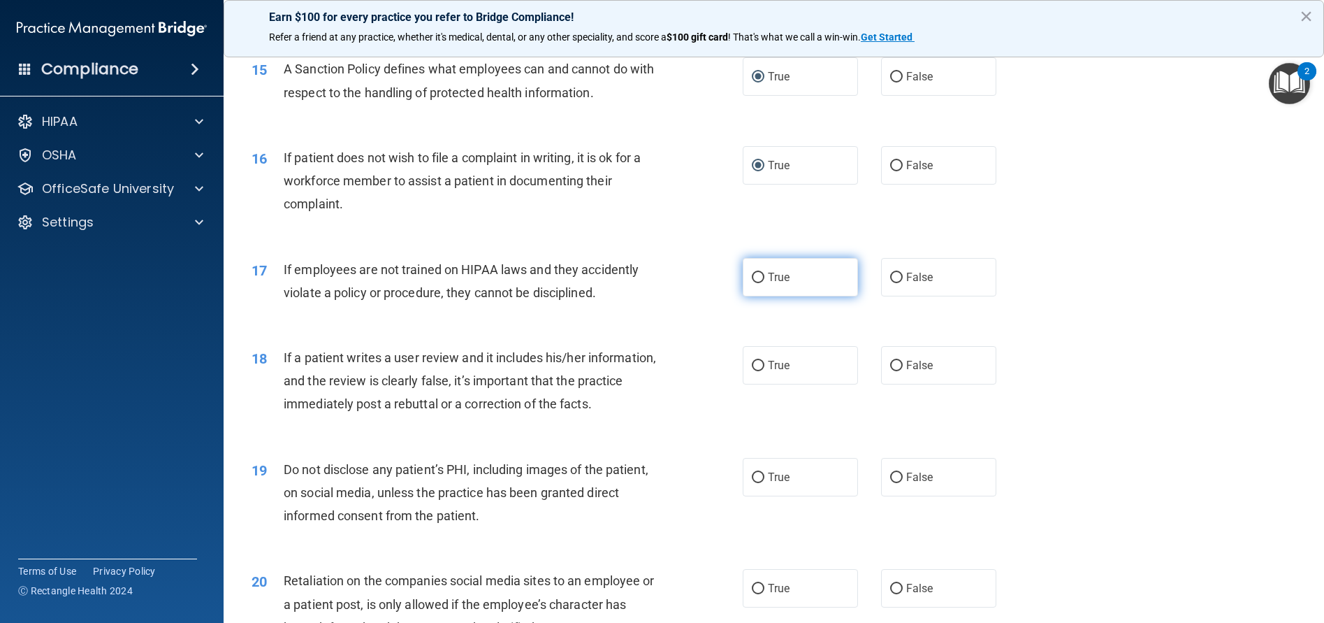
click at [752, 277] on input "True" at bounding box center [758, 278] width 13 height 10
radio input "true"
click at [894, 364] on input "False" at bounding box center [896, 366] width 13 height 10
radio input "true"
click at [894, 476] on input "False" at bounding box center [896, 477] width 13 height 10
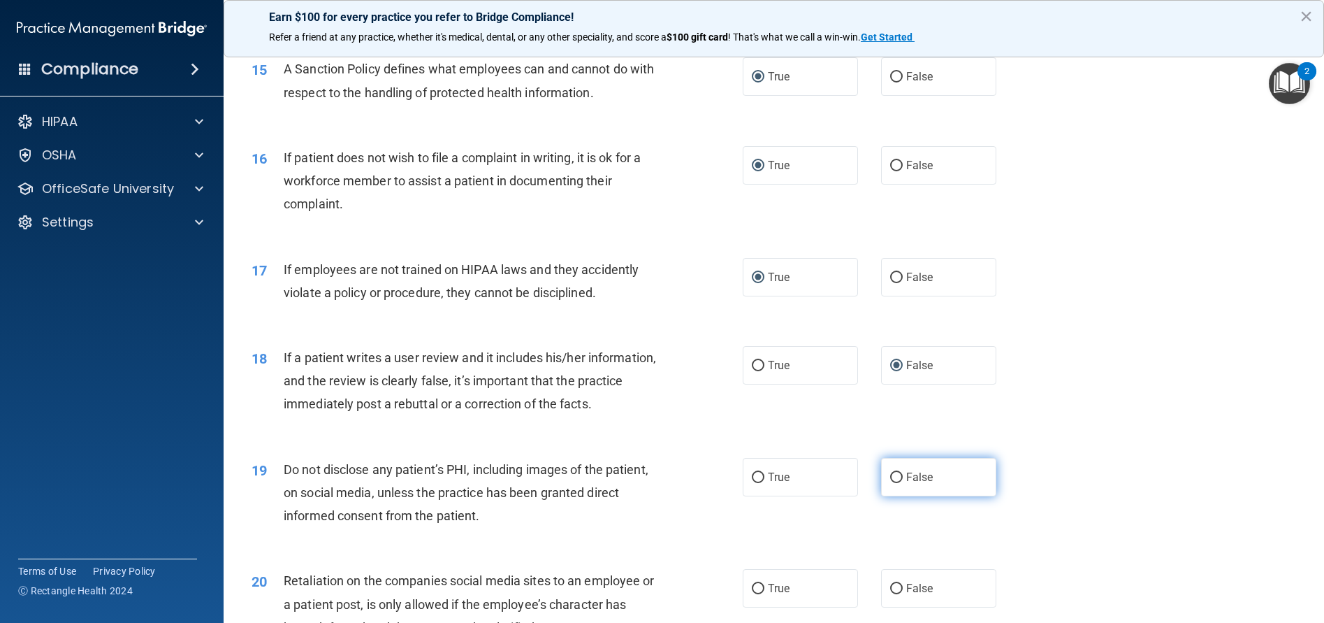
radio input "true"
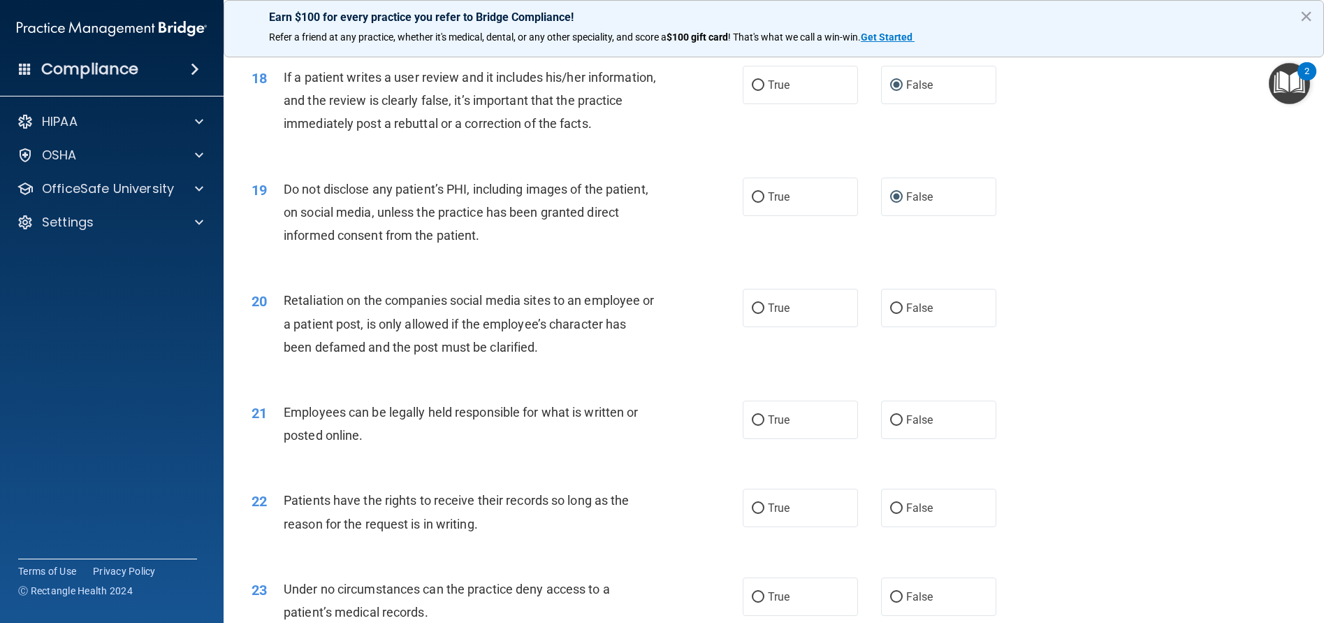
scroll to position [1996, 0]
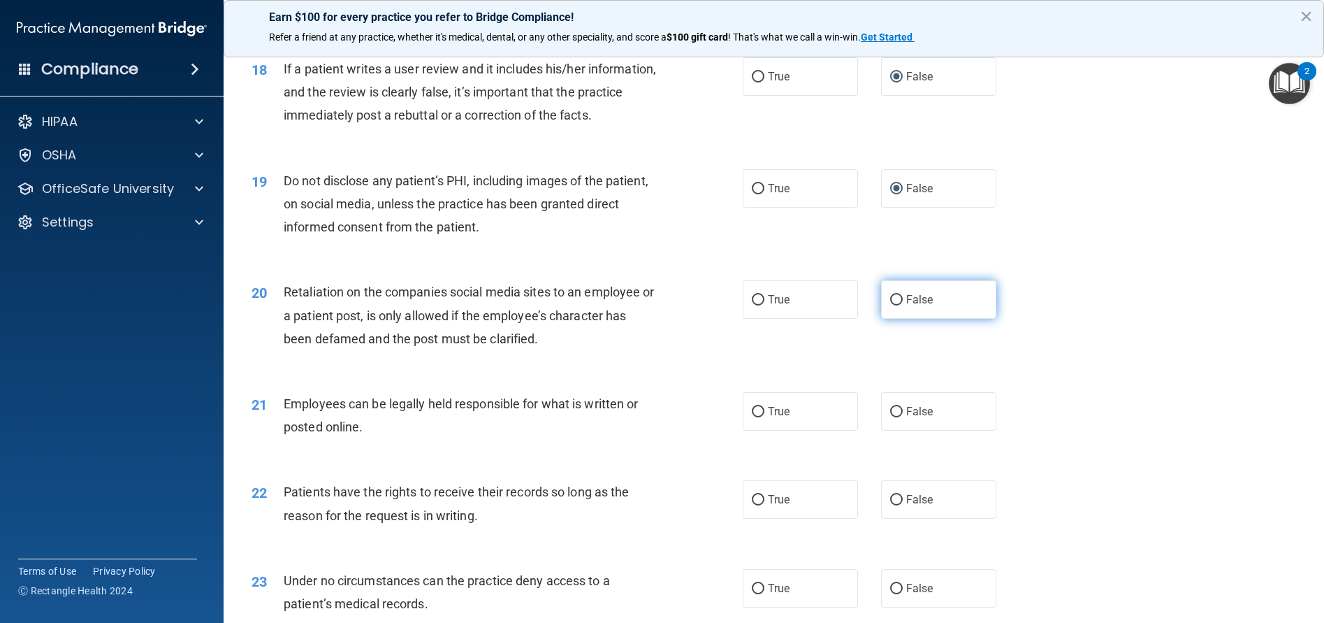
click at [890, 300] on input "False" at bounding box center [896, 300] width 13 height 10
radio input "true"
click at [755, 409] on input "True" at bounding box center [758, 412] width 13 height 10
radio input "true"
click at [752, 499] on input "True" at bounding box center [758, 500] width 13 height 10
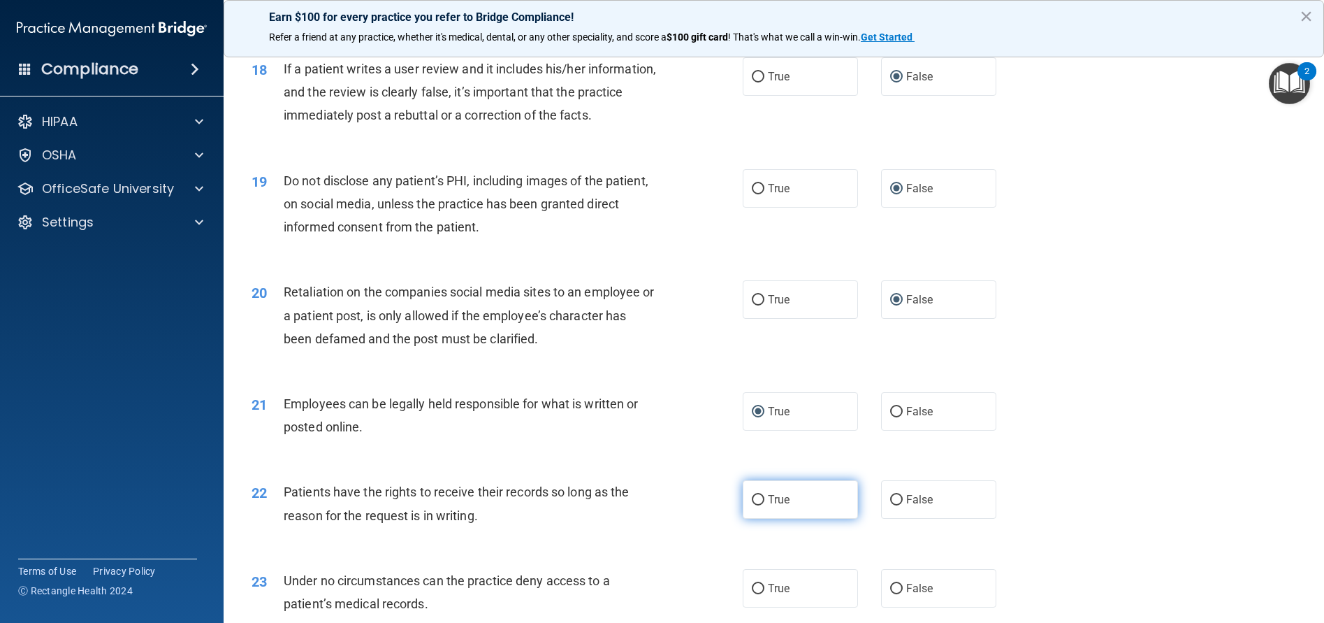
radio input "true"
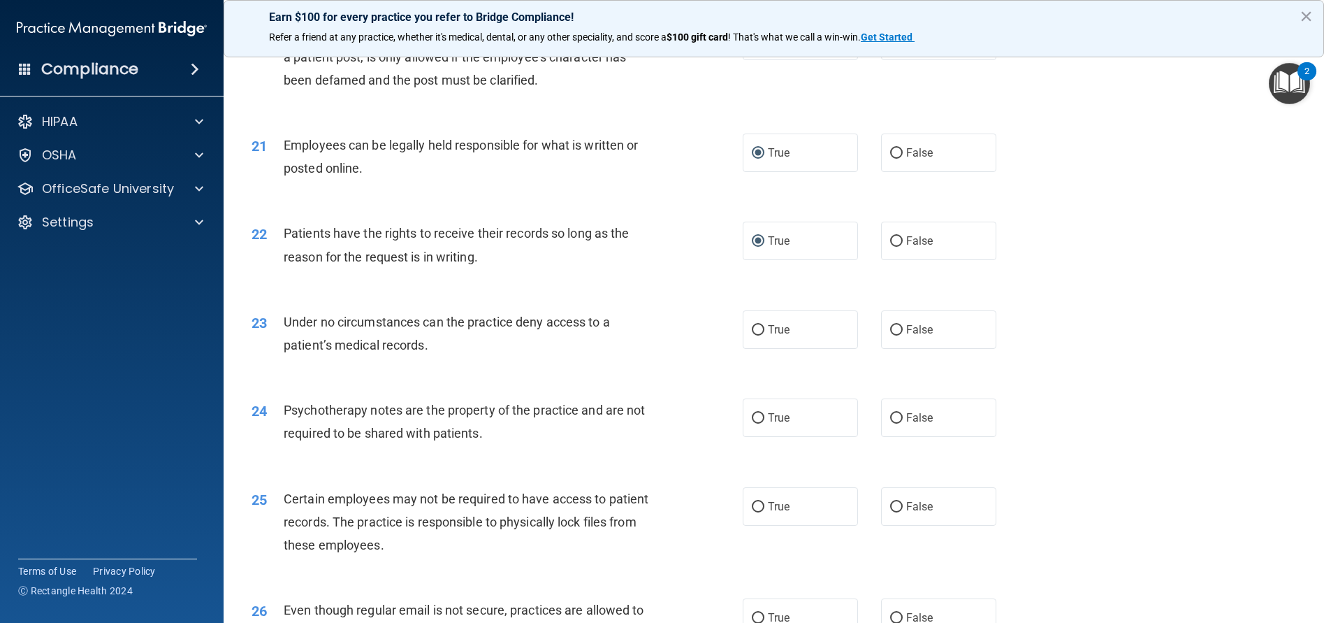
scroll to position [2286, 0]
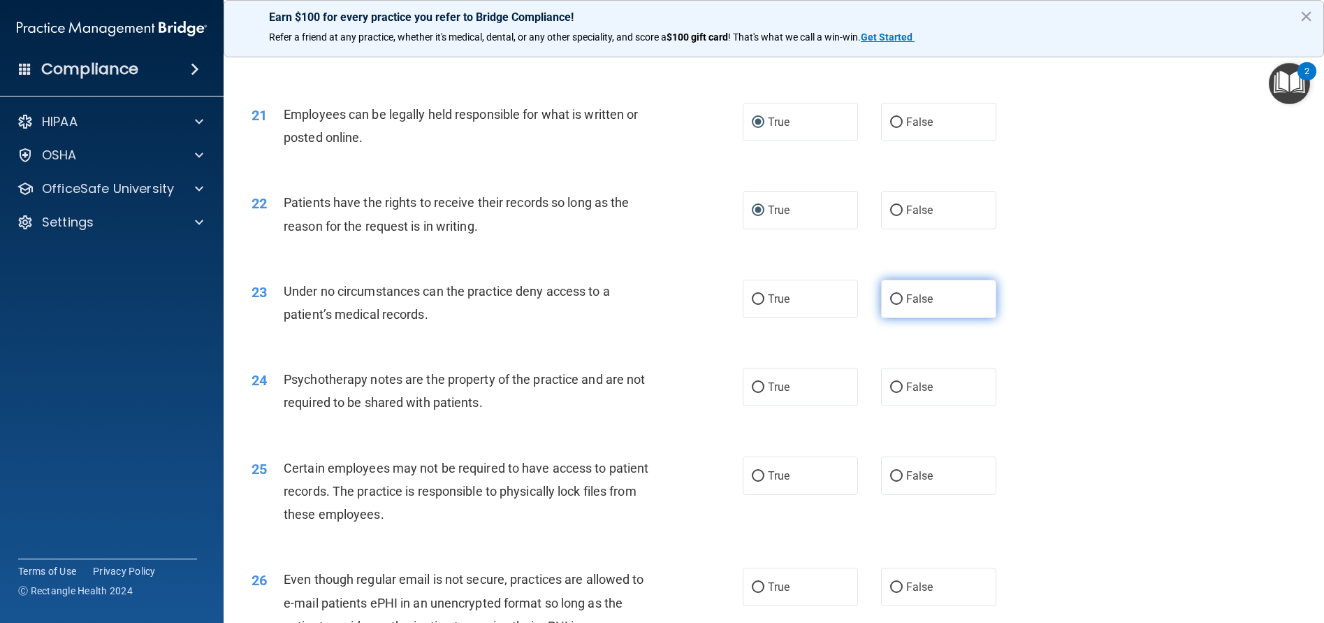
click at [892, 297] on input "False" at bounding box center [896, 299] width 13 height 10
radio input "true"
click at [890, 384] on input "False" at bounding box center [896, 387] width 13 height 10
radio input "true"
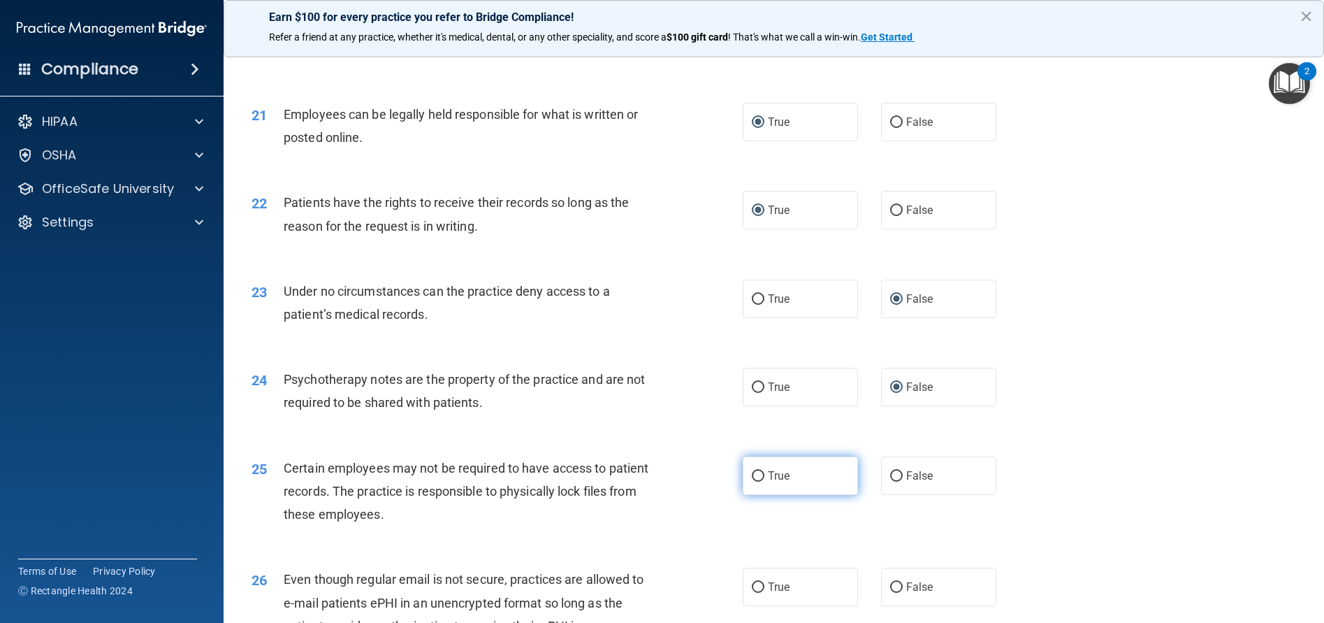
click at [757, 474] on input "True" at bounding box center [758, 476] width 13 height 10
radio input "true"
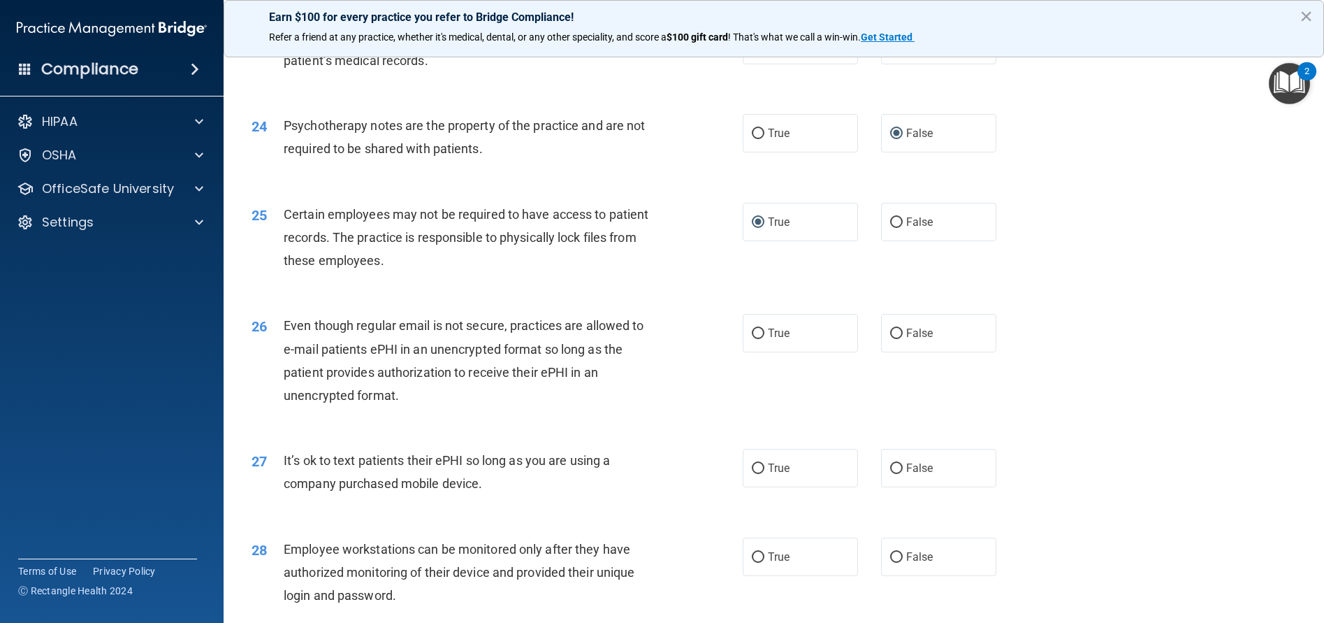
scroll to position [2561, 0]
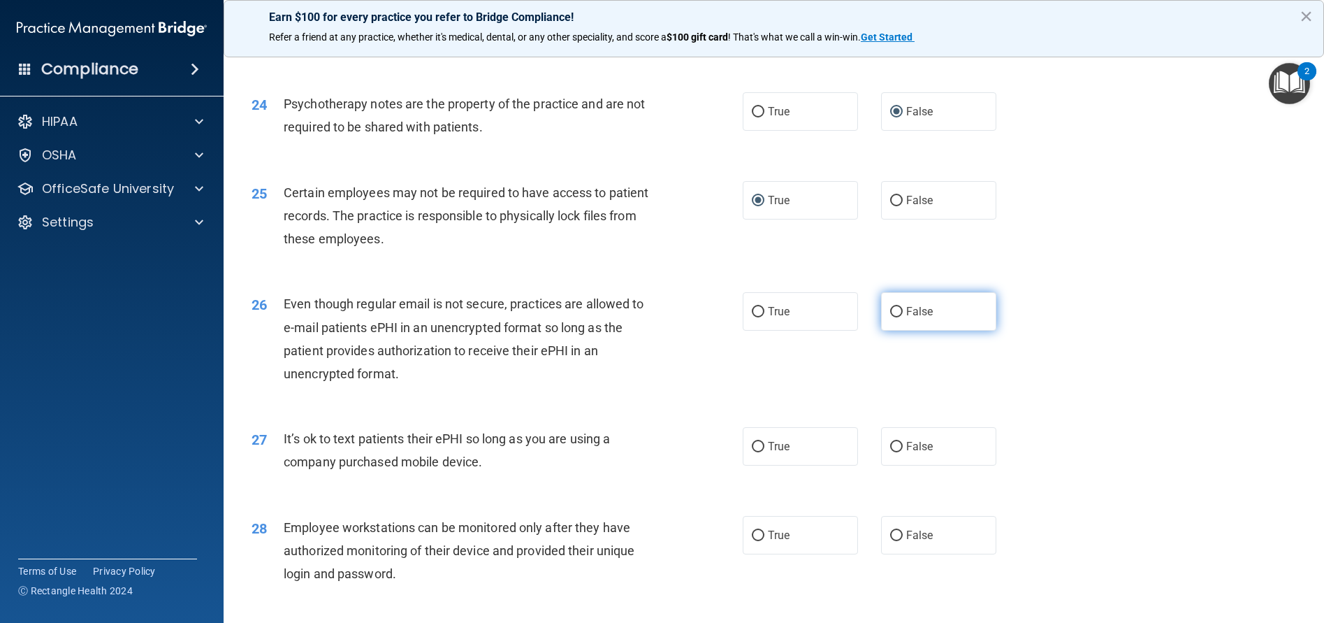
click at [893, 307] on input "False" at bounding box center [896, 312] width 13 height 10
radio input "true"
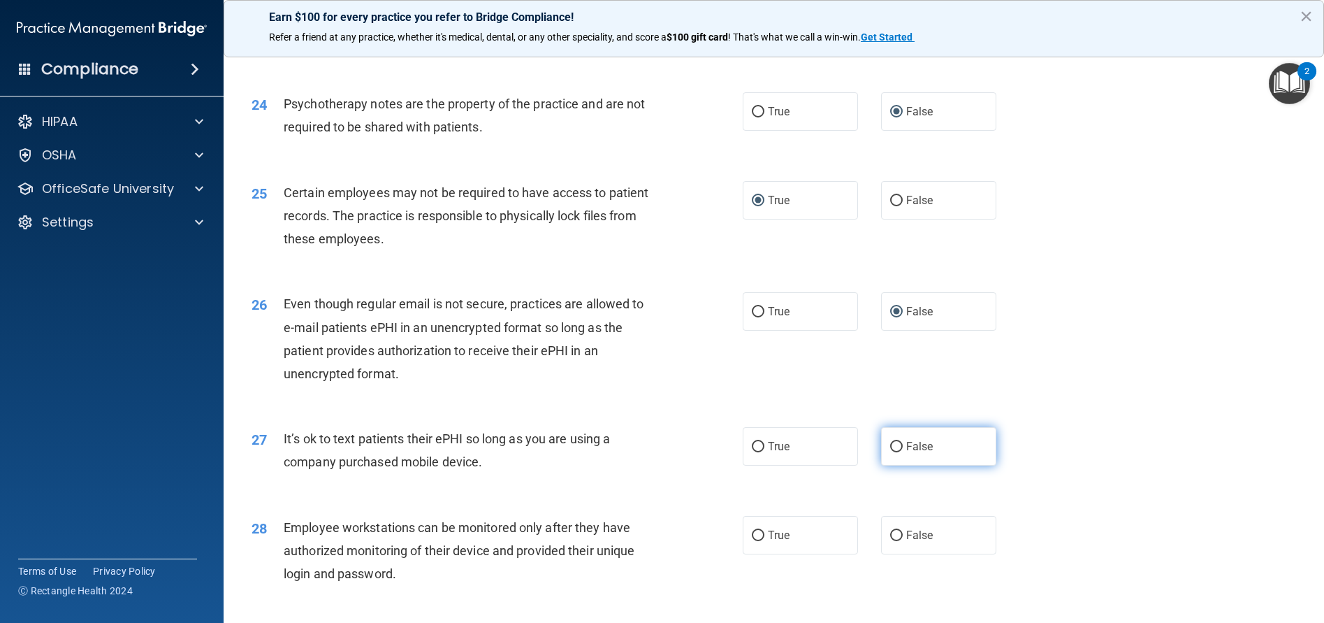
click at [890, 444] on input "False" at bounding box center [896, 447] width 13 height 10
radio input "true"
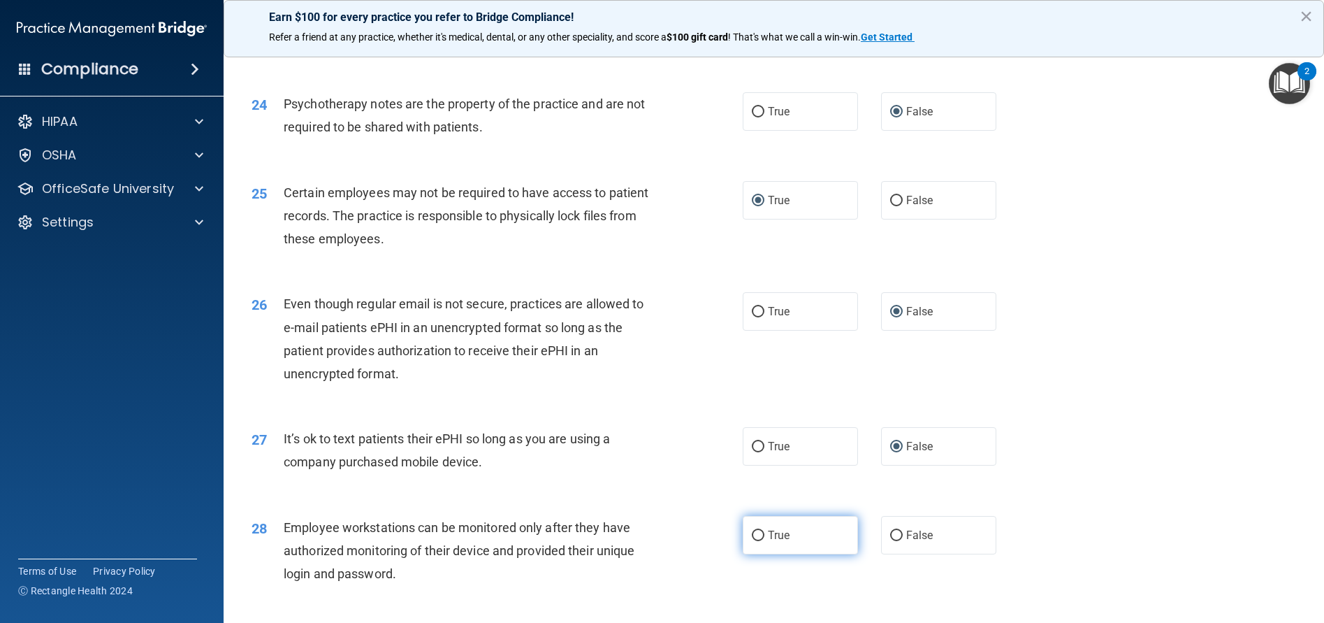
click at [760, 537] on label "True" at bounding box center [800, 535] width 115 height 38
click at [760, 537] on input "True" at bounding box center [758, 535] width 13 height 10
radio input "true"
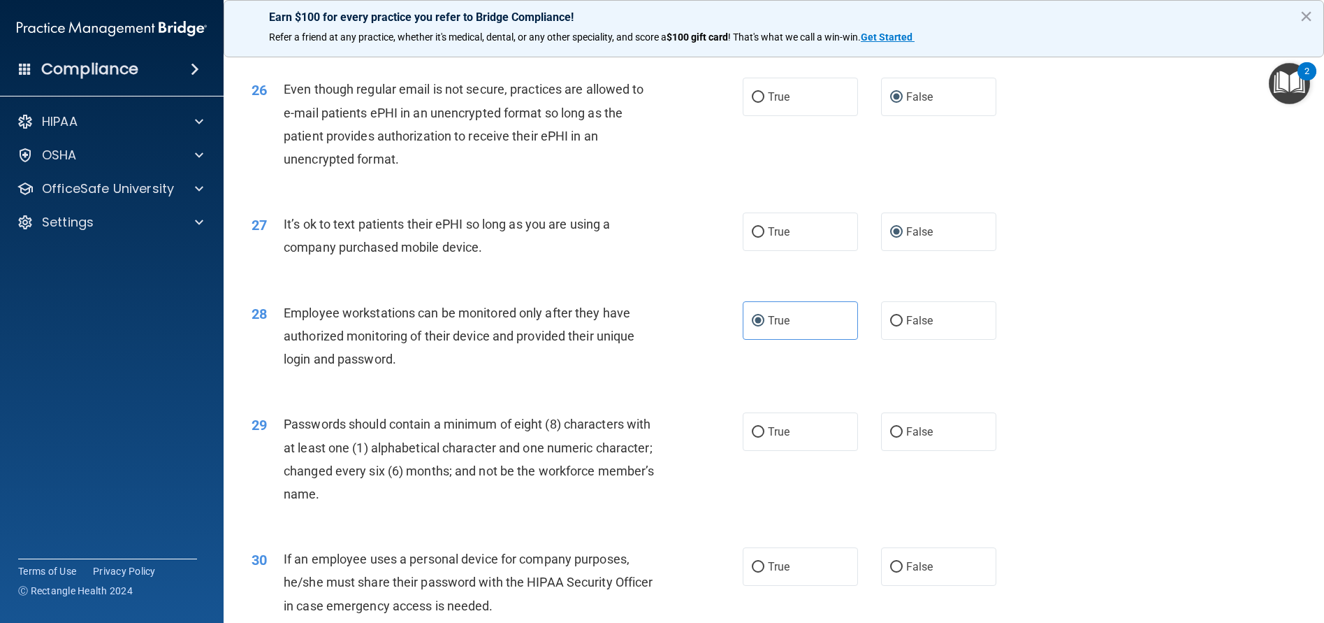
scroll to position [2885, 0]
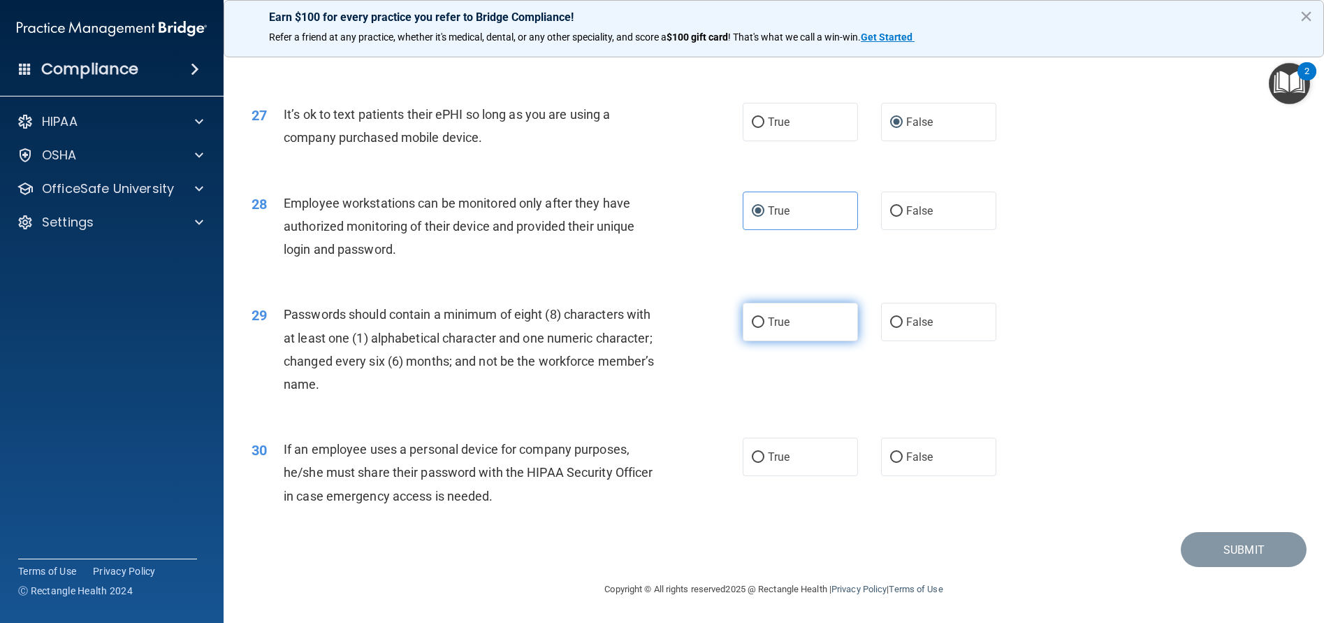
click at [753, 322] on input "True" at bounding box center [758, 322] width 13 height 10
radio input "true"
click at [754, 456] on input "True" at bounding box center [758, 457] width 13 height 10
radio input "true"
click at [1220, 545] on button "Submit" at bounding box center [1244, 550] width 126 height 36
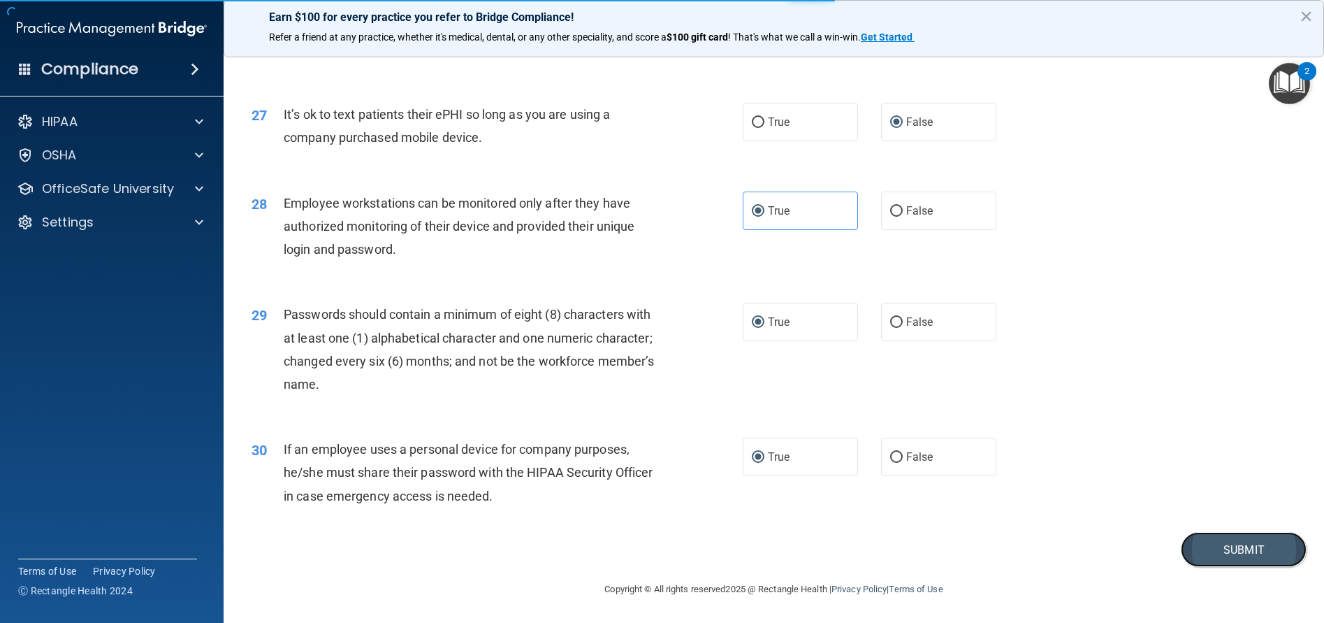
click at [1239, 552] on button "Submit" at bounding box center [1244, 550] width 126 height 36
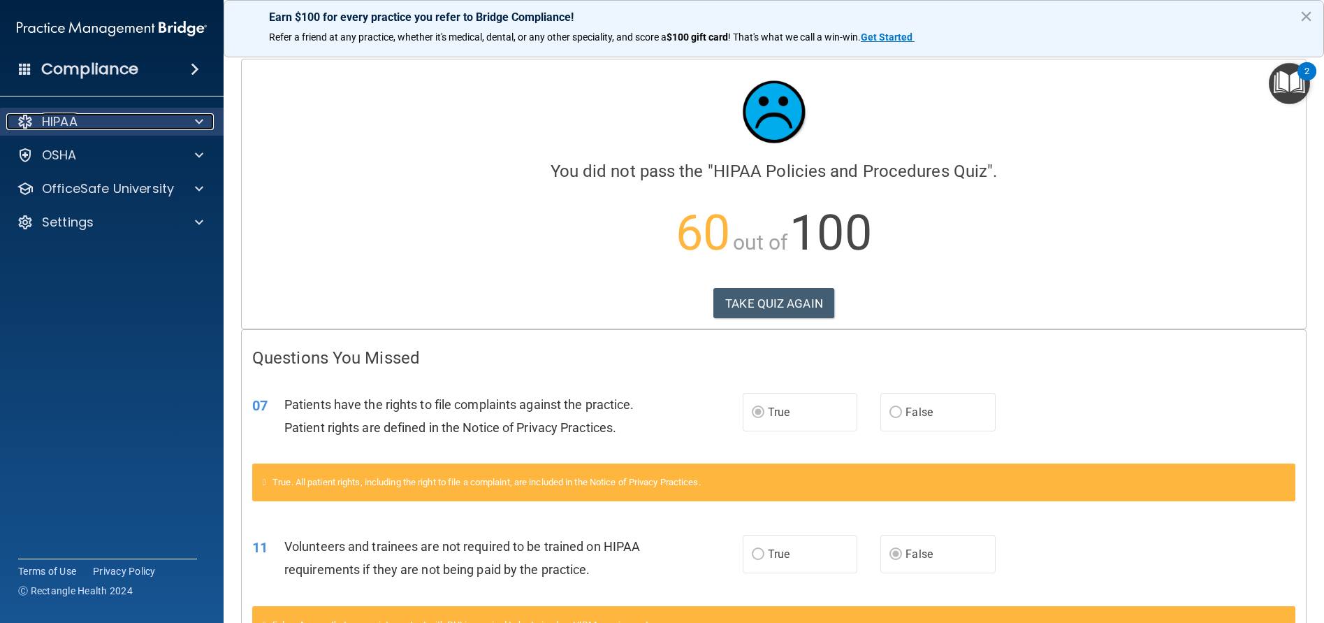
click at [94, 120] on div "HIPAA" at bounding box center [92, 121] width 173 height 17
click at [93, 119] on div "HIPAA" at bounding box center [92, 121] width 173 height 17
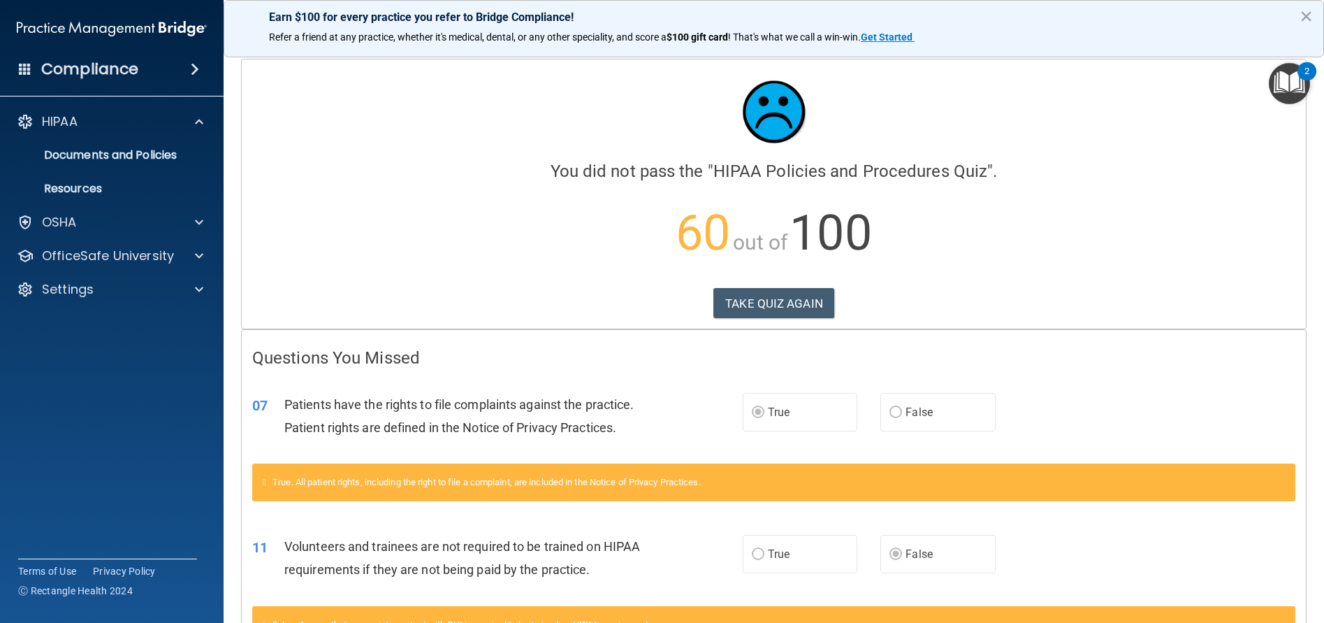
click at [118, 67] on h4 "Compliance" at bounding box center [89, 69] width 97 height 20
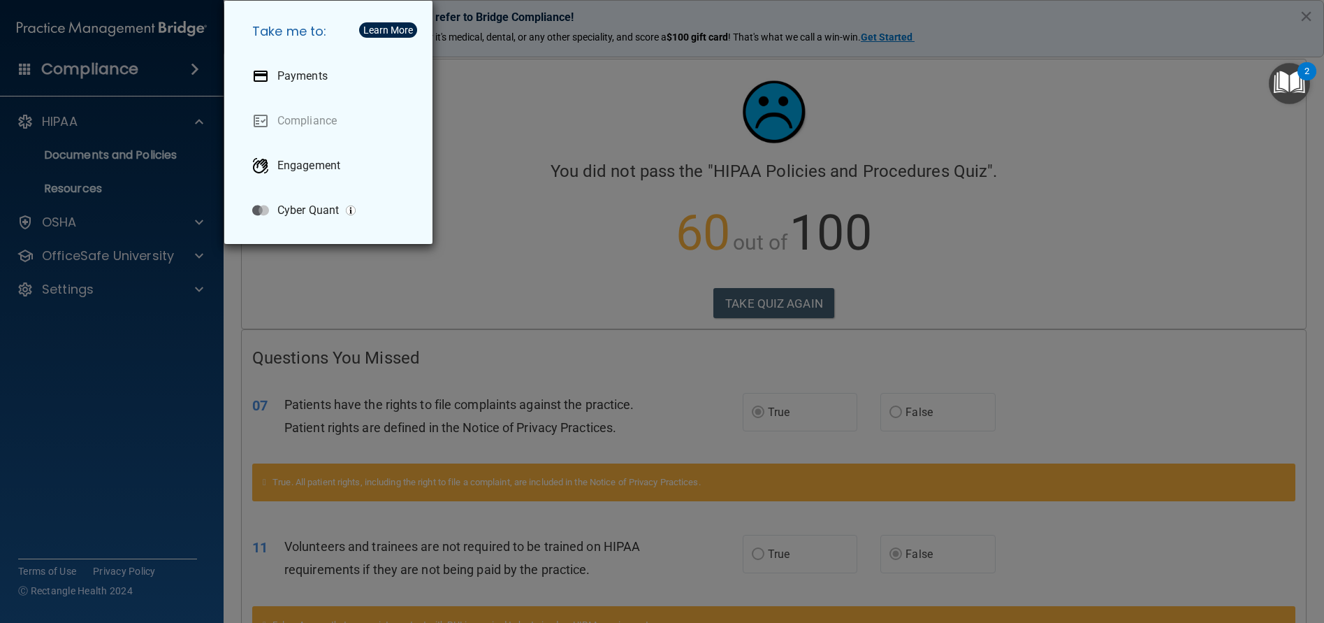
click at [118, 67] on div "Take me to: Payments Compliance Engagement Cyber Quant" at bounding box center [662, 311] width 1324 height 623
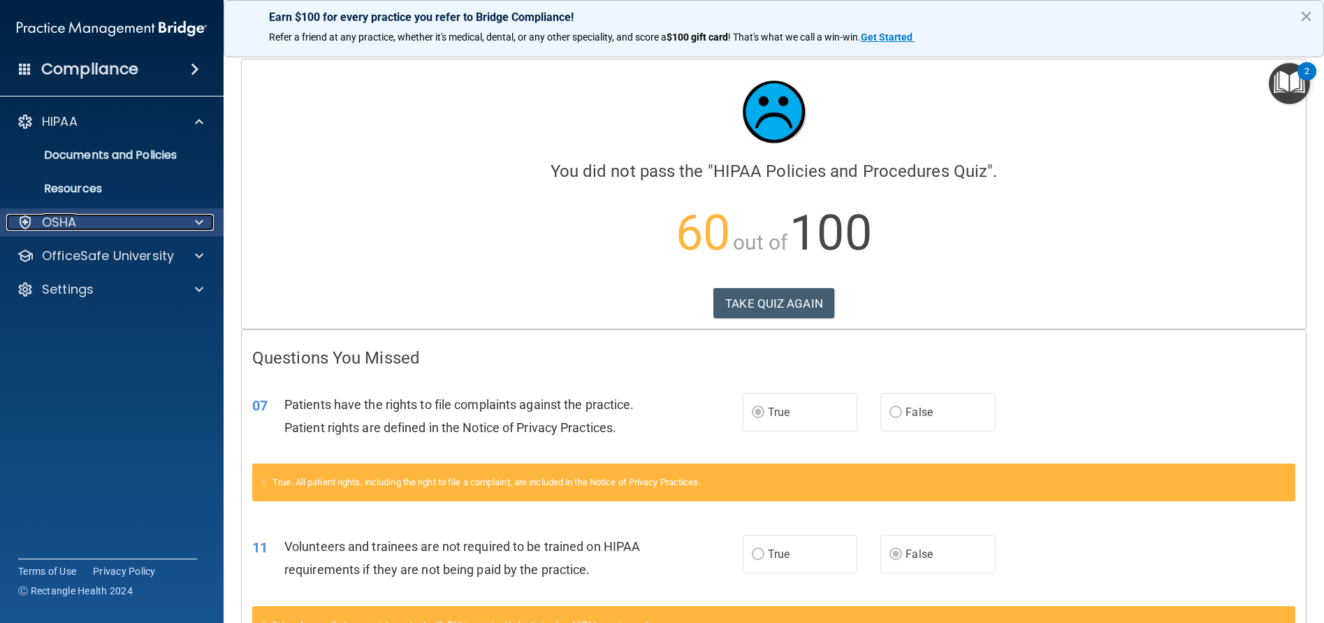
click at [69, 222] on p "OSHA" at bounding box center [59, 222] width 35 height 17
